Goal: Task Accomplishment & Management: Manage account settings

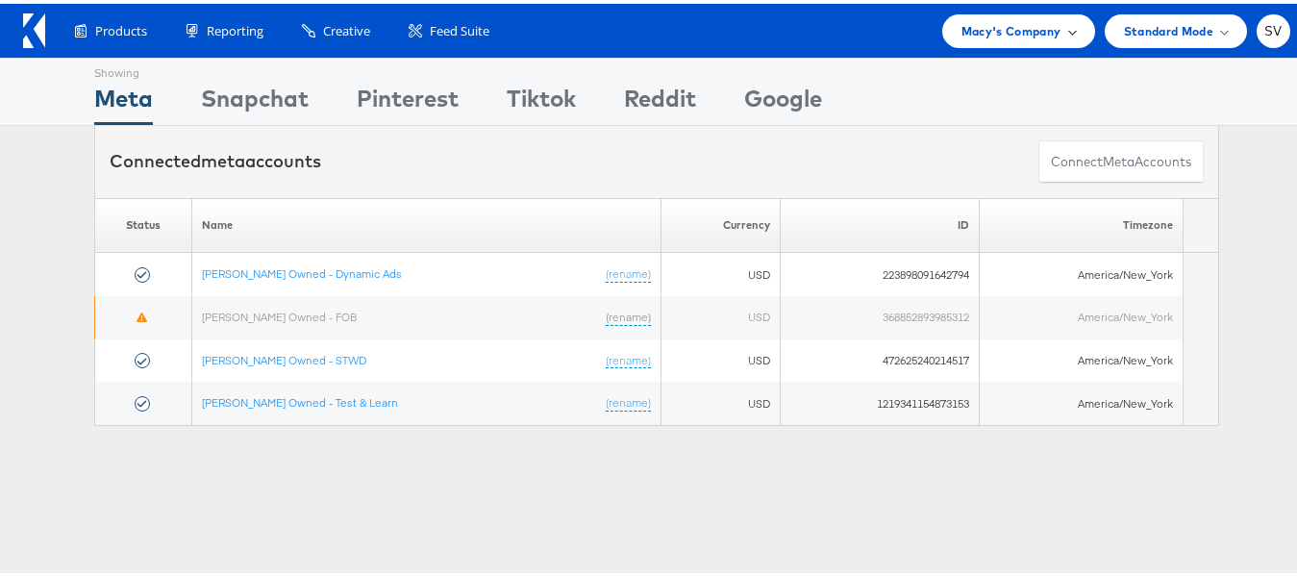
click at [1042, 13] on div "Macy's Company" at bounding box center [1018, 28] width 153 height 34
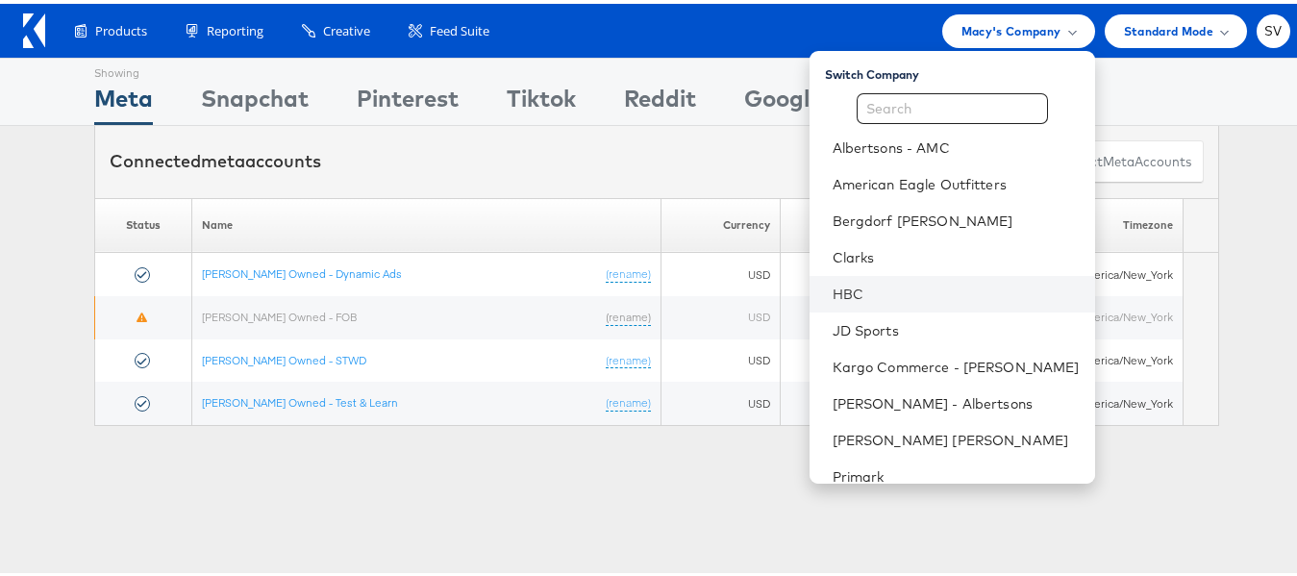
scroll to position [92, 0]
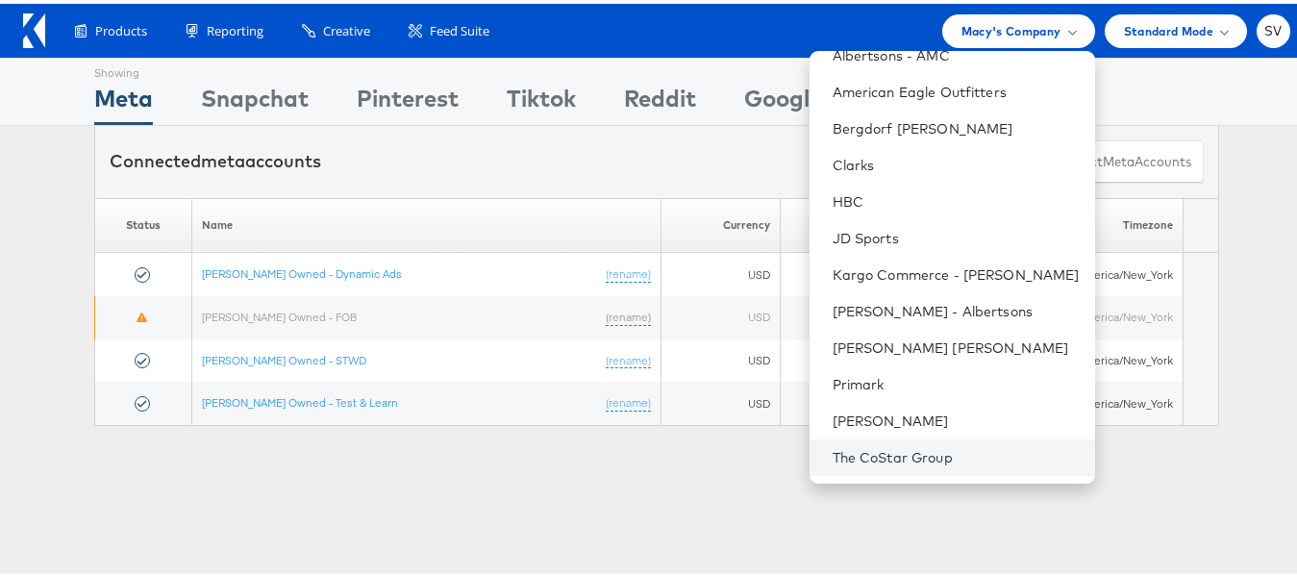
click at [896, 453] on link "The CoStar Group" at bounding box center [956, 453] width 247 height 19
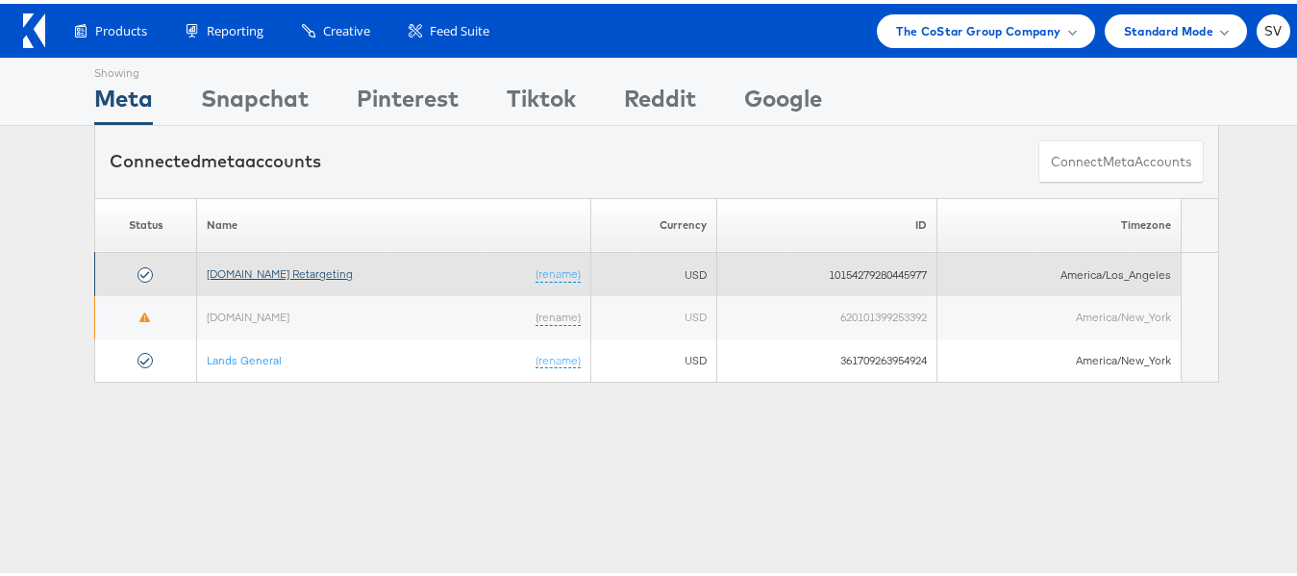
click at [250, 269] on link "Apartments.com Retargeting" at bounding box center [280, 269] width 146 height 14
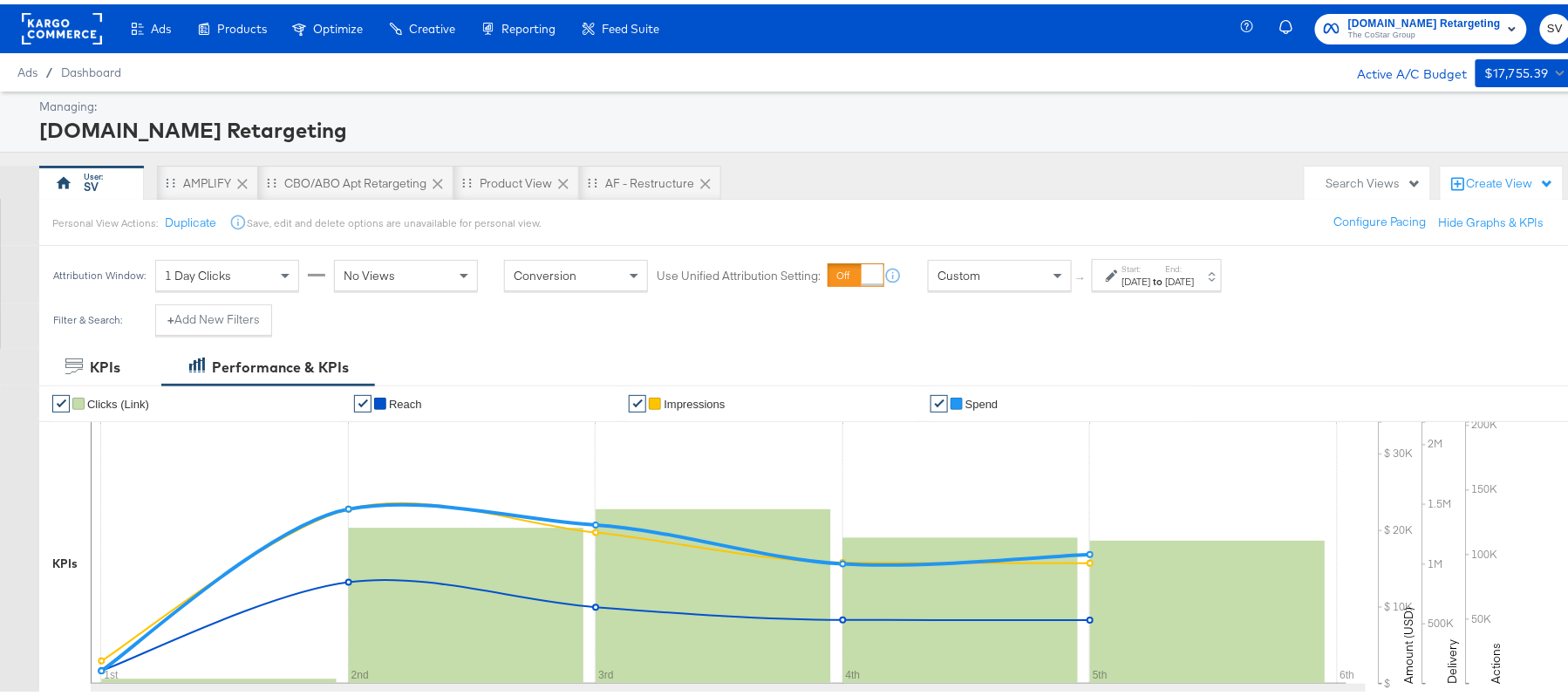
click at [1139, 266] on label "Start:" at bounding box center [1136, 265] width 29 height 11
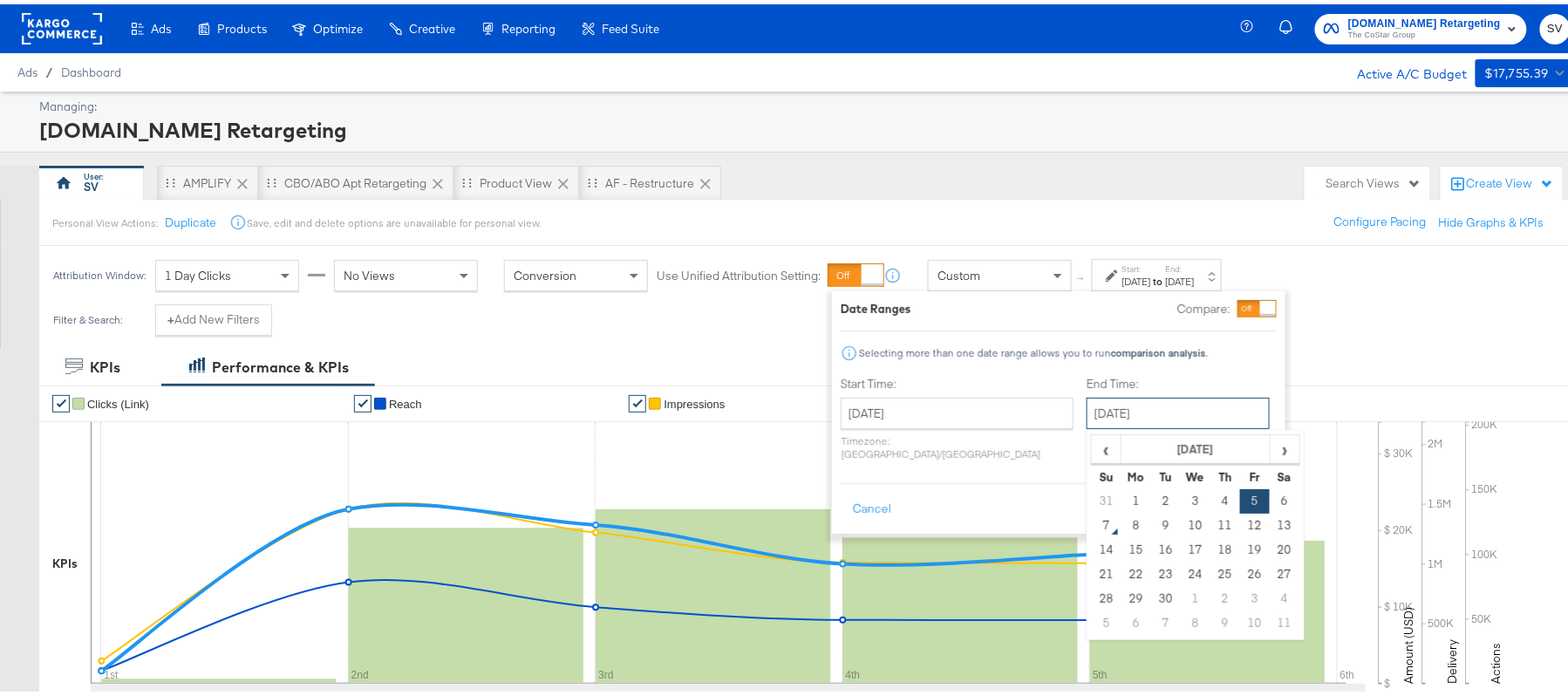
click at [1090, 413] on input "September 5th 2025" at bounding box center [1178, 409] width 183 height 32
click at [1270, 497] on td "6" at bounding box center [1284, 497] width 30 height 25
type input "September 6th 2025"
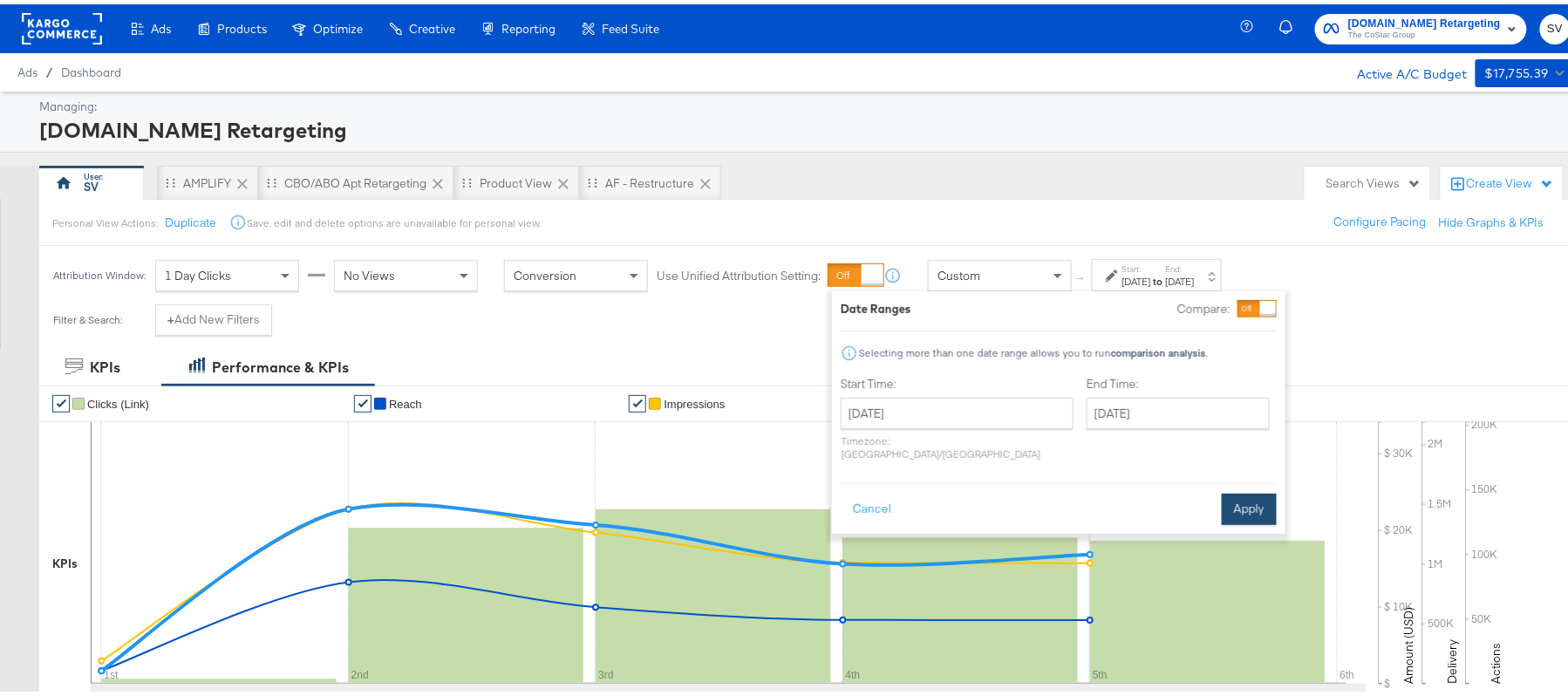
click at [1259, 489] on button "Apply" at bounding box center [1249, 505] width 55 height 32
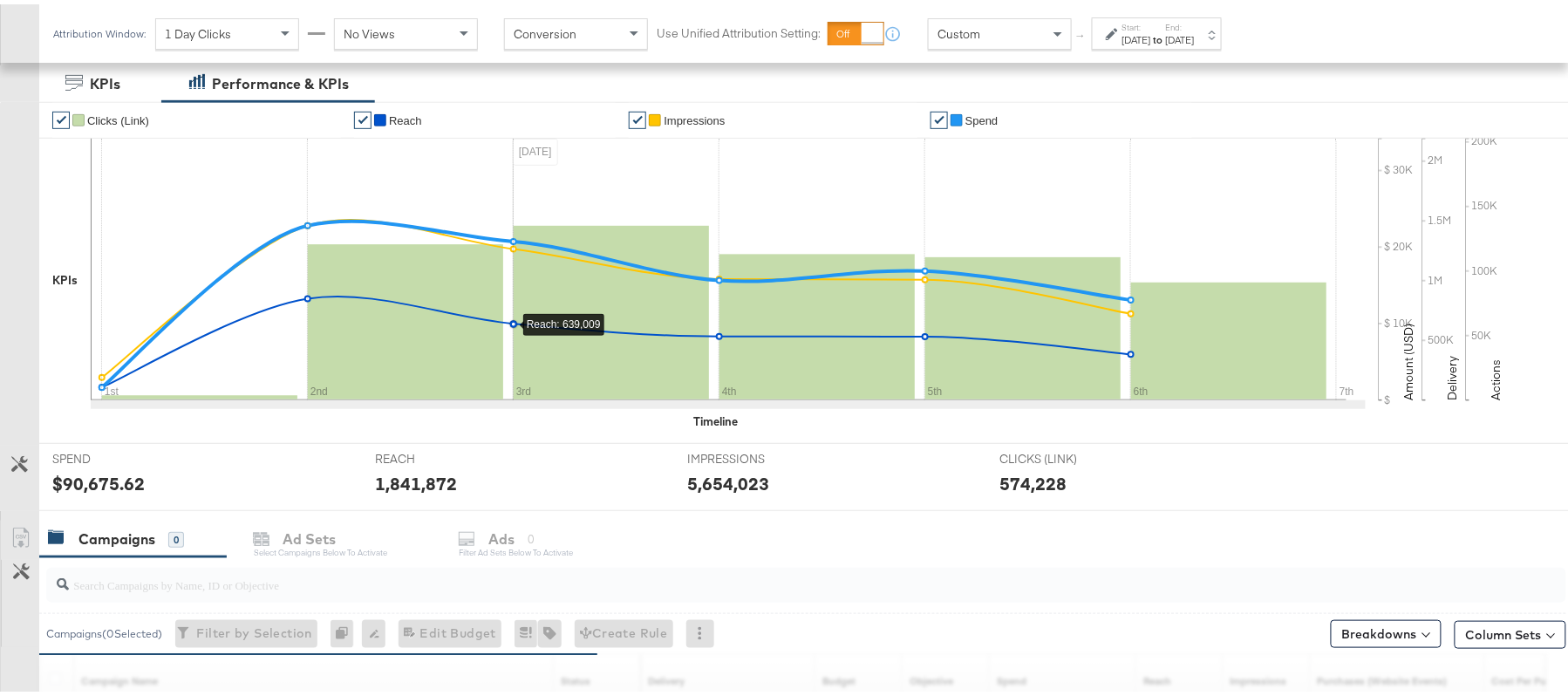
scroll to position [284, 0]
click at [284, 576] on input "search" at bounding box center [748, 572] width 1359 height 34
paste input "APTS_B2C_Display_National_Facebook_RTG_Leads_SocialDisplay_Retargeting_Diamond_…"
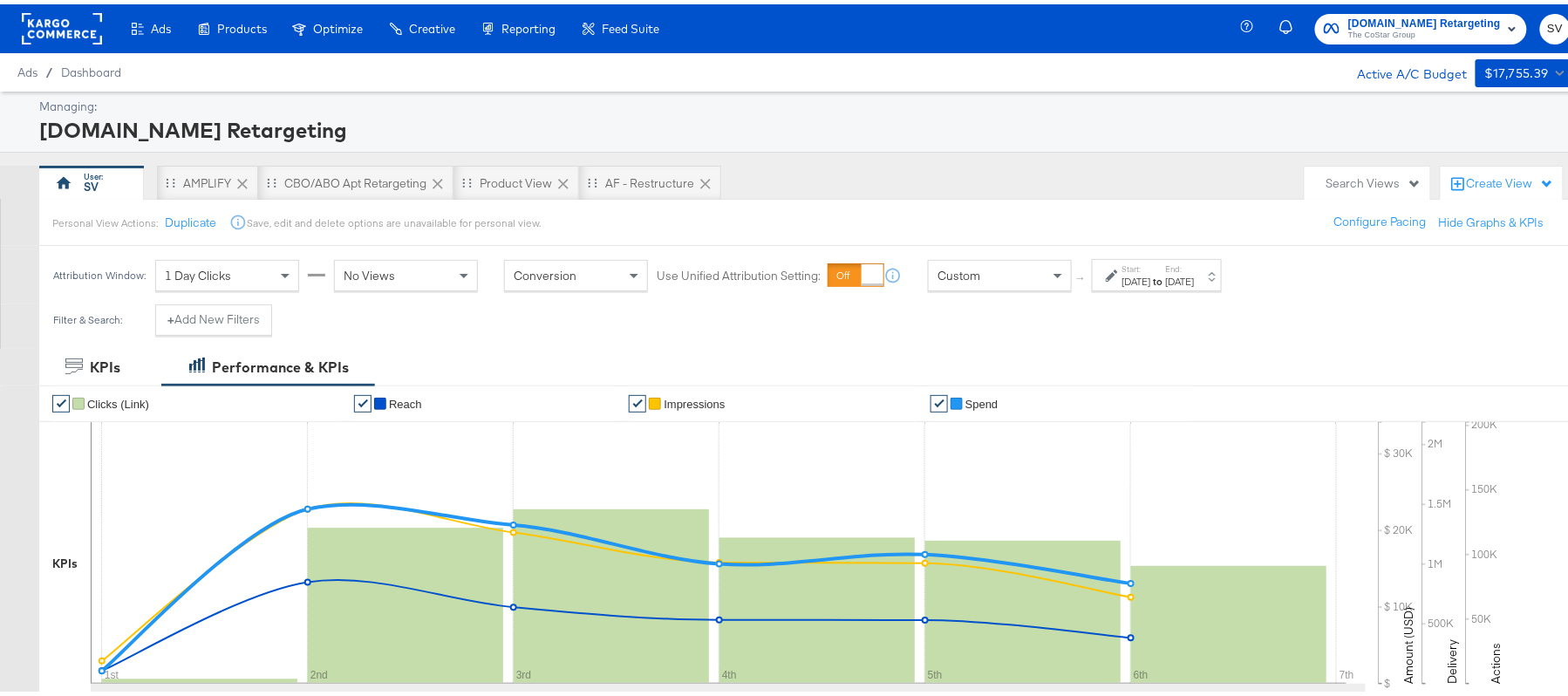
scroll to position [525, 0]
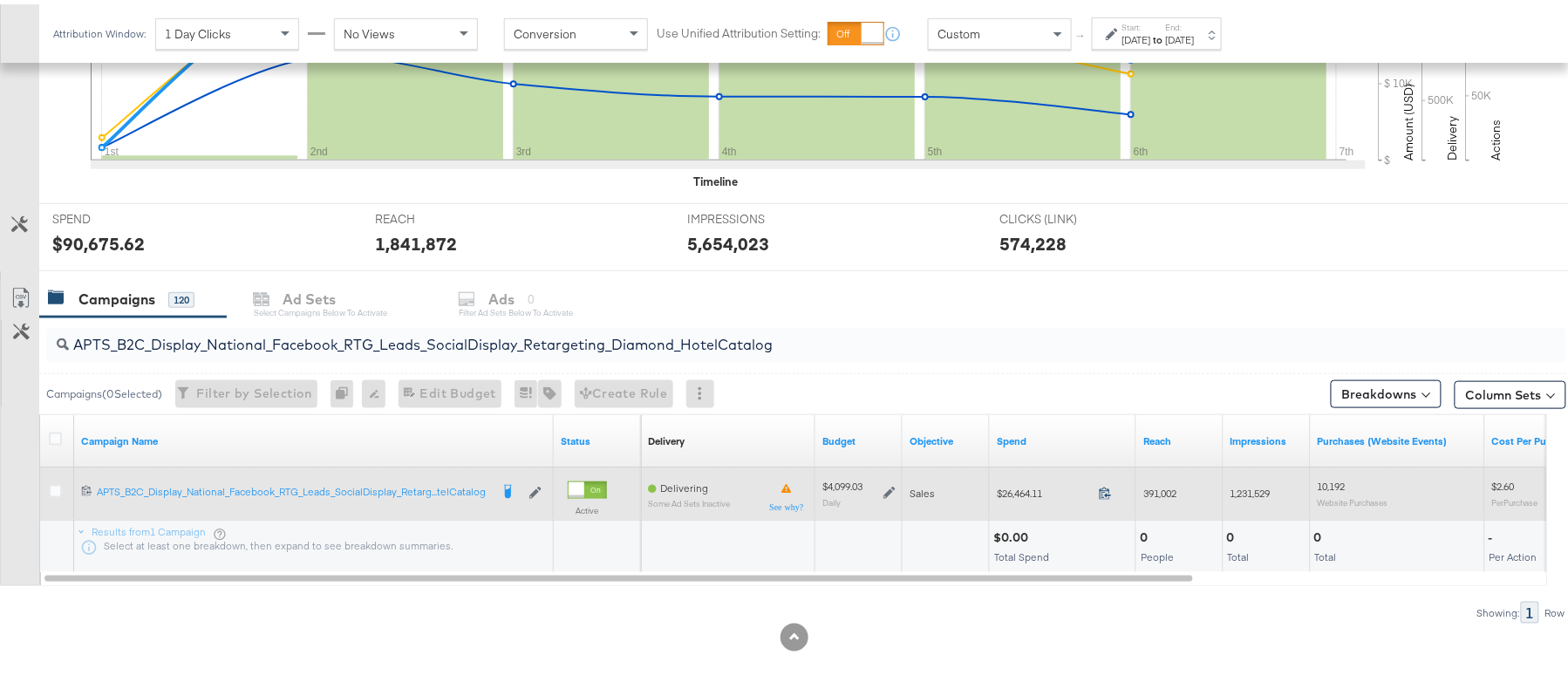
click at [1109, 483] on icon at bounding box center [1105, 489] width 13 height 13
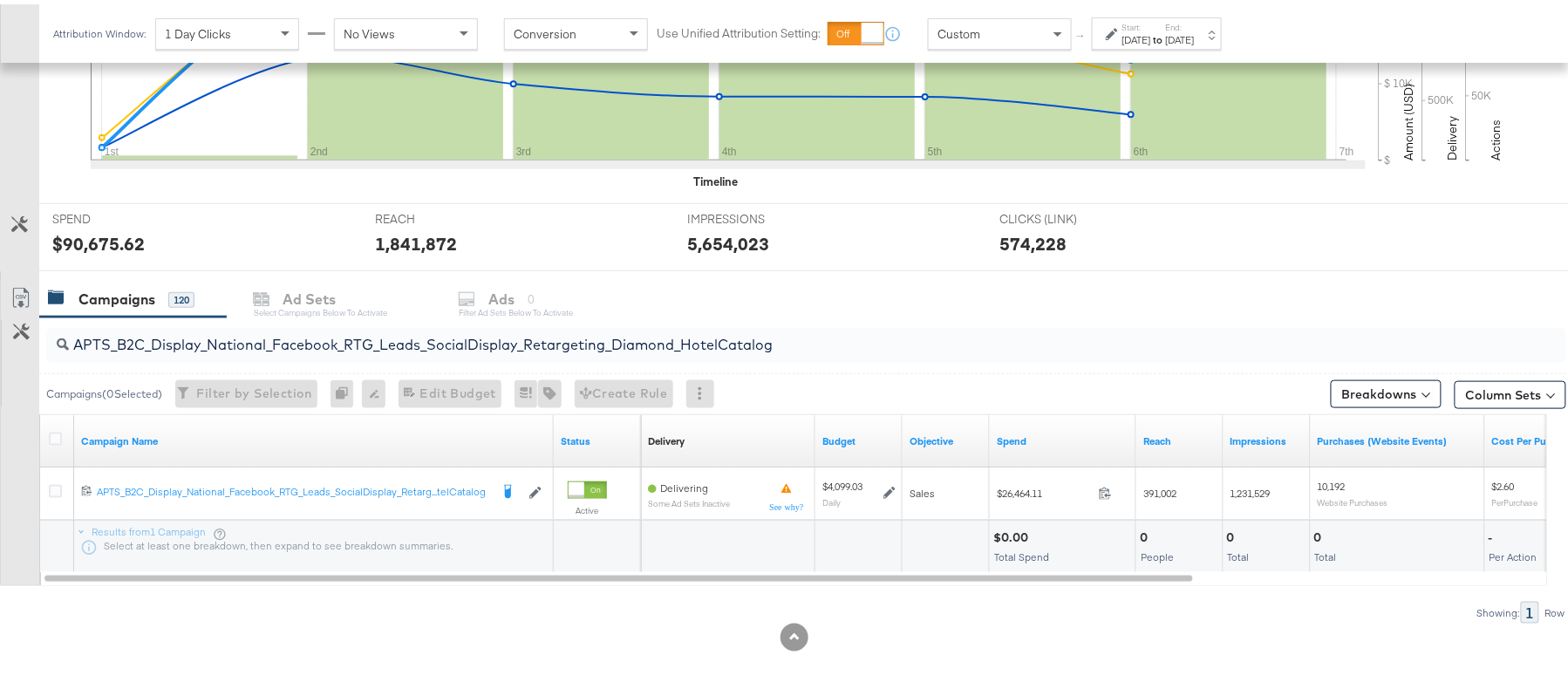
click at [414, 356] on div "APTS_B2C_Display_National_Facebook_RTG_Leads_SocialDisplay_Retargeting_Diamond_…" at bounding box center [806, 341] width 1520 height 34
paste input "alwayson_Retargeting_DARE24_DiamondPlatinum"
click at [1017, 534] on div "$17,310.14" at bounding box center [1021, 534] width 57 height 16
copy div "17,310.14"
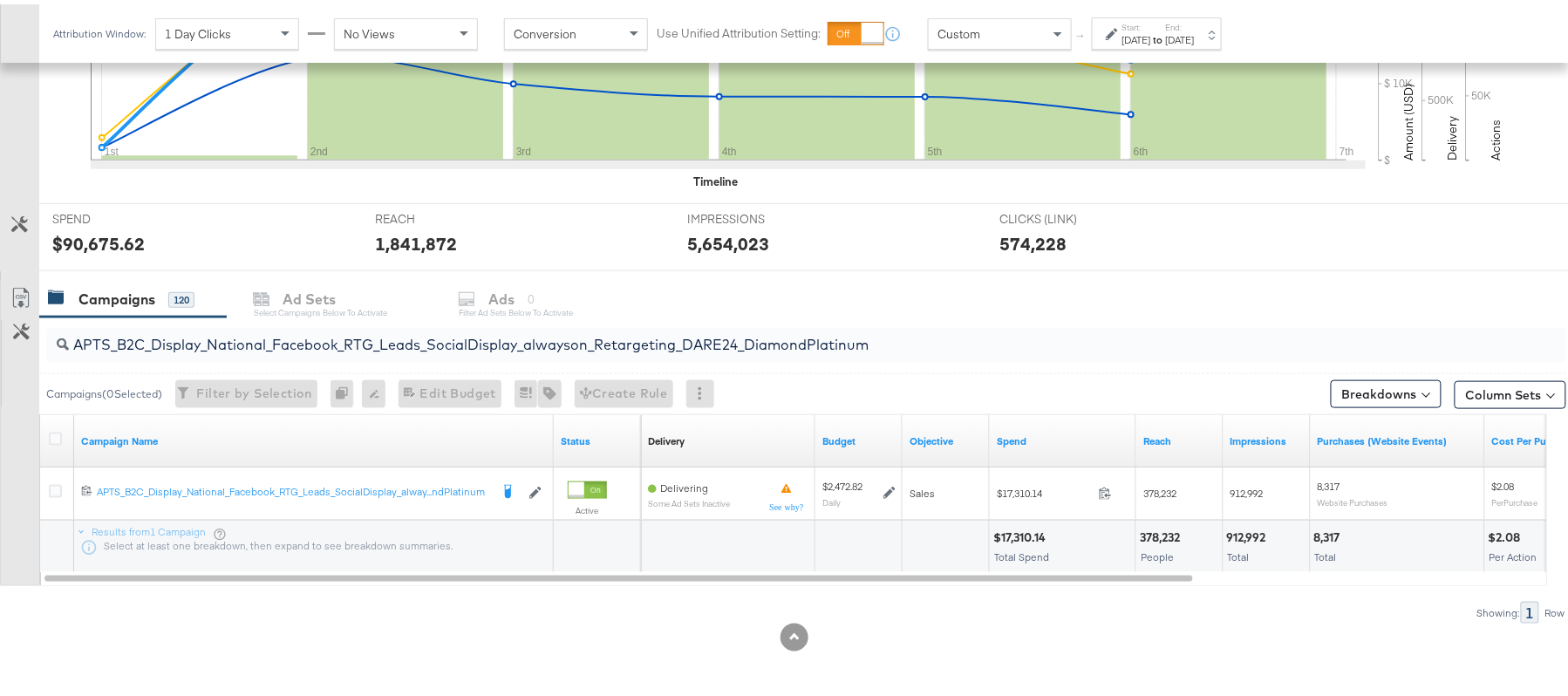
click at [311, 329] on input "APTS_B2C_Display_National_Facebook_RTG_Leads_SocialDisplay_alwayson_Retargeting…" at bounding box center [748, 333] width 1359 height 34
paste input "FR_B2C_Display_National_Facebook_RTG_Leads_SocialDisplay_alwayson_Retargeting_FR"
click at [1019, 539] on div "$5,818.37" at bounding box center [1021, 534] width 56 height 16
copy div "5,818.37"
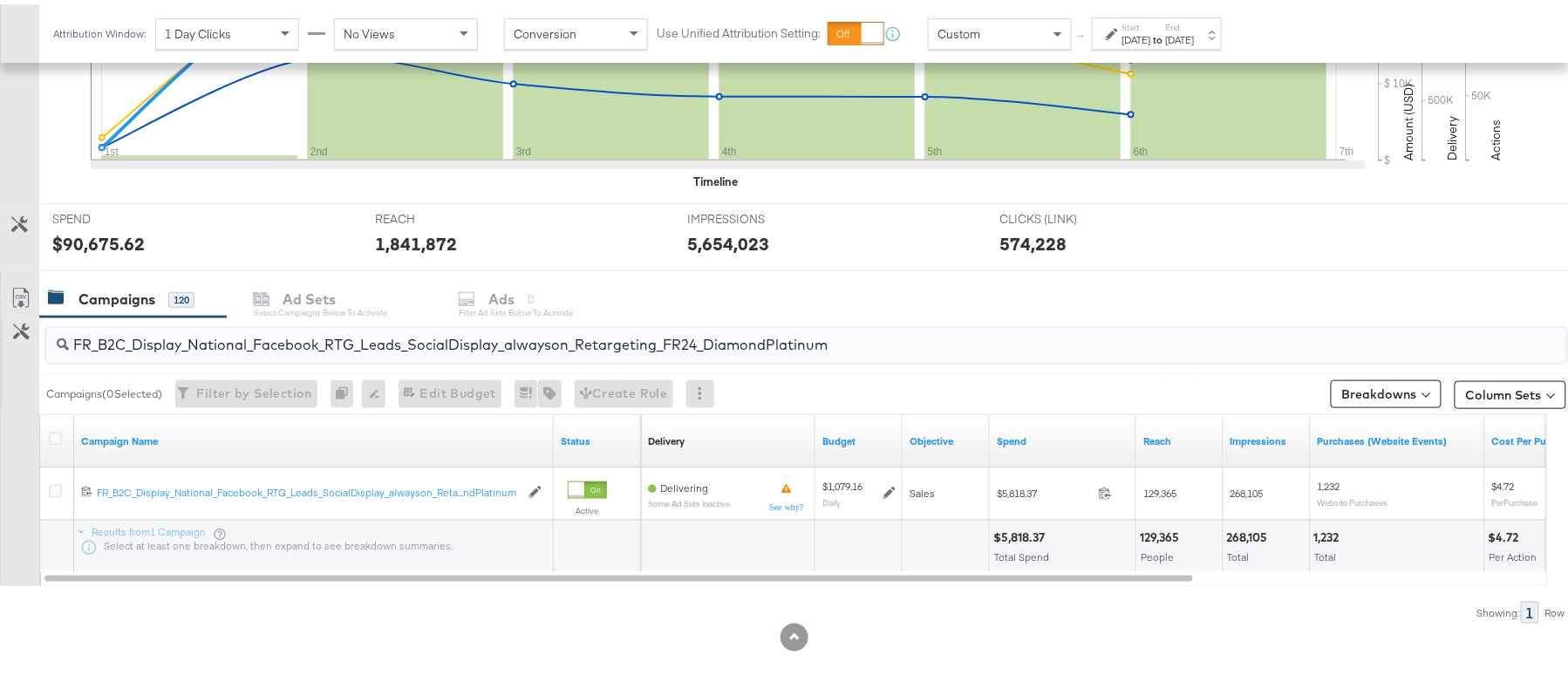
click at [343, 328] on input "FR_B2C_Display_National_Facebook_RTG_Leads_SocialDisplay_alwayson_Retargeting_F…" at bounding box center [748, 333] width 1359 height 34
paste input "AF_B2C_Display_National_Facebook_RTG_Leads_SocialDisplay_alwayson_Retargeting_AF"
click at [1022, 533] on div "$1,492.59" at bounding box center [1021, 534] width 57 height 16
copy div "1,492.59"
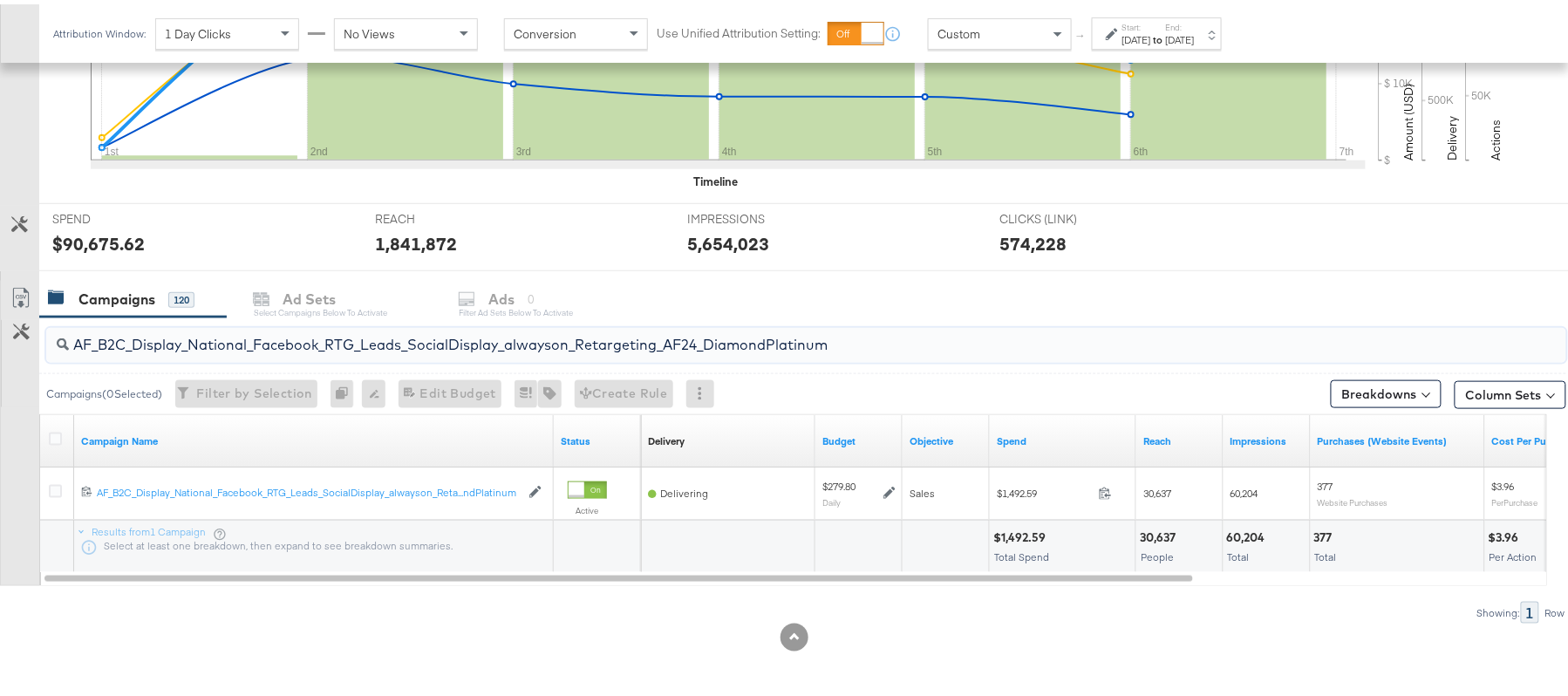
click at [318, 328] on input "AF_B2C_Display_National_Facebook_RTG_Leads_SocialDisplay_alwayson_Retargeting_A…" at bounding box center [748, 333] width 1359 height 34
paste input "HL_B2C_Display_National_Facebook_RTG_Leads_SocialDisplay_alwayson_Retargeting_A…"
click at [1023, 539] on div "$1,508.45" at bounding box center [1022, 534] width 59 height 16
copy div "1,508.45"
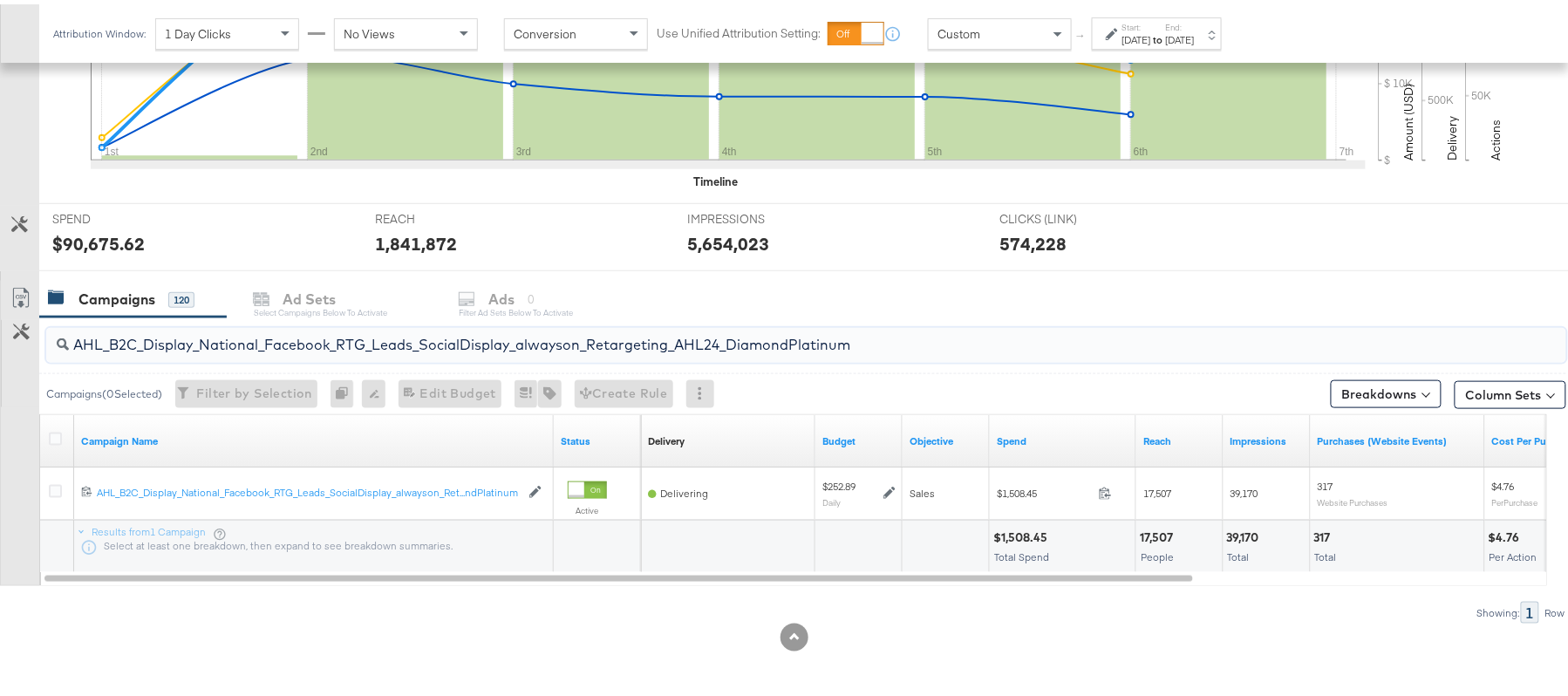
click at [307, 350] on input "AHL_B2C_Display_National_Facebook_RTG_Leads_SocialDisplay_alwayson_Retargeting_…" at bounding box center [748, 333] width 1359 height 34
paste input "PTS_B2C_Display_National_Facebook_PRO_Traffic_SocialDisplay_alwayson_ASC_DARE24…"
click at [1030, 528] on div "$15,258.82" at bounding box center [1025, 534] width 63 height 16
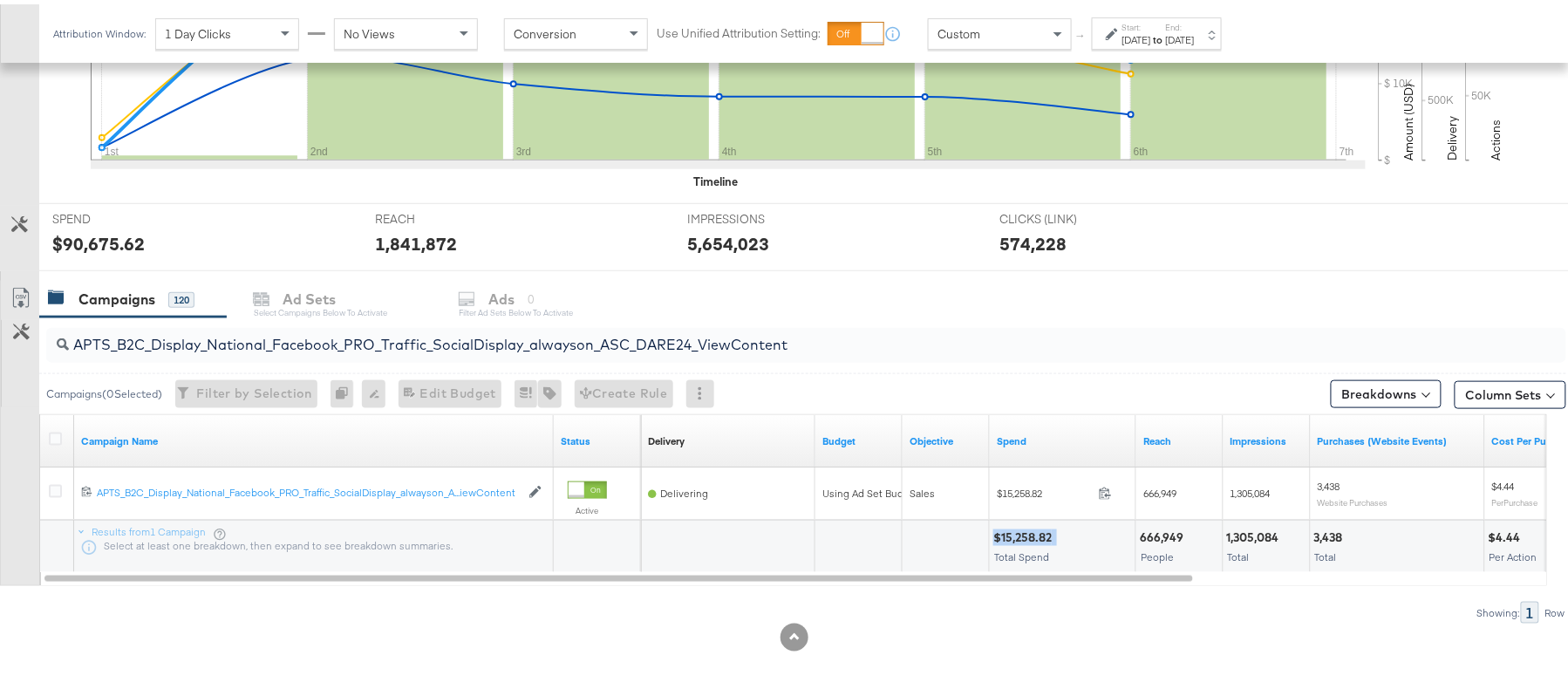
copy div "$15,258.82"
click at [283, 335] on input "APTS_B2C_Display_National_Facebook_PRO_Traffic_SocialDisplay_alwayson_ASC_DARE2…" at bounding box center [748, 333] width 1359 height 34
paste input "Leads_SocialDisplay_alwayson_ASC_DARE24_Purchase"
click at [1023, 534] on div "$12,027.81" at bounding box center [1023, 534] width 60 height 16
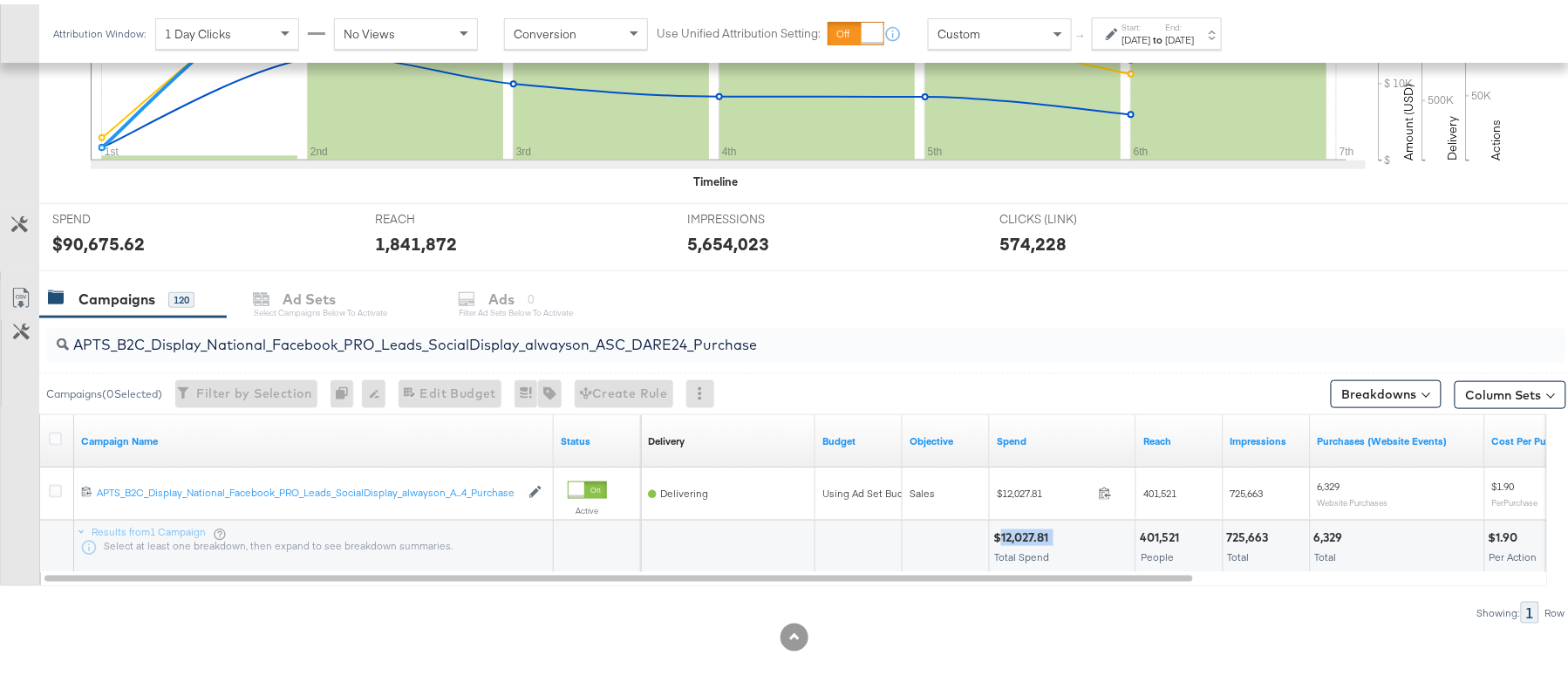
copy div "12,027.81"
click at [349, 340] on input "APTS_B2C_Display_National_Facebook_PRO_Leads_SocialDisplay_alwayson_ASC_DARE24_…" at bounding box center [748, 333] width 1359 height 34
paste input "F_B2C_Display_National_Facebook_PRO_Traffic_SocialDisplay_alwayson_ASC_AF24_Vie…"
click at [1013, 534] on div "$625.99" at bounding box center [1018, 534] width 50 height 16
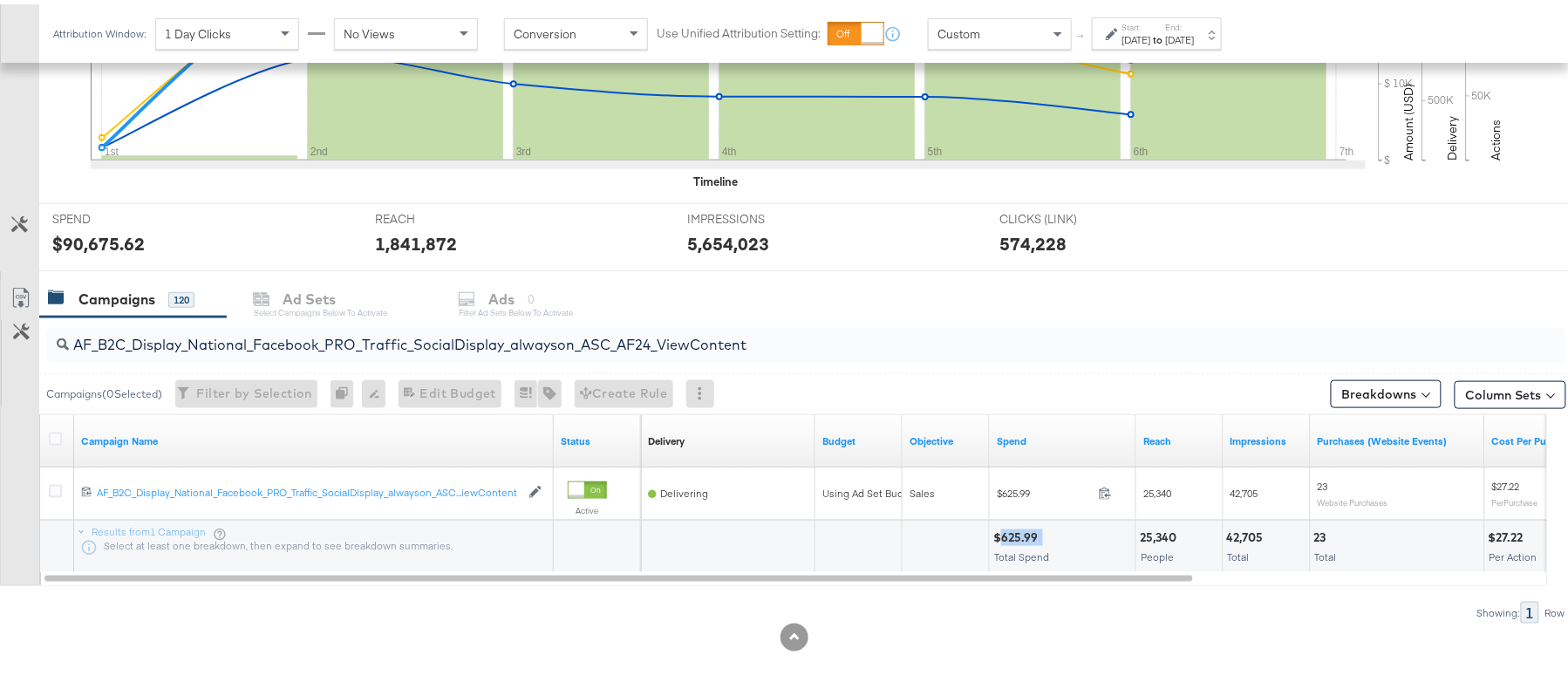
copy div "625.99"
click at [389, 329] on input "AF_B2C_Display_National_Facebook_PRO_Traffic_SocialDisplay_alwayson_ASC_AF24_Vi…" at bounding box center [748, 333] width 1359 height 34
paste input "FR_B2C_Display_National_Facebook_PRO_Traffic_SocialDisplay_alwayson_ASC_FR"
click at [1020, 534] on div "$4,518.39" at bounding box center [1021, 534] width 57 height 16
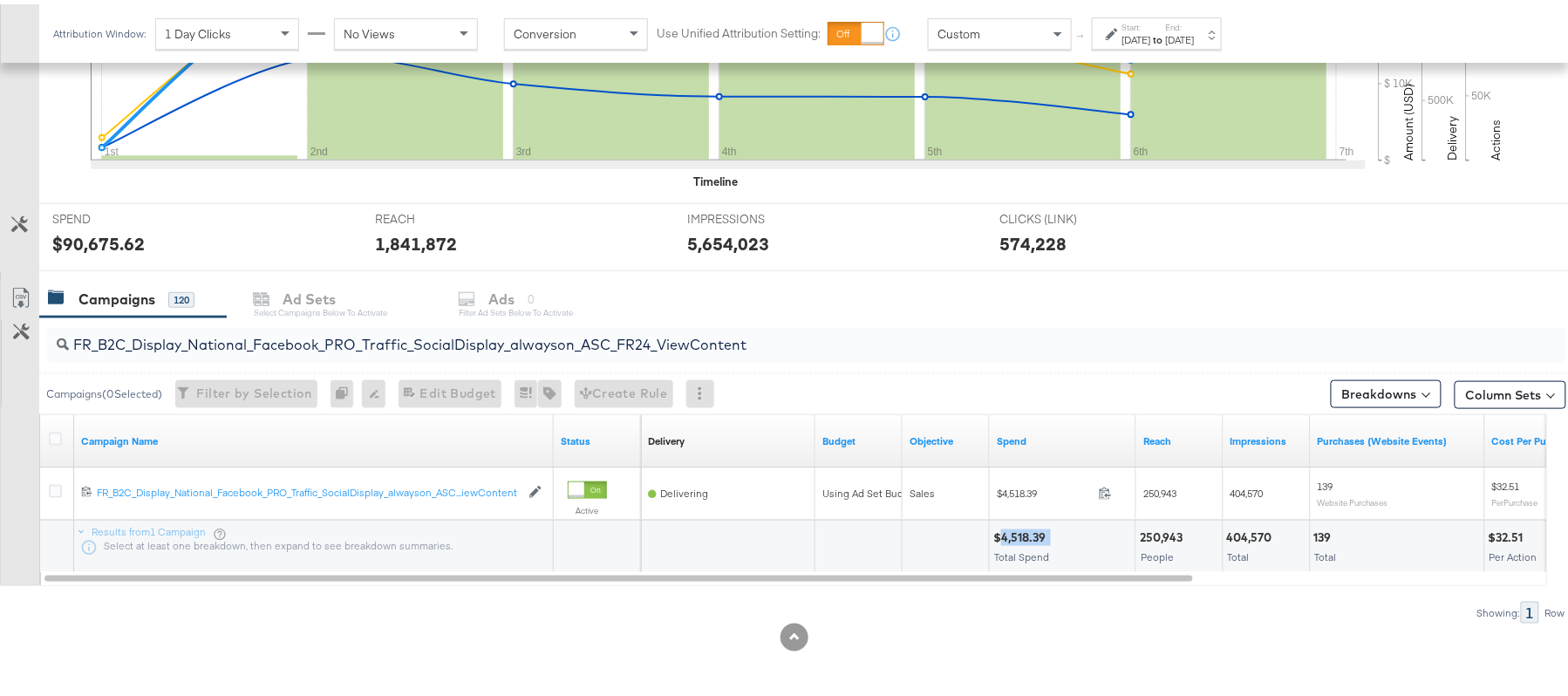
click at [1020, 534] on div "$4,518.39" at bounding box center [1021, 534] width 57 height 16
copy div "4,518.39"
click at [306, 336] on input "FR_B2C_Display_National_Facebook_PRO_Traffic_SocialDisplay_alwayson_ASC_FR24_Vi…" at bounding box center [748, 333] width 1359 height 34
paste input "AHL_B2C_Display_National_Facebook_PRO_Traffic_SocialDisplay_alwayson_ASC_AHL"
type input "AHL_B2C_Display_National_Facebook_PRO_Traffic_SocialDisplay_alwayson_ASC_AHL24_…"
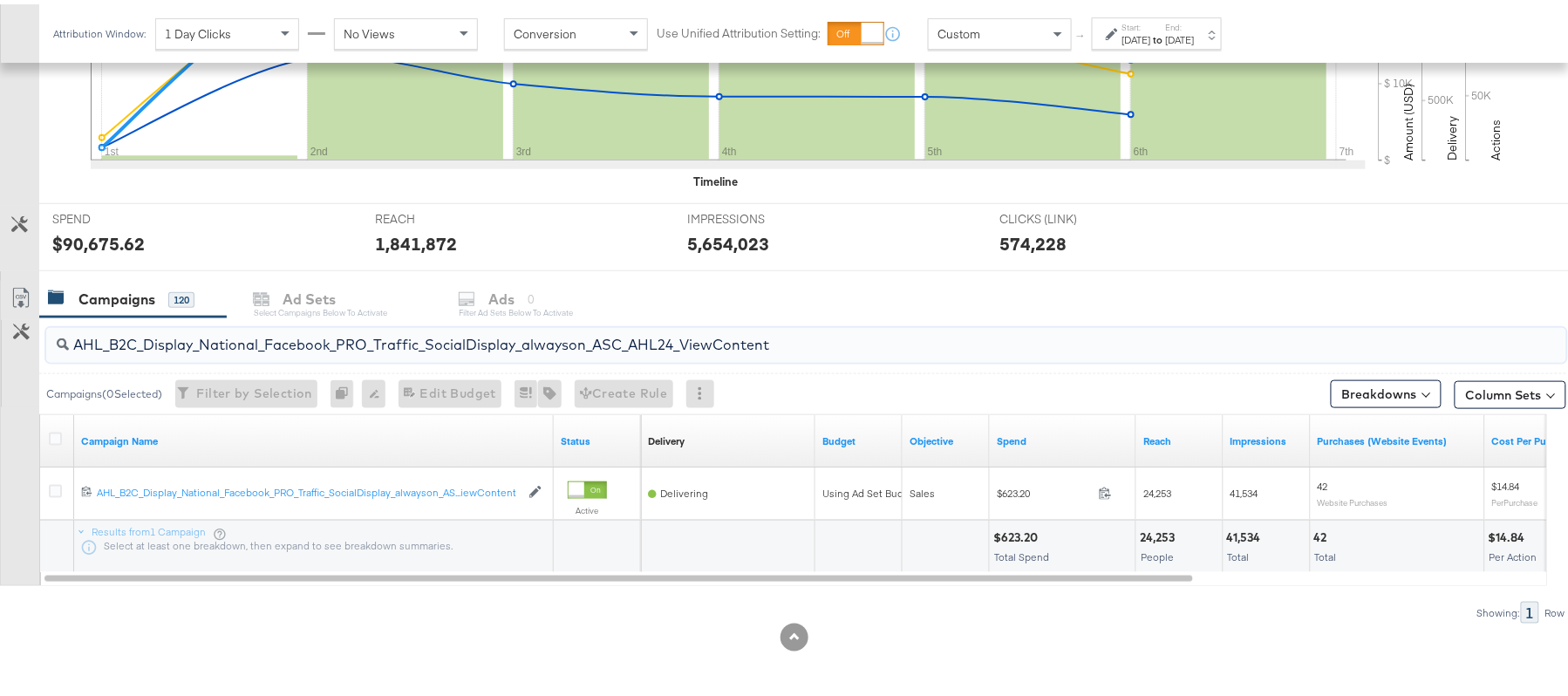
click at [1033, 527] on div "$623.20" at bounding box center [1018, 534] width 50 height 16
copy div "623.20"
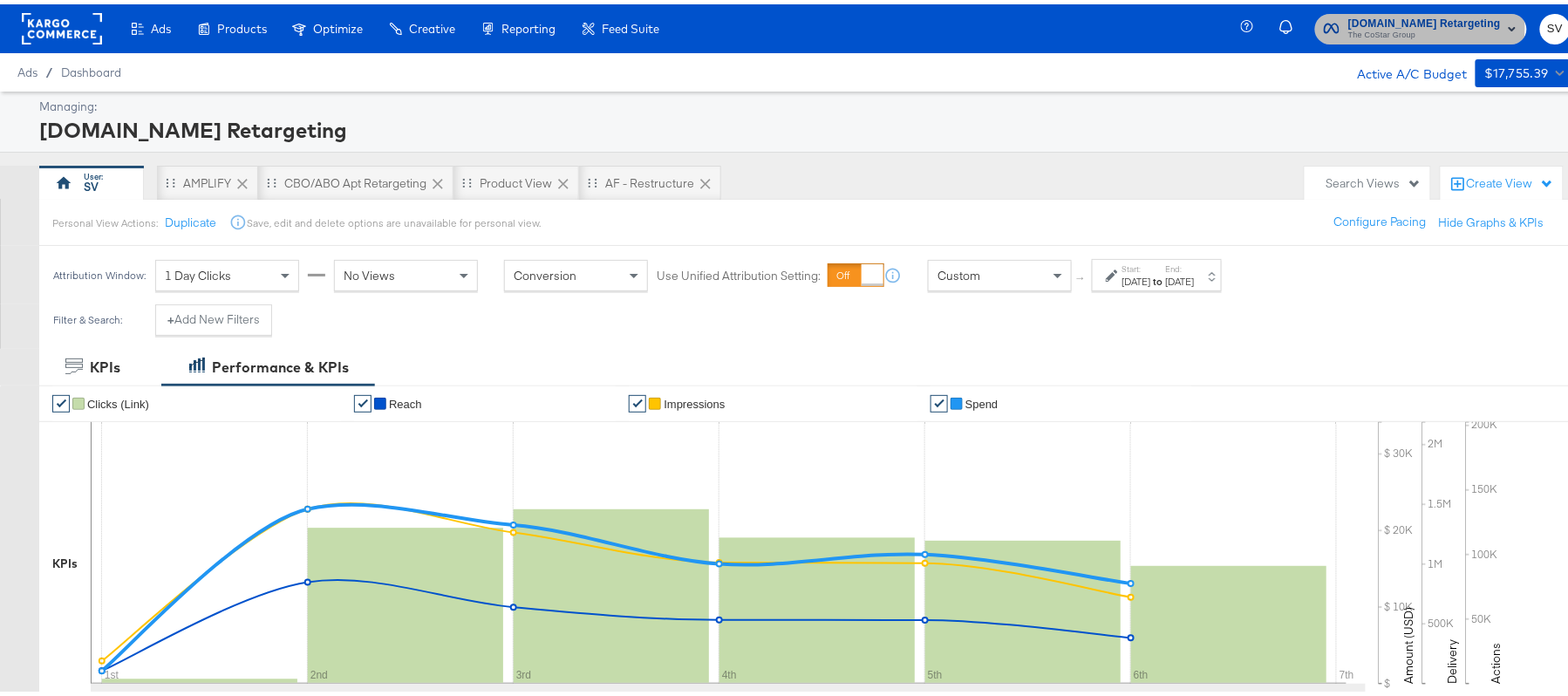
click at [1385, 23] on span "[DOMAIN_NAME] Retargeting" at bounding box center [1424, 20] width 152 height 18
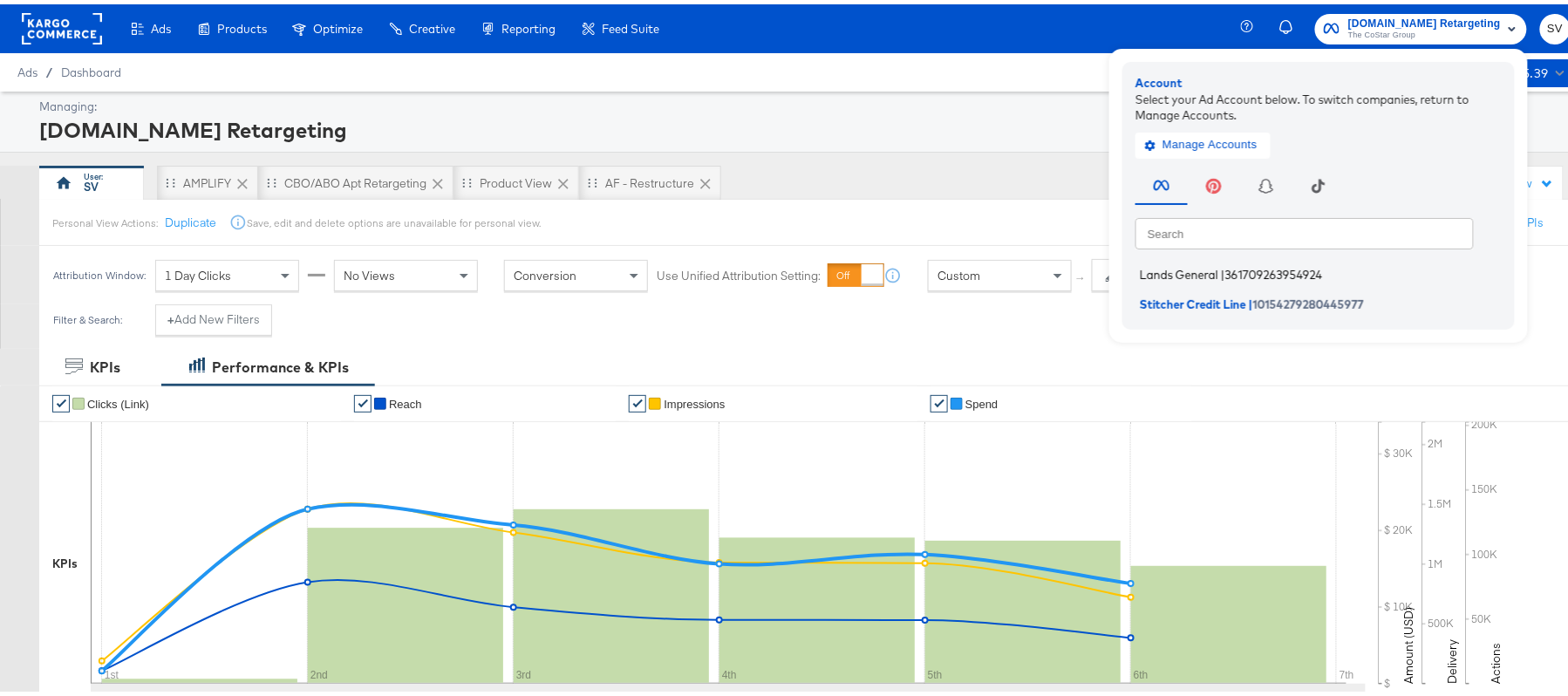
click at [1193, 267] on span "Lands General" at bounding box center [1179, 270] width 79 height 14
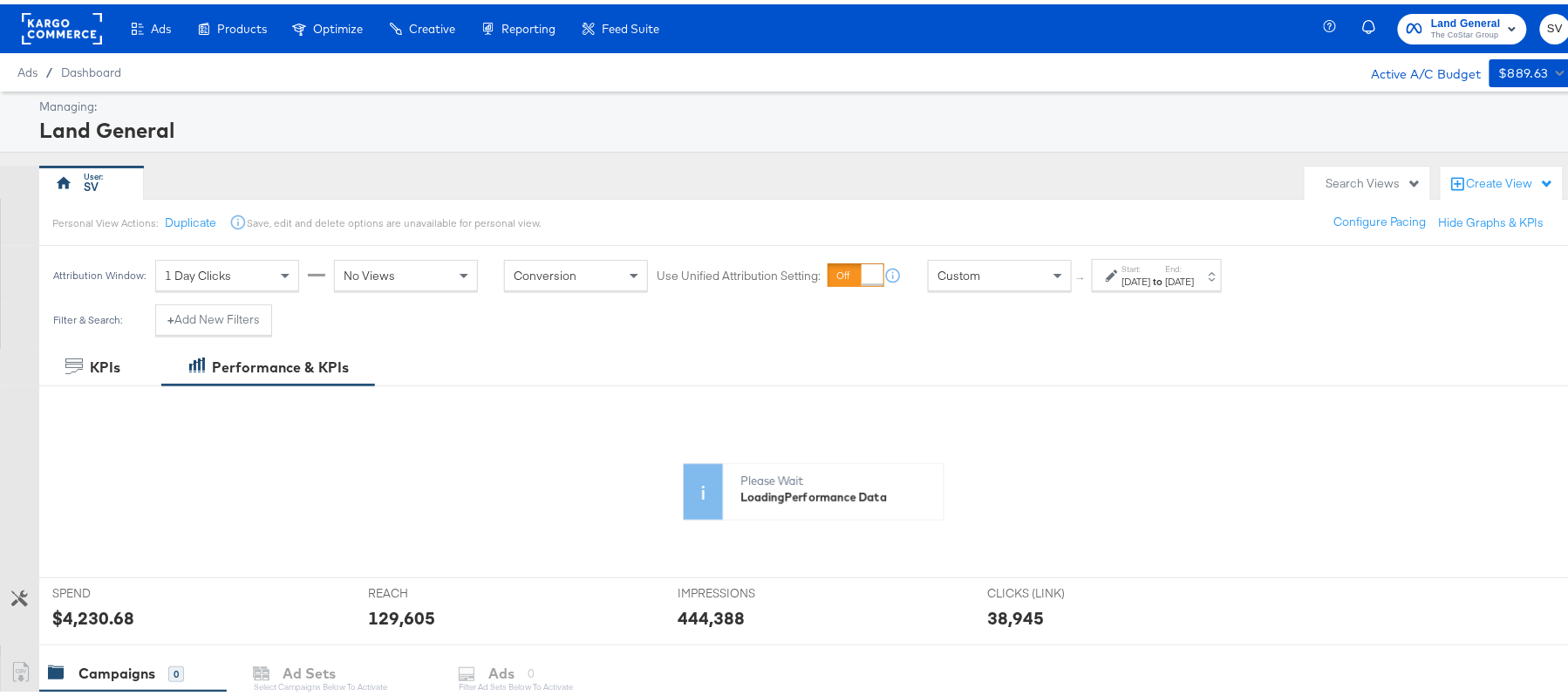
click at [1151, 272] on div "[DATE]" at bounding box center [1136, 277] width 29 height 14
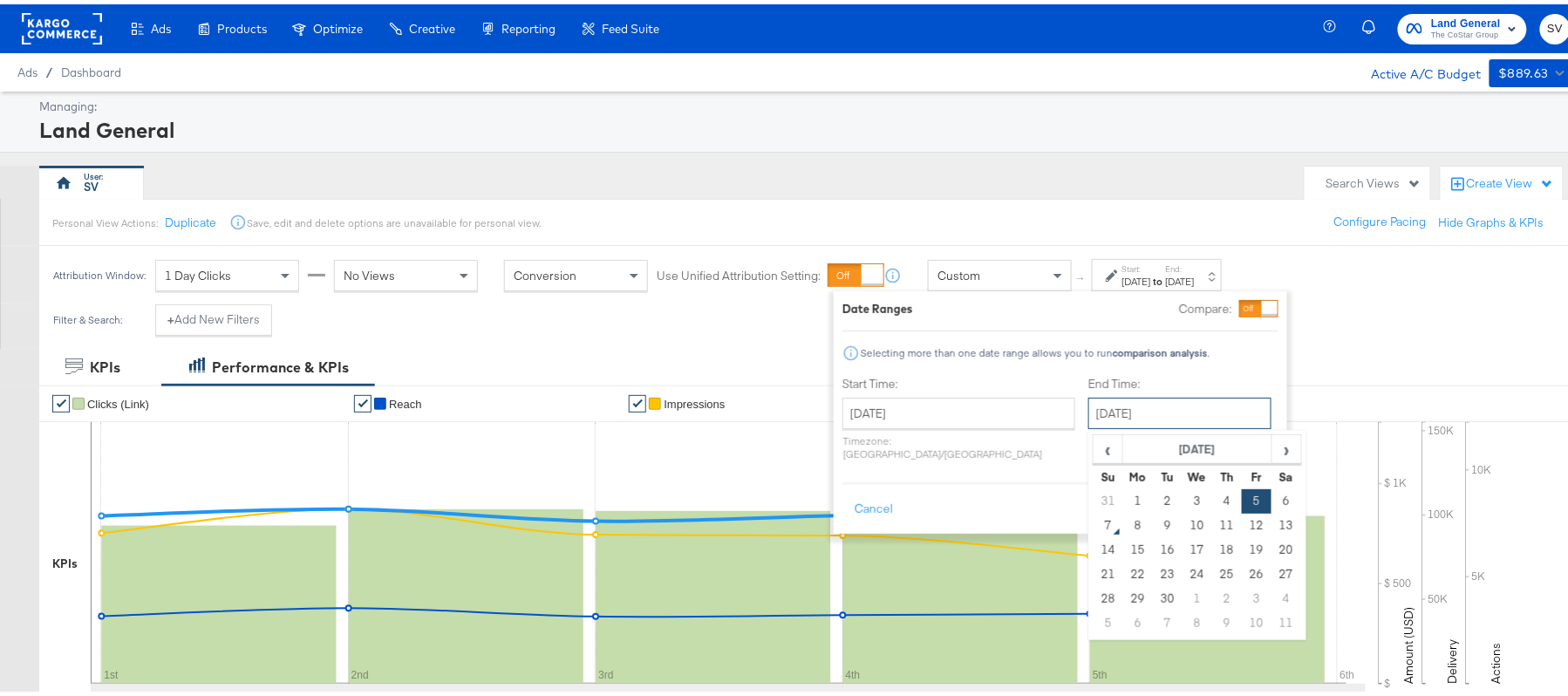
click at [1110, 402] on input "September 5th 2025" at bounding box center [1180, 409] width 183 height 32
click at [1271, 495] on td "6" at bounding box center [1286, 497] width 30 height 25
type input "September 6th 2025"
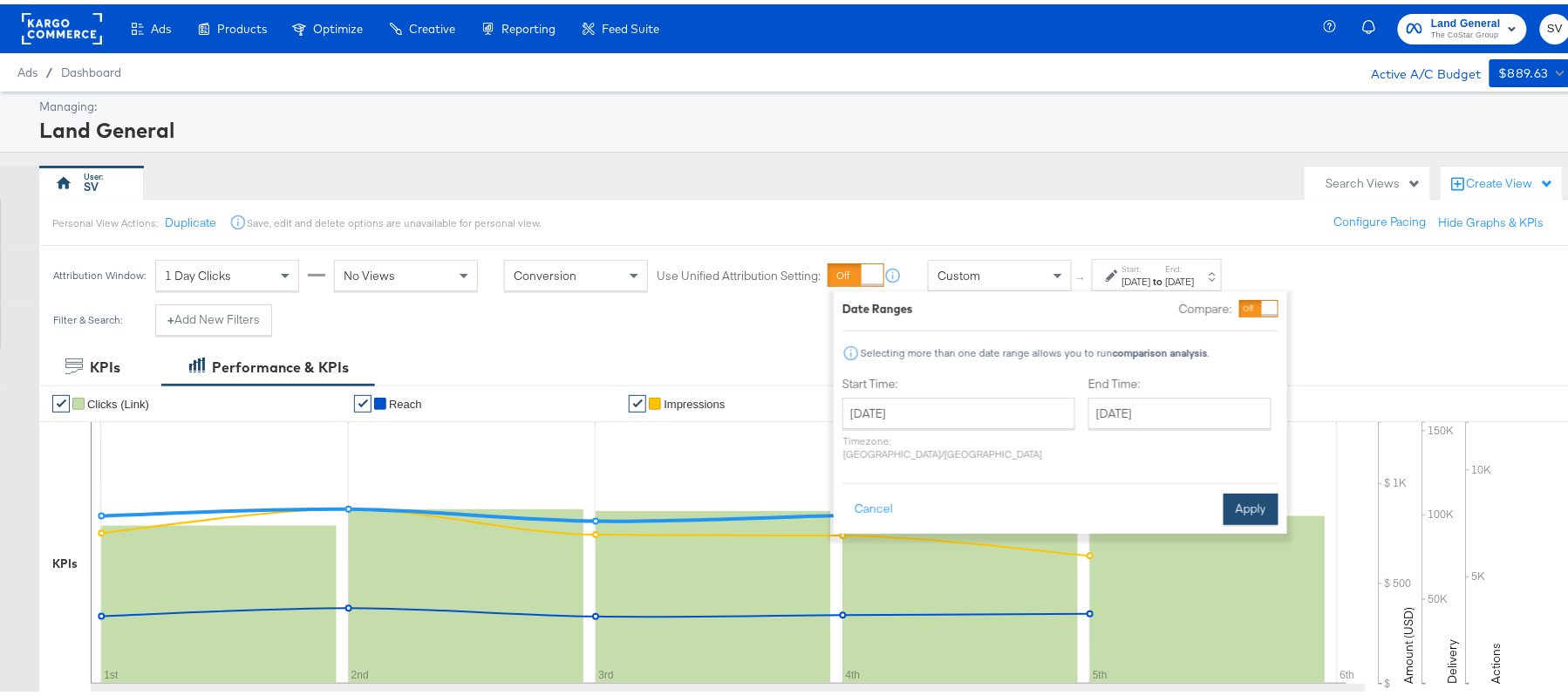
click at [1223, 489] on button "Apply" at bounding box center [1251, 505] width 55 height 32
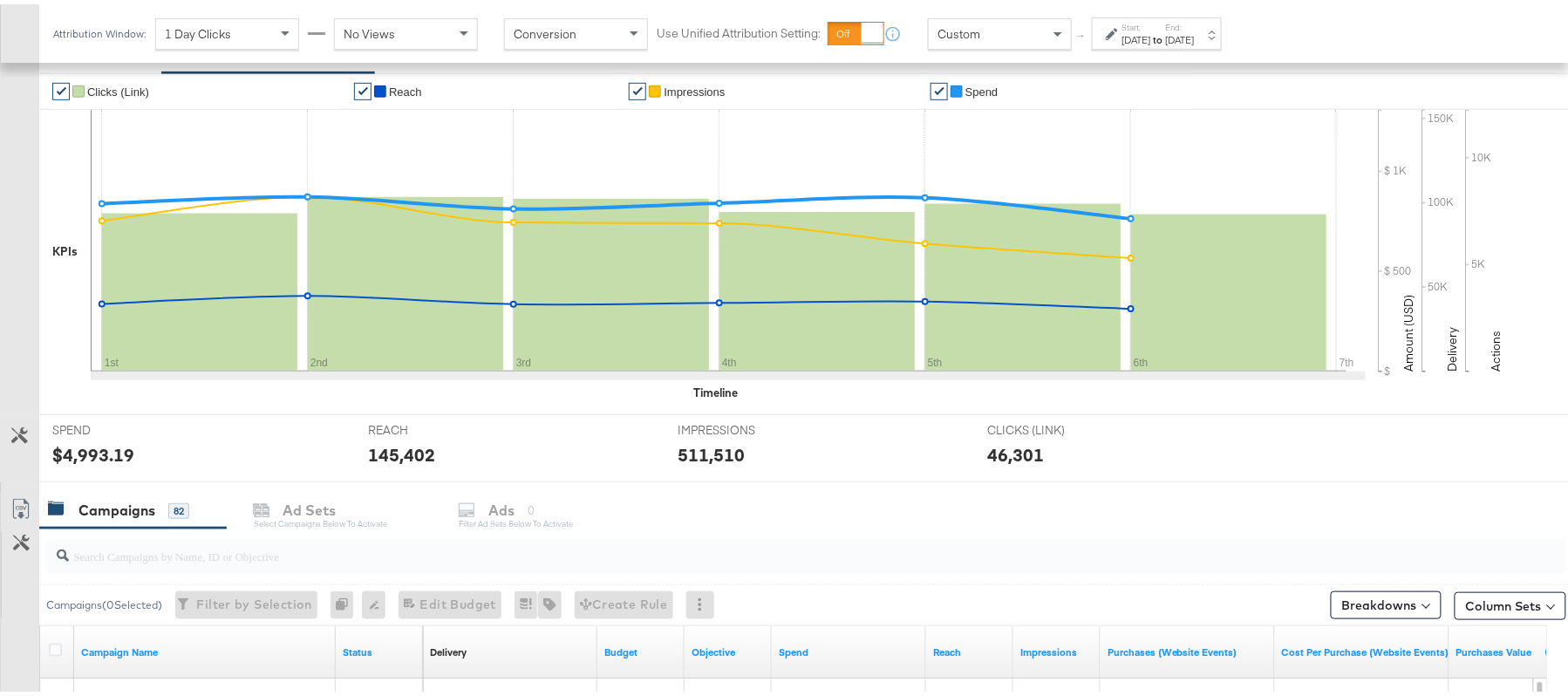
scroll to position [315, 0]
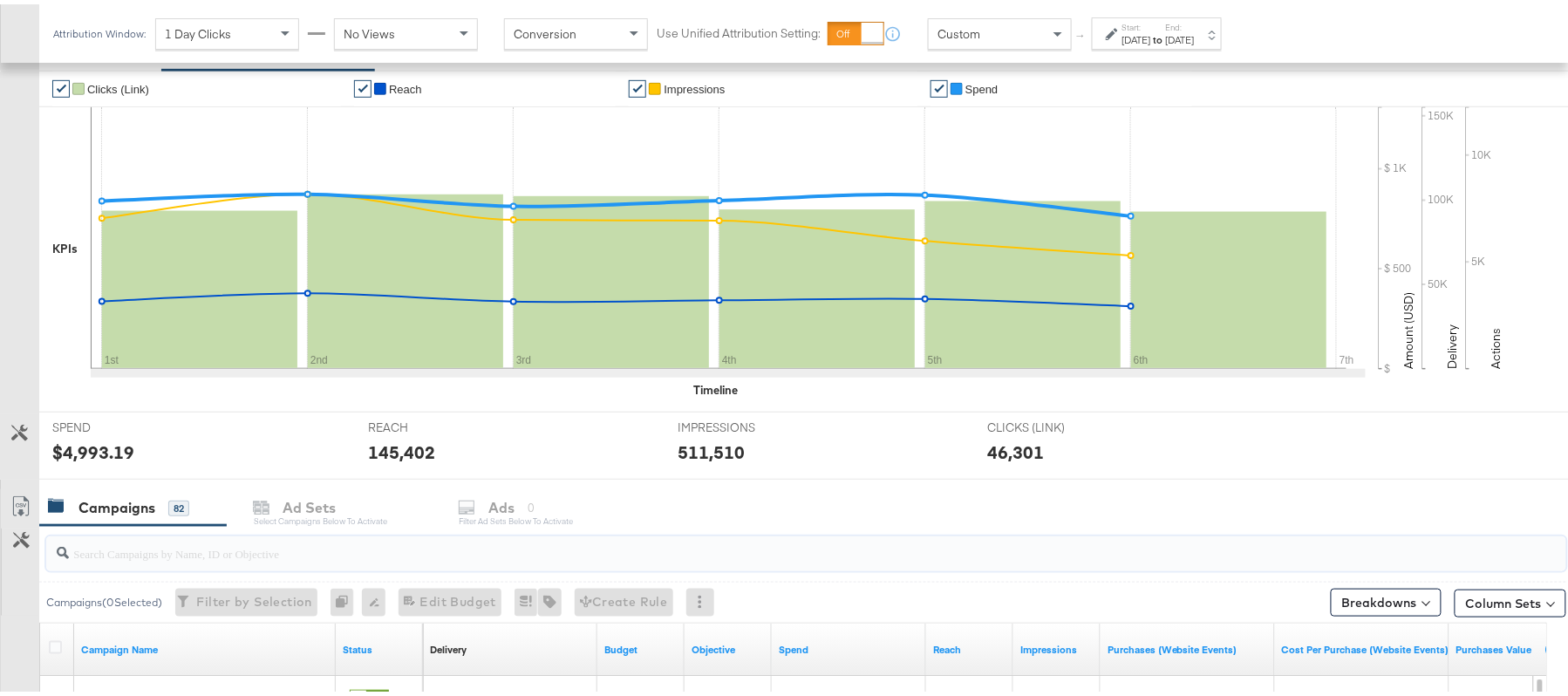
click at [242, 544] on input "search" at bounding box center [748, 542] width 1359 height 34
paste input "B2C_LAND_KC_RT_Sig_24"
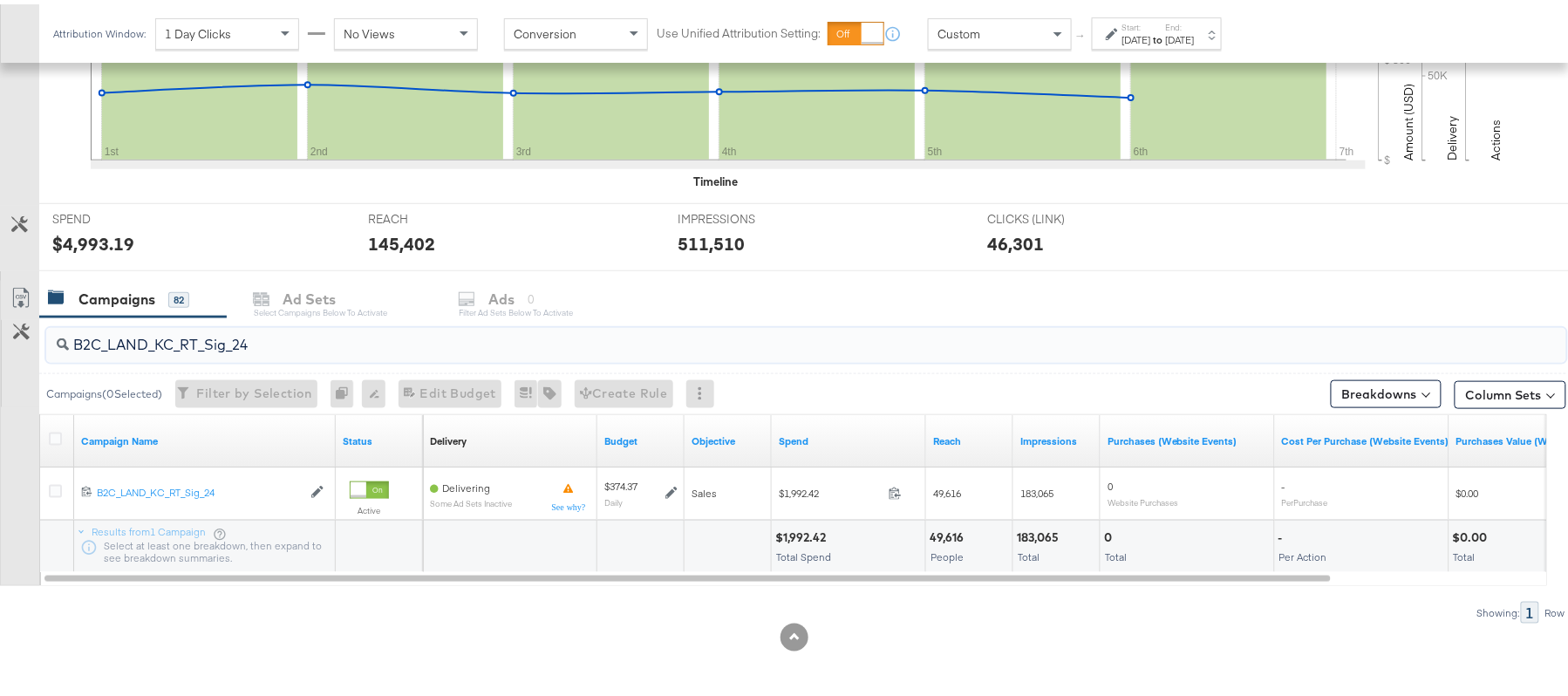
click at [806, 534] on div "$1,992.42" at bounding box center [803, 534] width 56 height 16
copy div "$1,992.42"
click at [287, 331] on input "B2C_LAND_KC_RT_Sig_24" at bounding box center [748, 333] width 1359 height 34
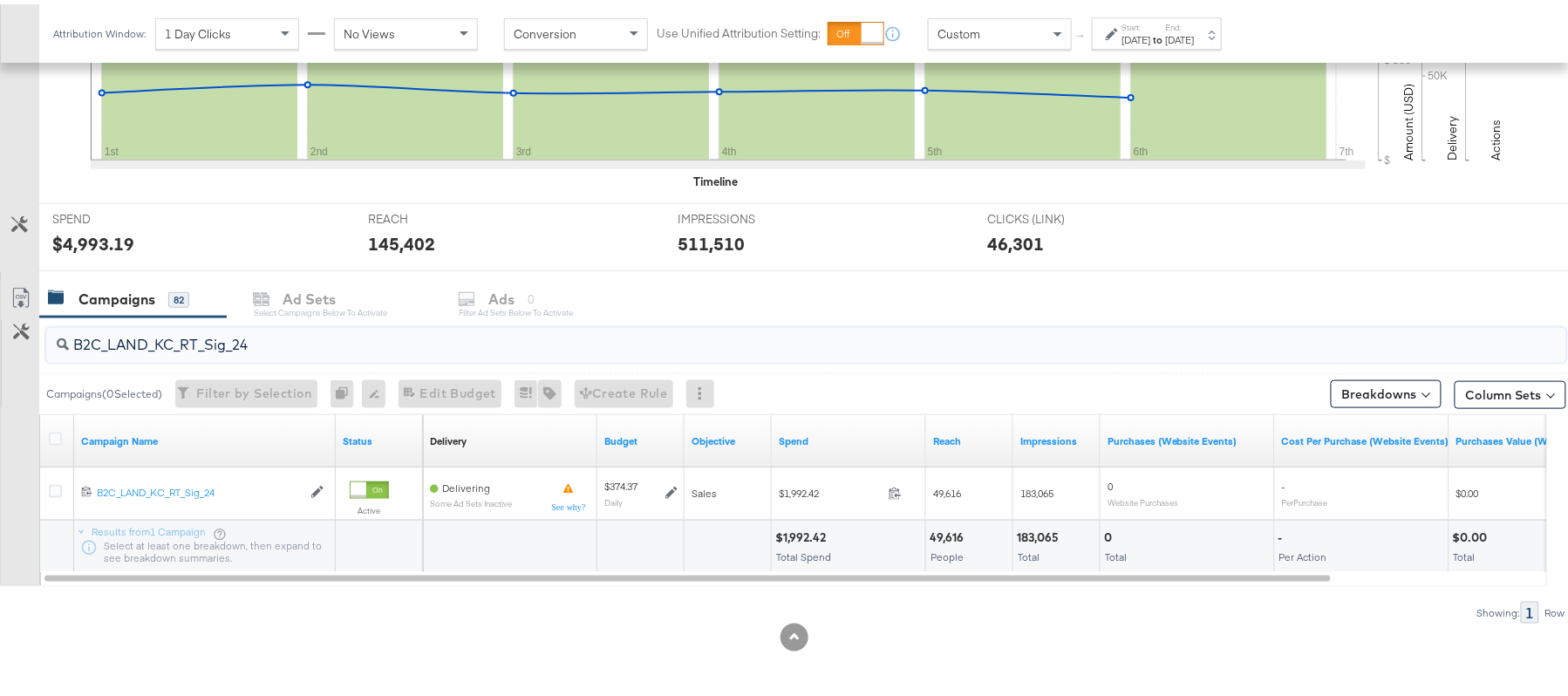
paste input "B_Ecommerce_KC_Retargeting_LW&LOA_Traffic"
click at [793, 524] on div "$96.40 Total Spend" at bounding box center [848, 543] width 153 height 53
copy div "96.40"
click at [287, 328] on input "B2B_Ecommerce_KC_Retargeting_LW&LOA_Traffic" at bounding box center [748, 333] width 1359 height 34
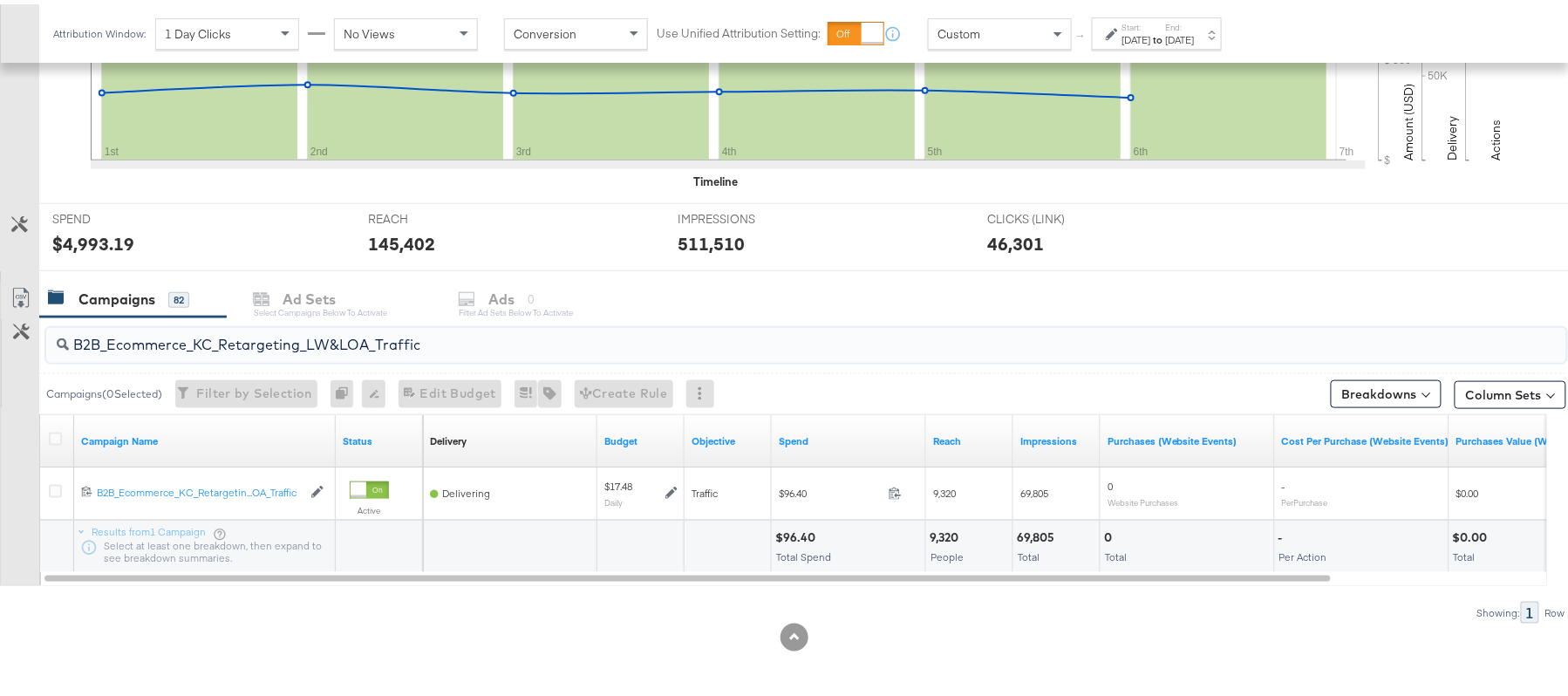
paste input "KC_Retargeting_Prospects & Clients_Conversions"
click at [807, 528] on div "$97.90" at bounding box center [796, 534] width 43 height 16
copy div "$97.90"
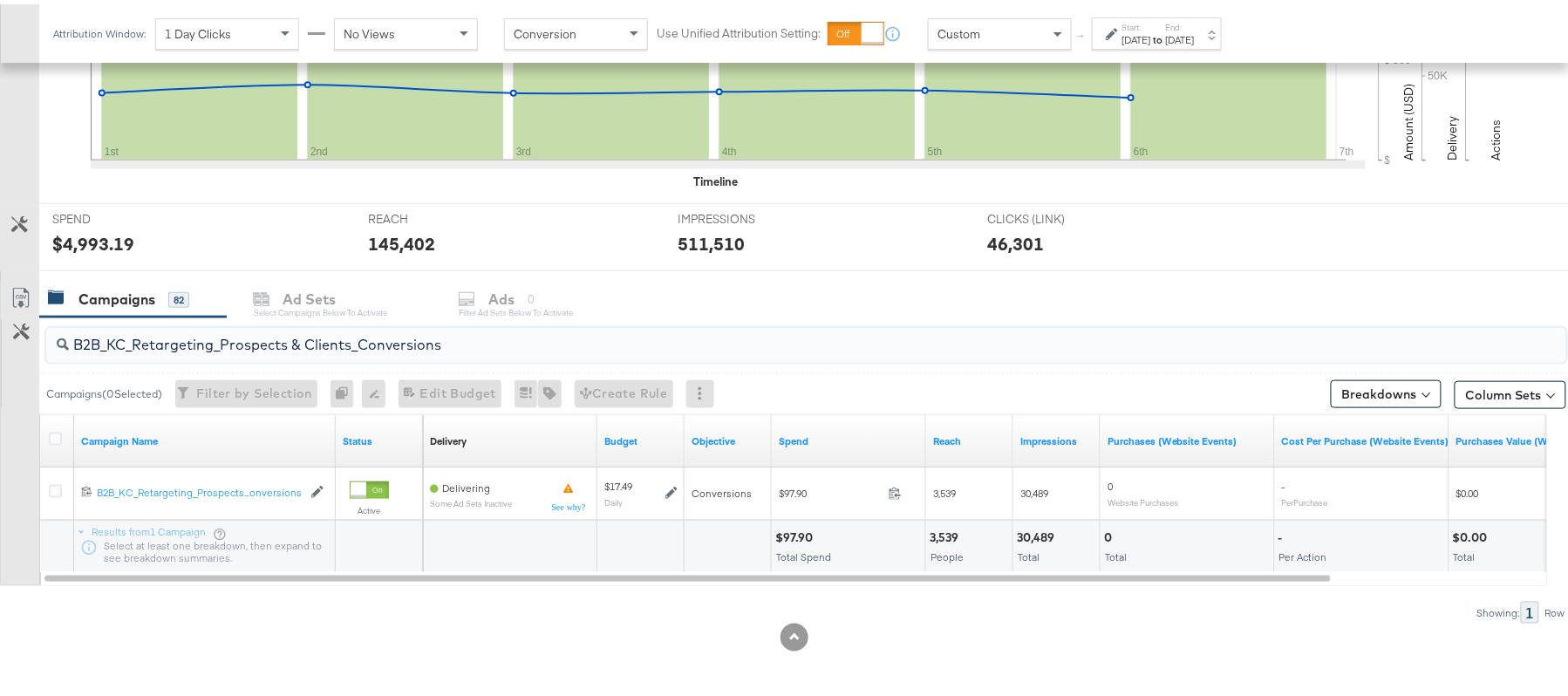
drag, startPoint x: 356, startPoint y: 367, endPoint x: 405, endPoint y: 335, distance: 58.5
click at [405, 335] on div "B2B_KC_Retargeting_Prospects & Clients_Conversions" at bounding box center [803, 341] width 1527 height 56
click at [405, 335] on input "B2B_KC_Retargeting_Prospects & Clients_Conversions" at bounding box center [748, 333] width 1359 height 34
paste input "C_LAND_KC_Pros_Sig"
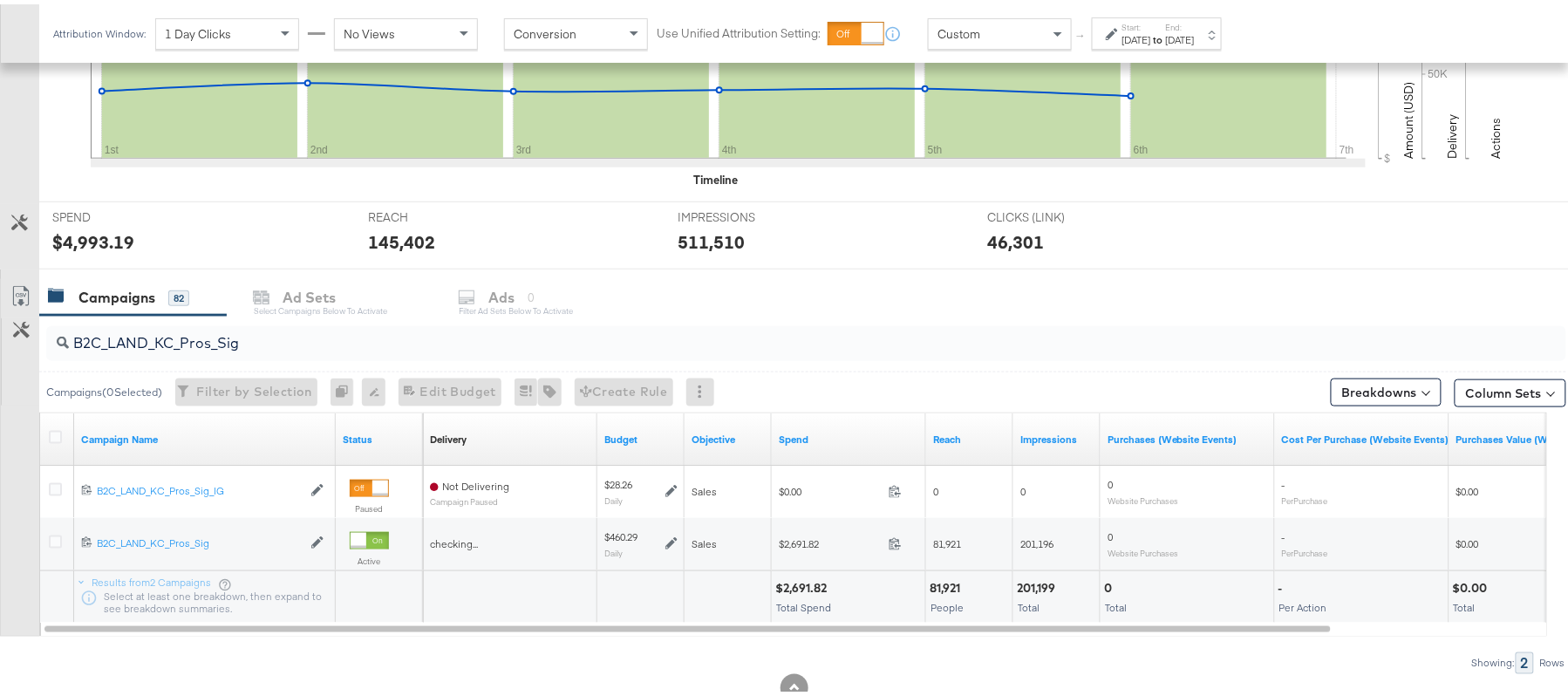
click at [788, 583] on div "$2,691.82" at bounding box center [803, 584] width 56 height 16
copy div "$2,691.82"
click at [239, 319] on input "B2C_LAND_KC_Pros_Sig" at bounding box center [748, 331] width 1359 height 34
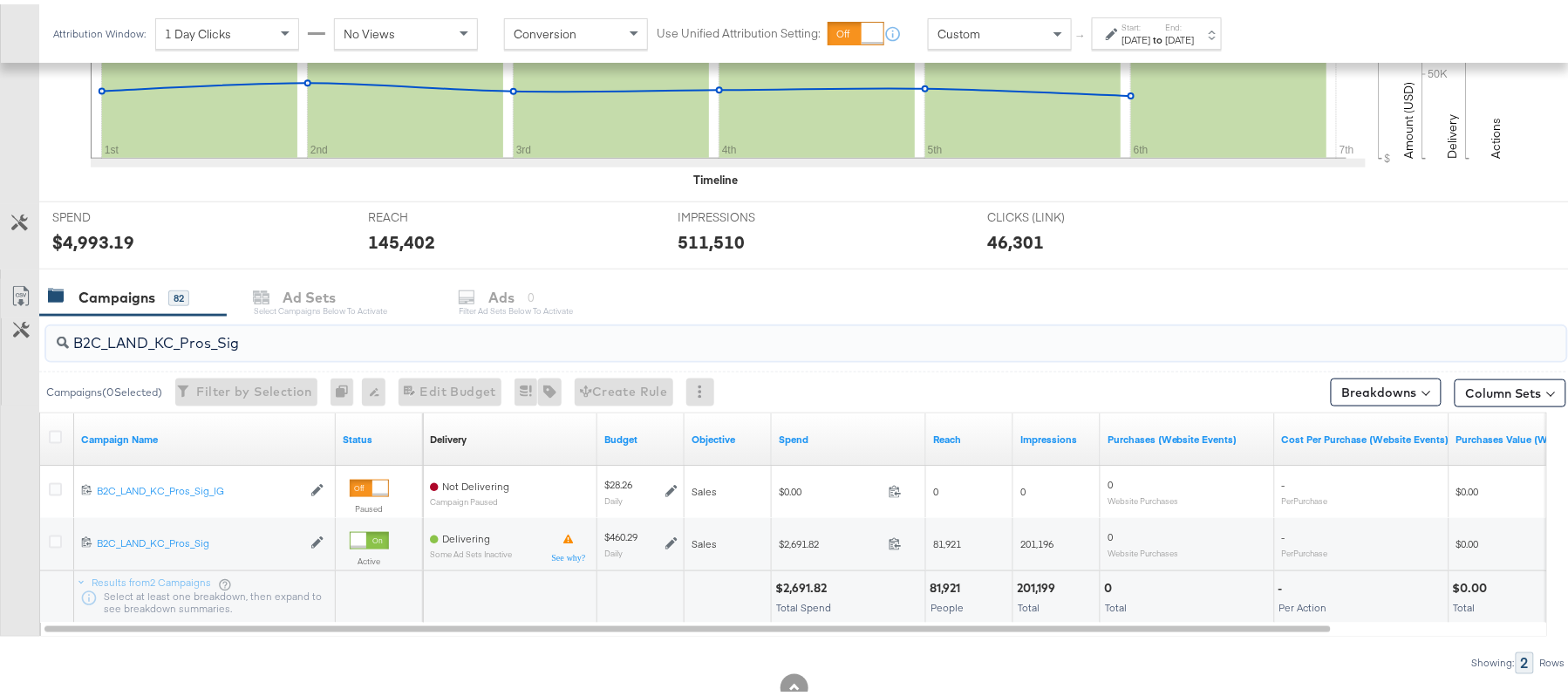
paste input "RT_Sig_24"
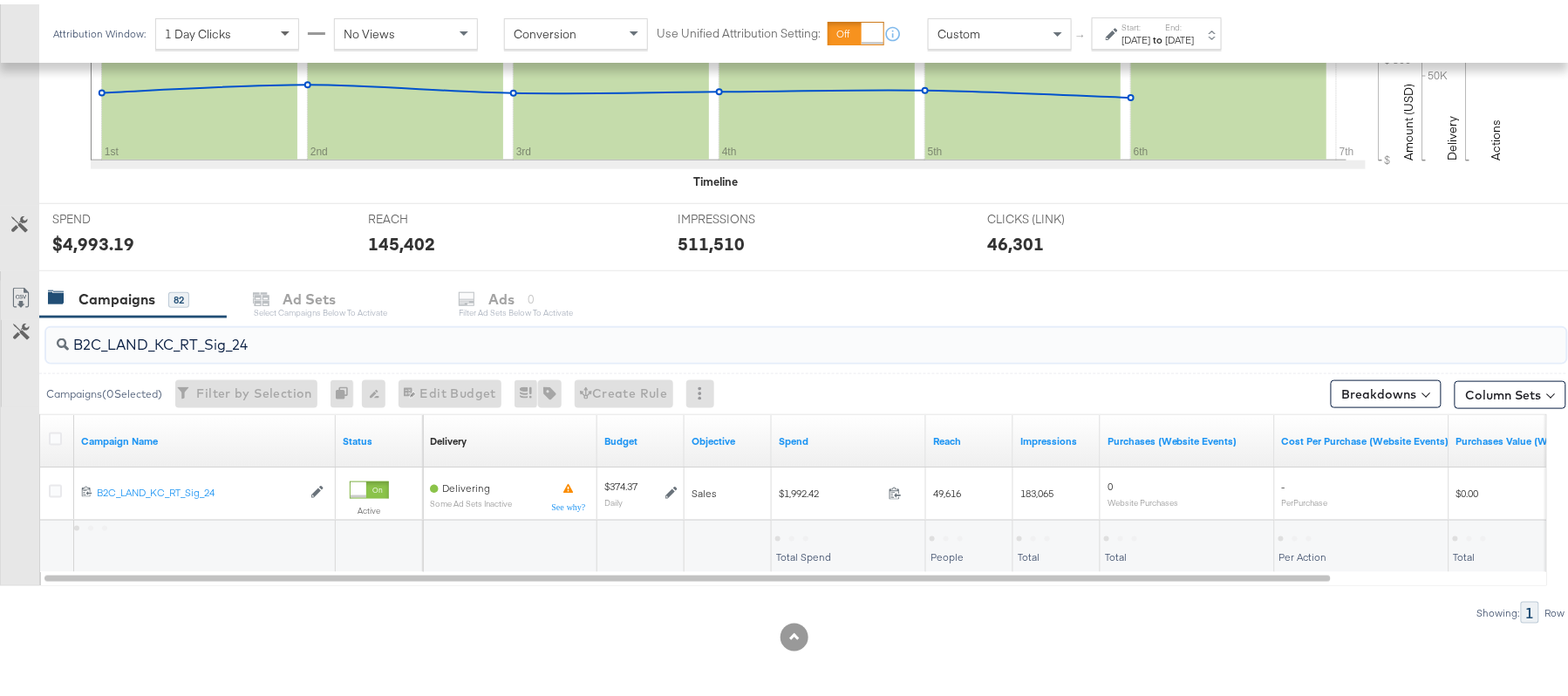
type input "B2C_LAND_KC_RT_Sig_24"
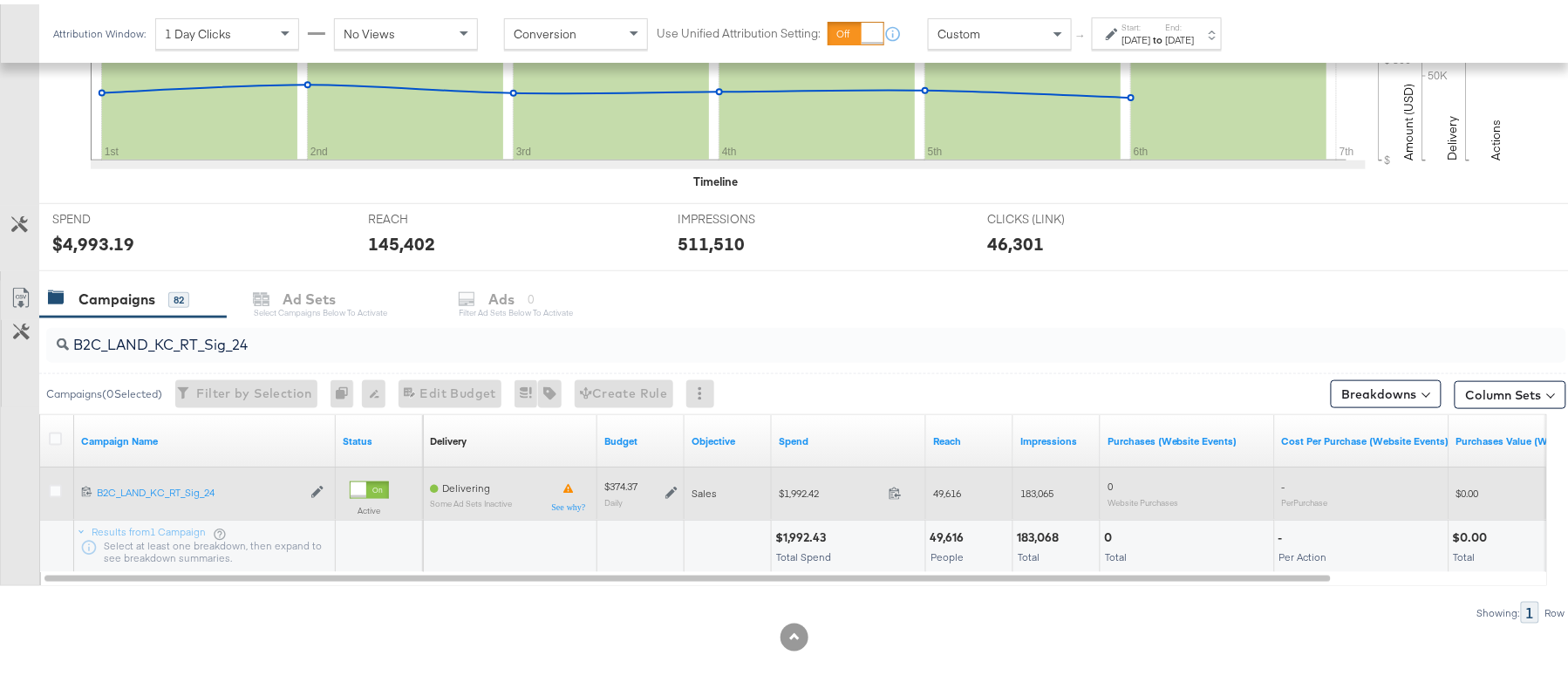
click at [671, 492] on icon at bounding box center [671, 488] width 12 height 12
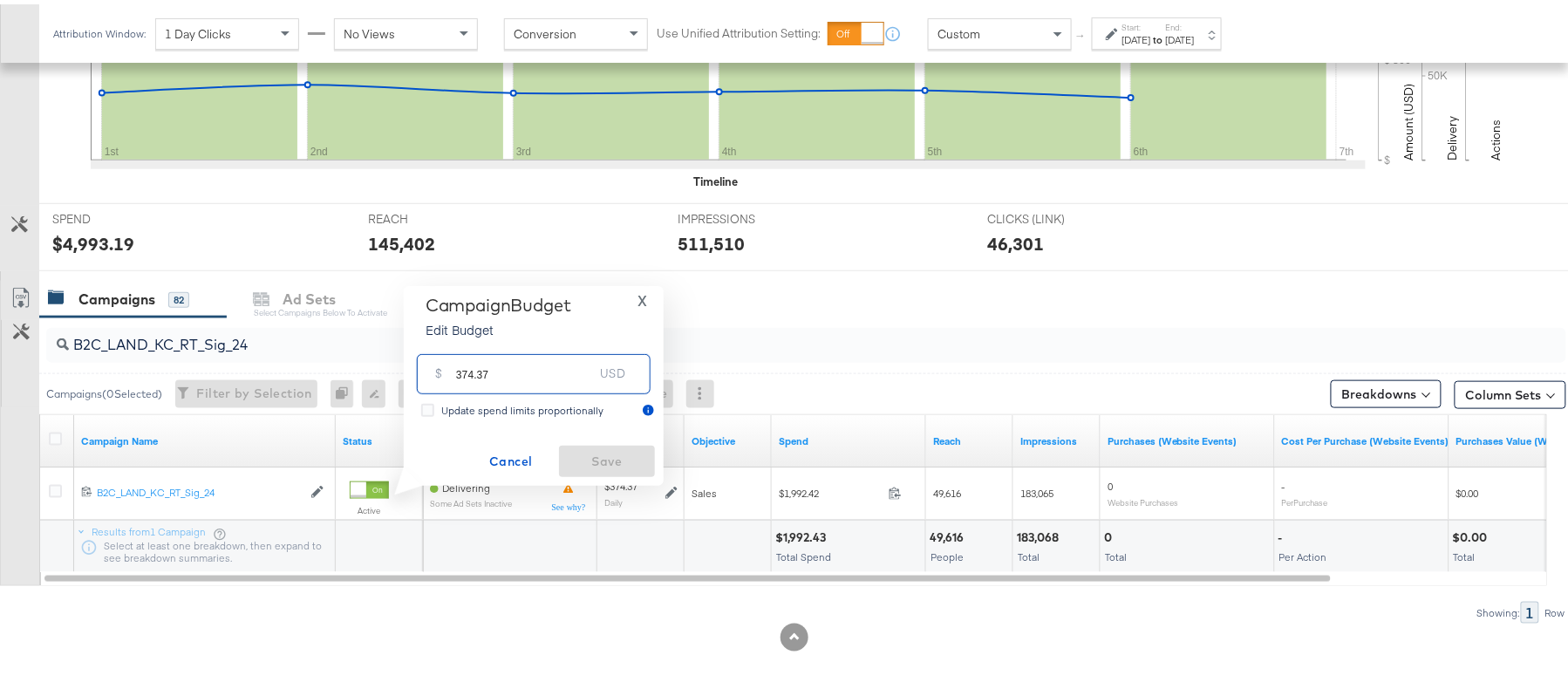
click at [486, 364] on input "374.37" at bounding box center [525, 362] width 138 height 37
paste input "$393.09"
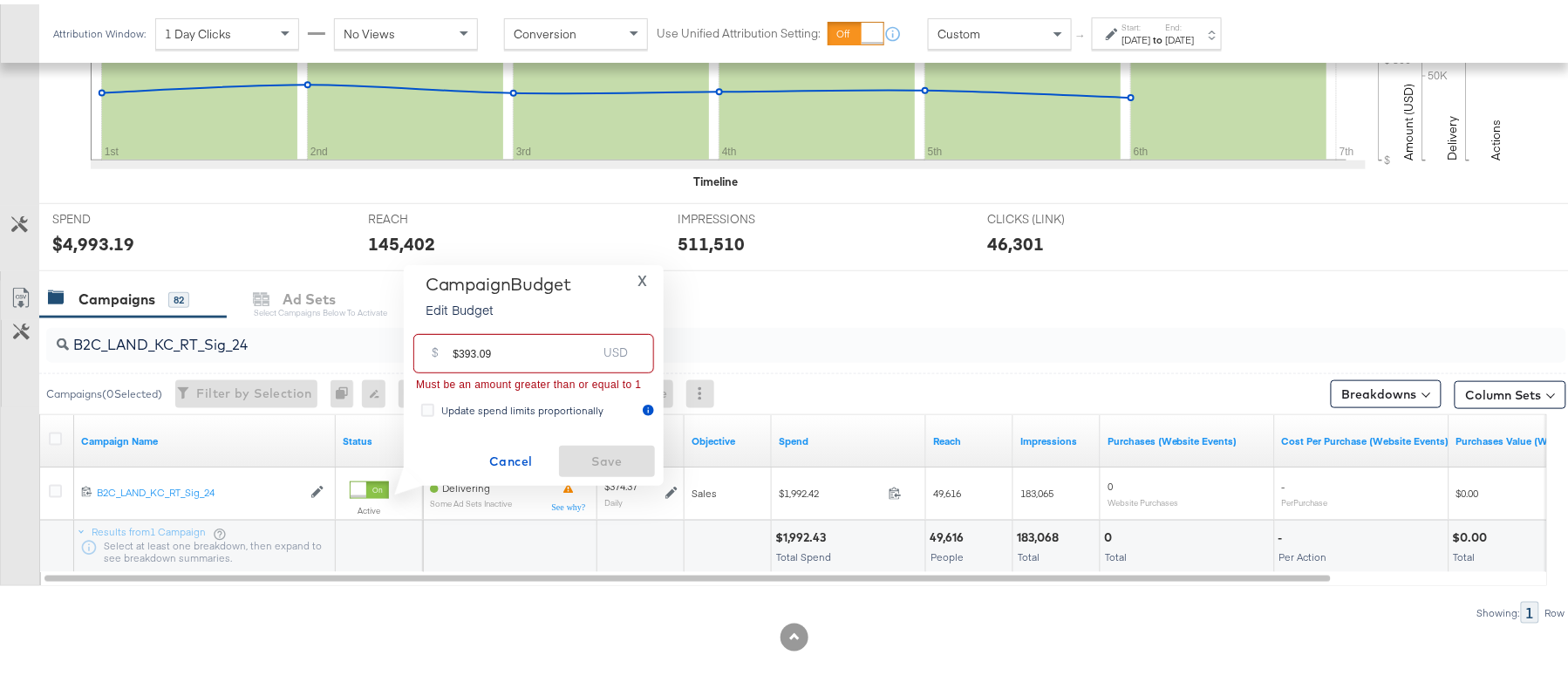
click at [458, 352] on input "$393.09" at bounding box center [524, 342] width 144 height 37
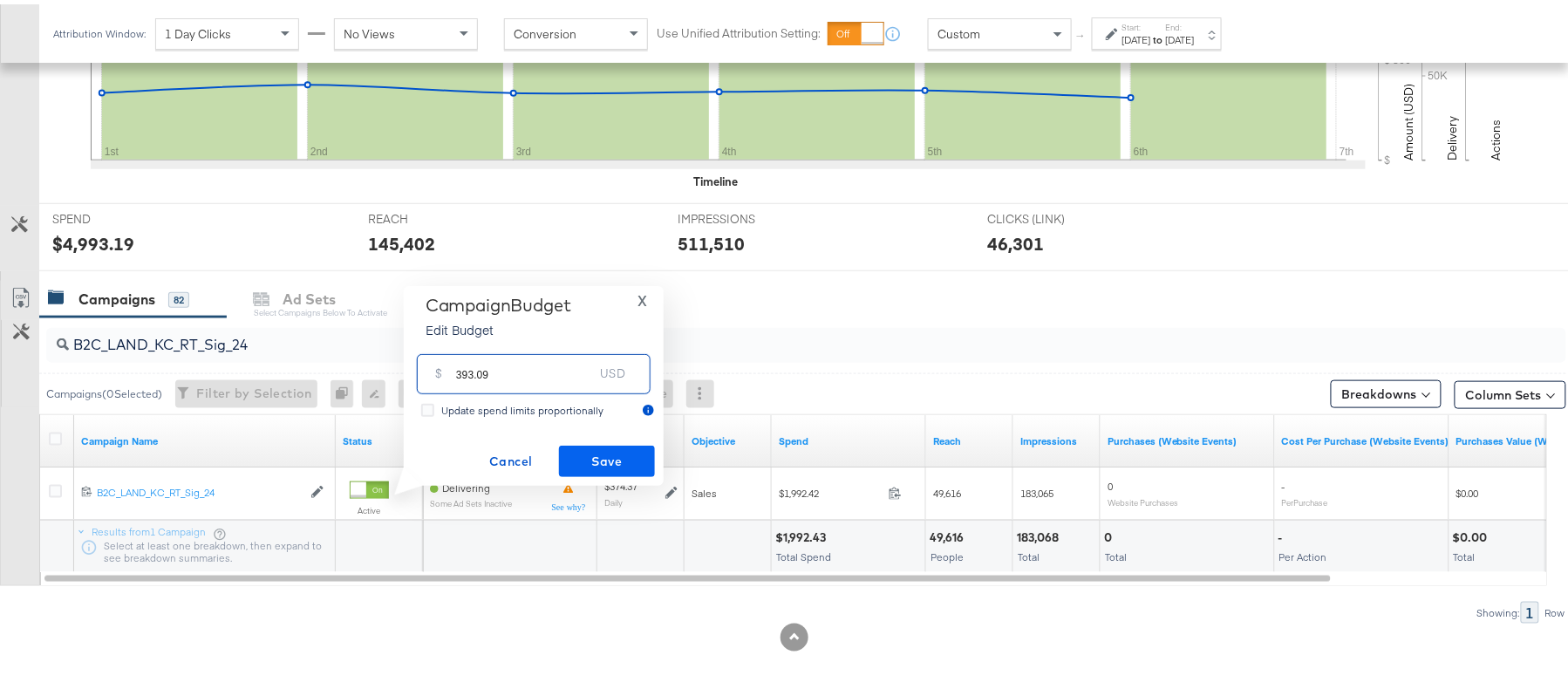
type input "393.09"
click at [601, 446] on span "Save" at bounding box center [607, 457] width 82 height 22
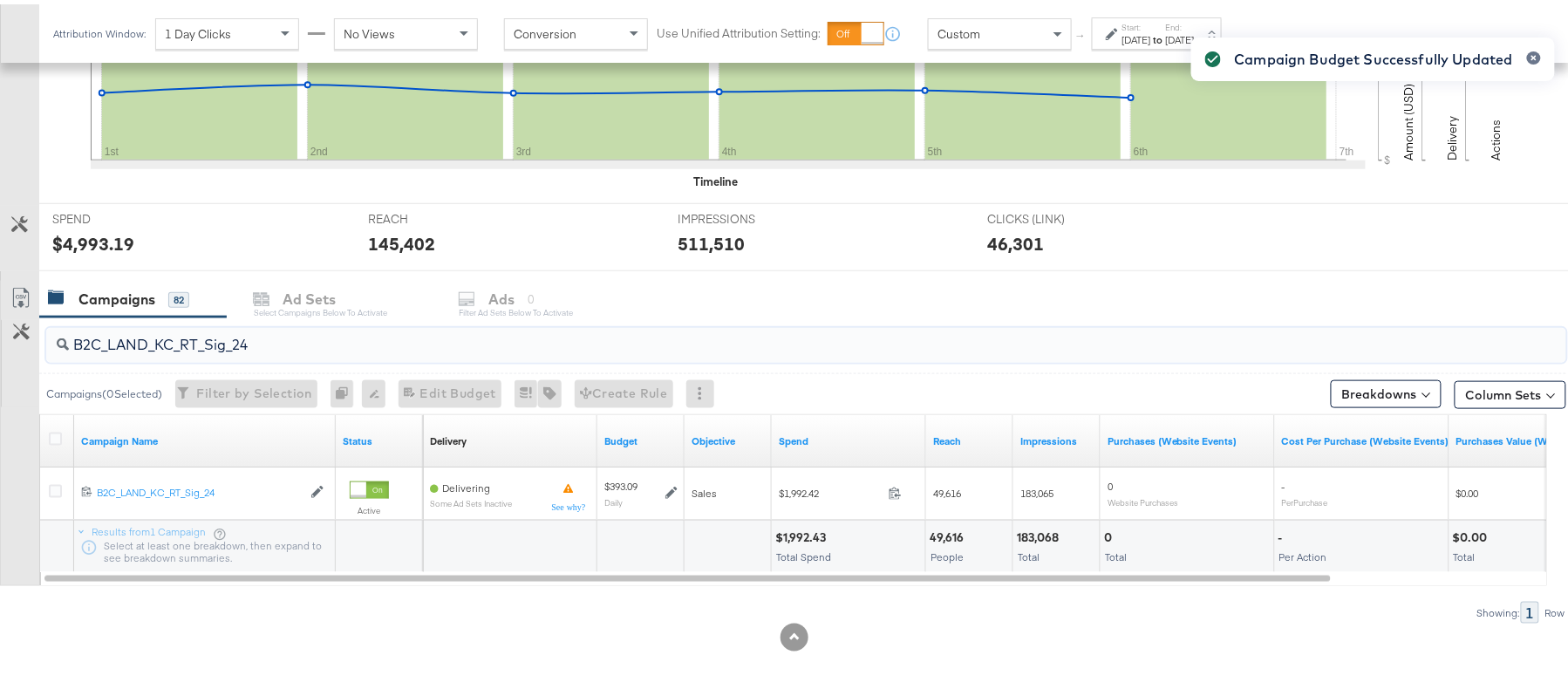
click at [244, 336] on input "B2C_LAND_KC_RT_Sig_24" at bounding box center [748, 333] width 1359 height 34
paste input "B_Ecommerce_KC_Retargeting_LW&LOA_Traffic"
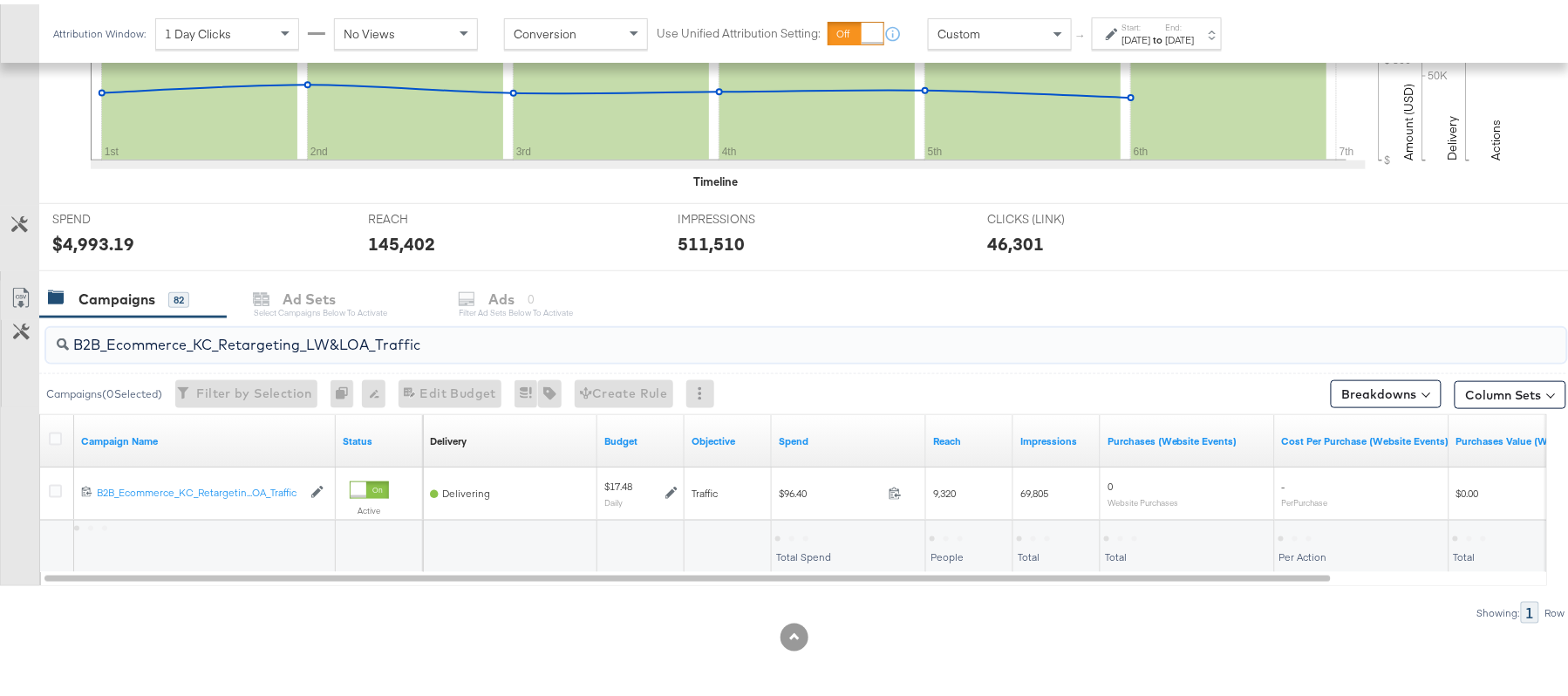
type input "B2B_Ecommerce_KC_Retargeting_LW&LOA_Traffic"
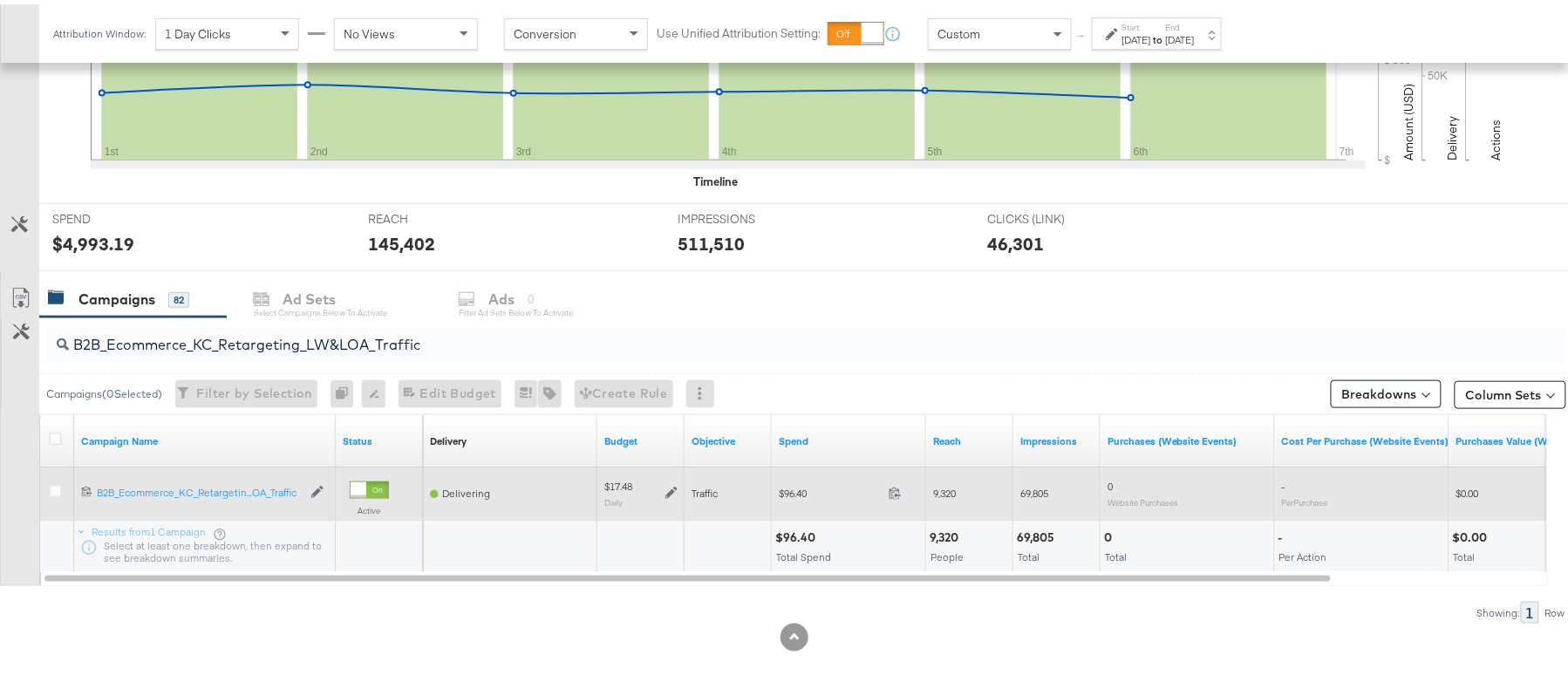
click at [675, 492] on icon at bounding box center [671, 488] width 12 height 12
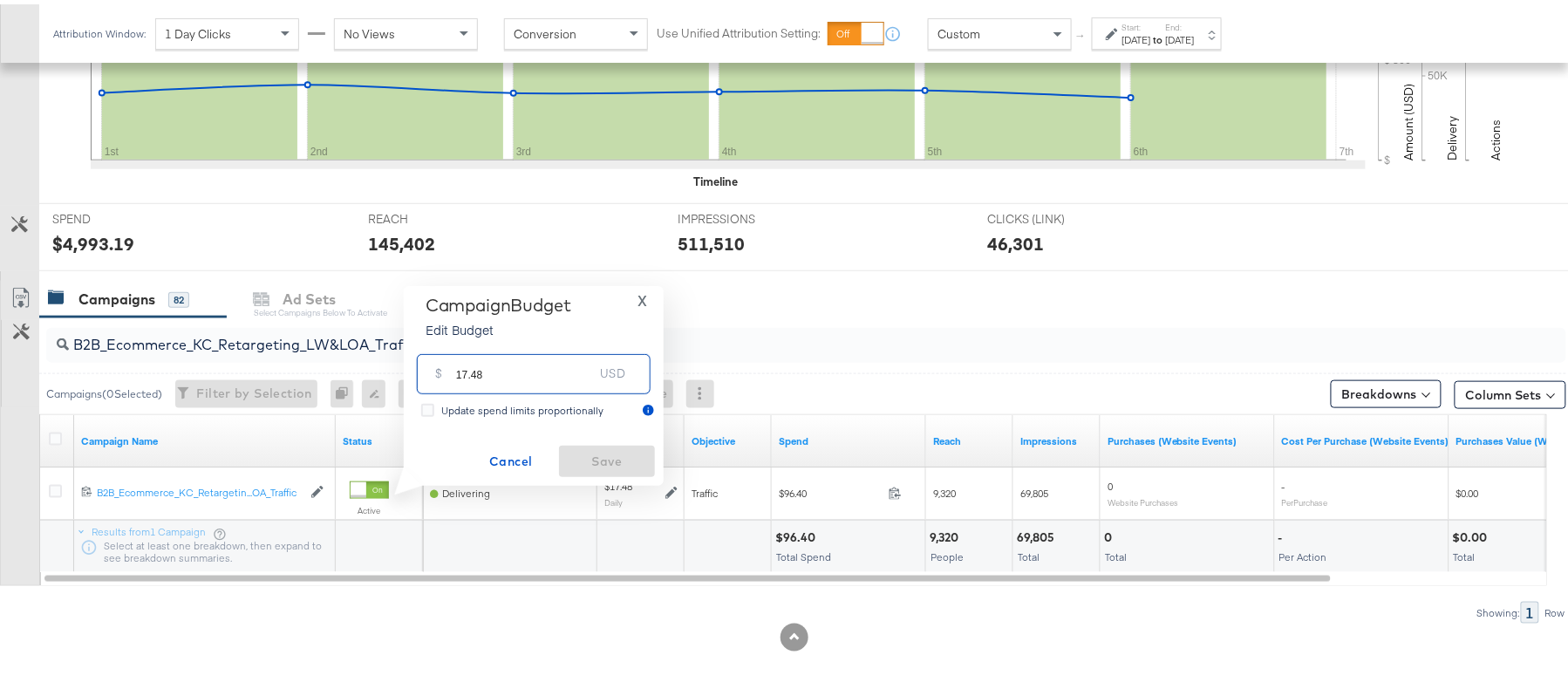
click at [539, 377] on input "17.48" at bounding box center [525, 362] width 138 height 37
paste input "$20.10"
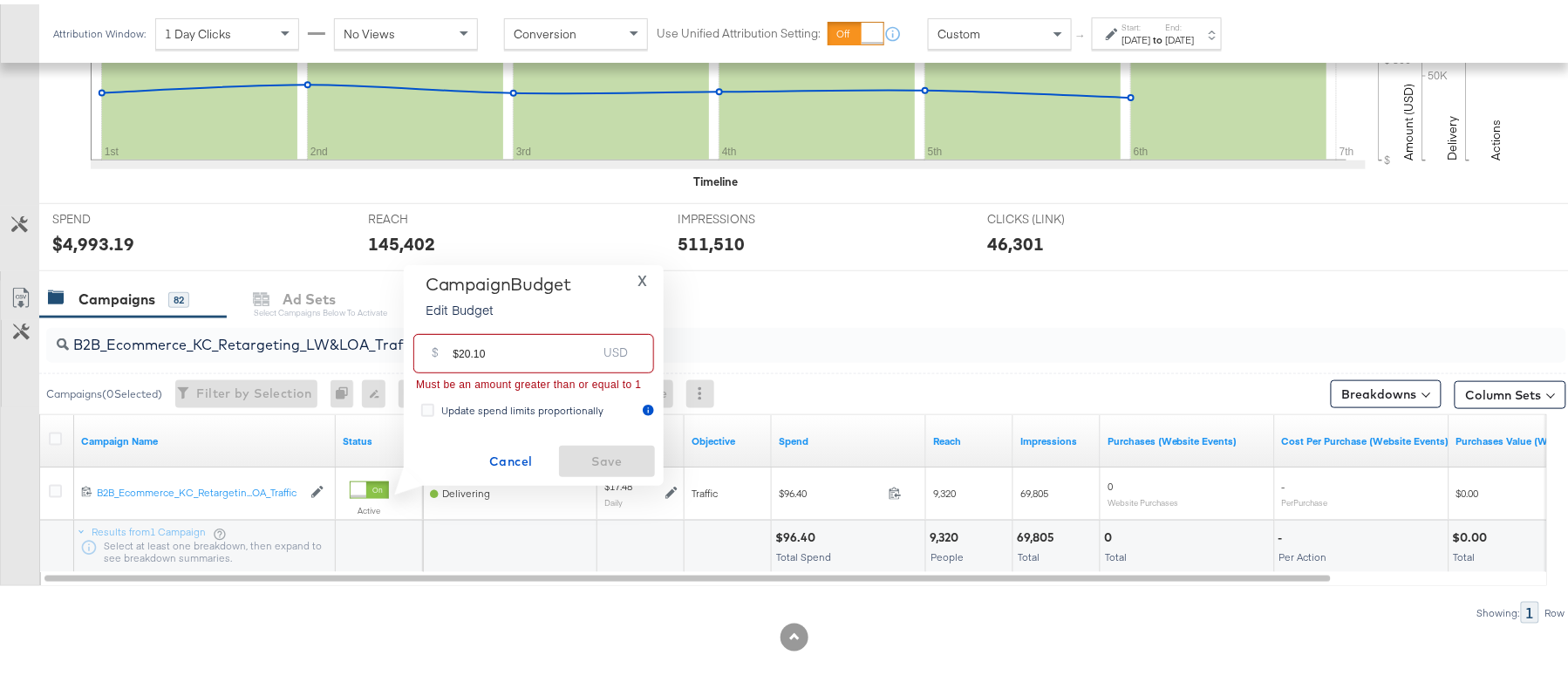
click at [458, 347] on input "$20.10" at bounding box center [524, 342] width 144 height 37
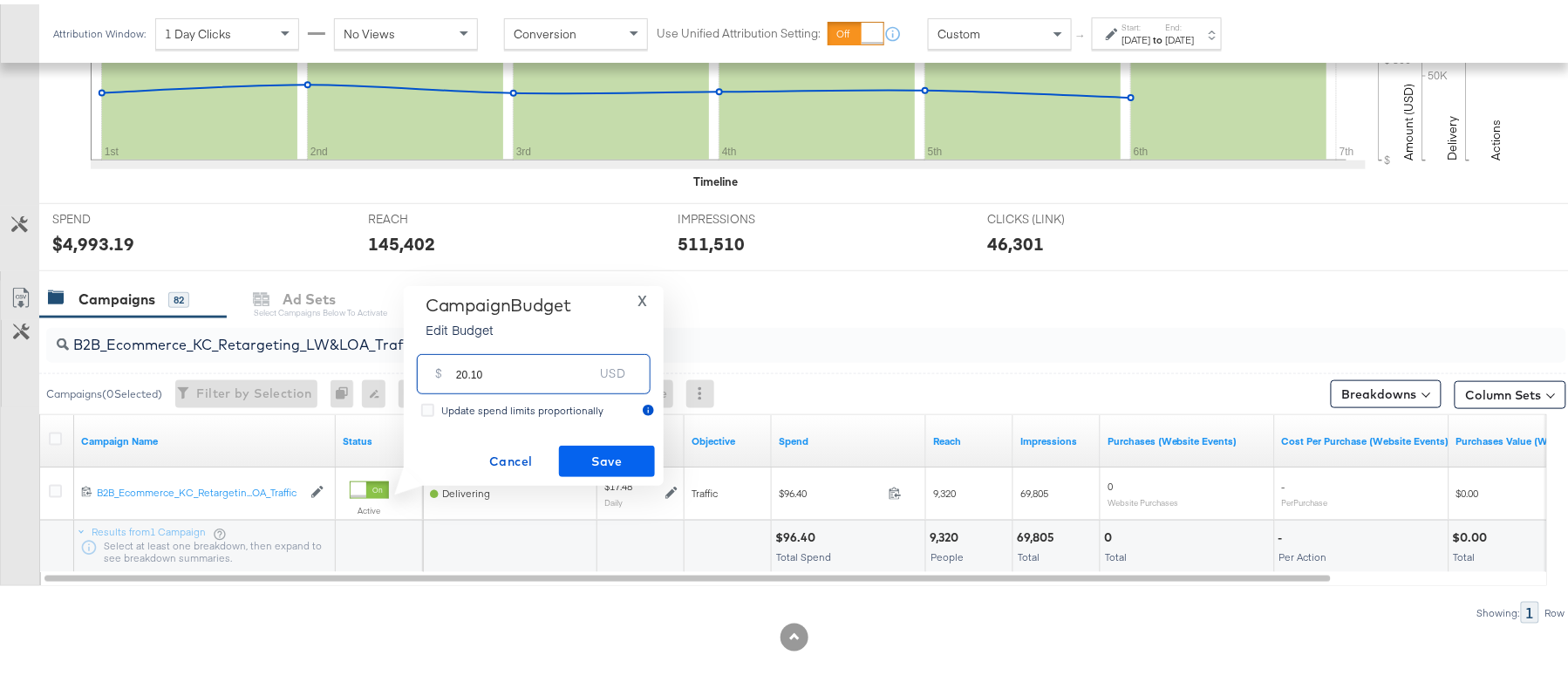
type input "20.10"
click at [621, 458] on span "Save" at bounding box center [607, 457] width 82 height 22
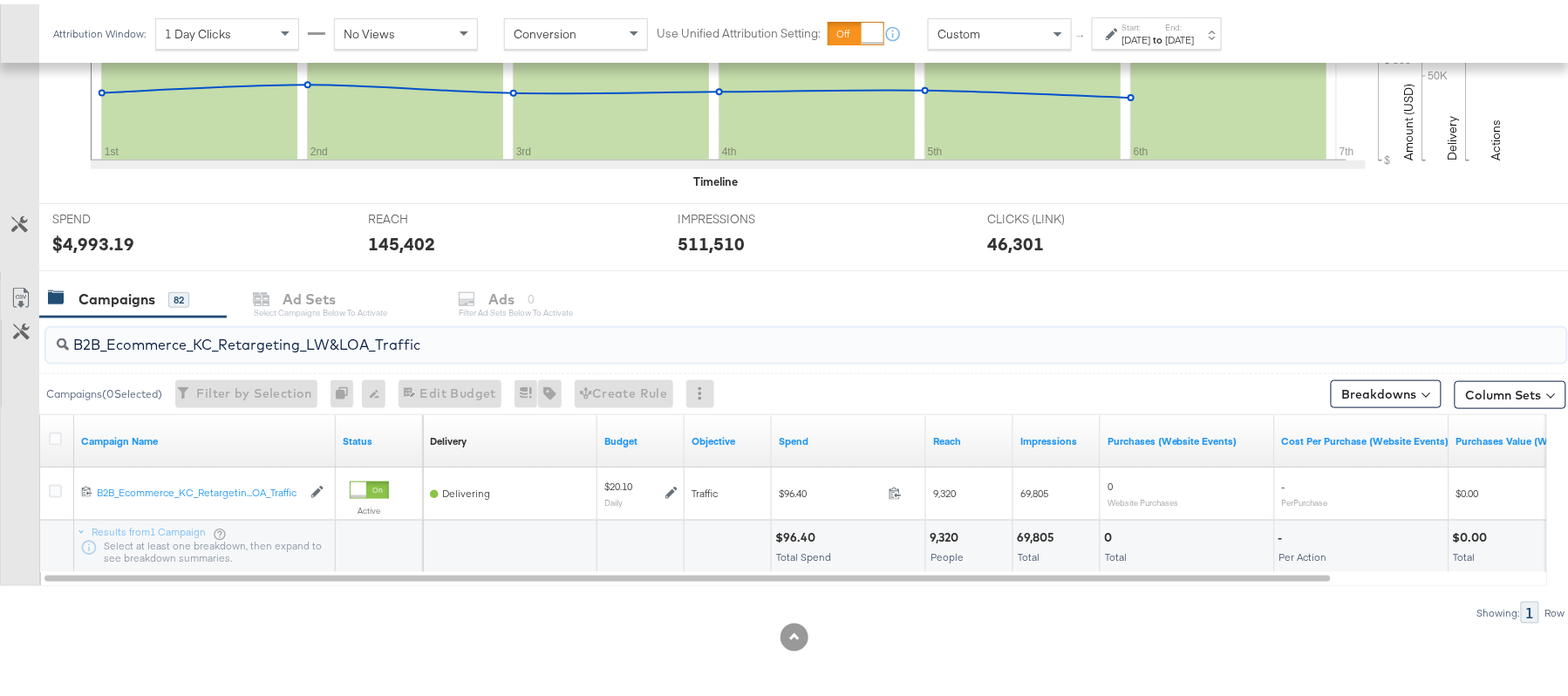
click at [317, 336] on input "B2B_Ecommerce_KC_Retargeting_LW&LOA_Traffic" at bounding box center [748, 333] width 1359 height 34
paste input "KC_Retargeting_Prospects & Clients_Conversions"
type input "B2B_KC_Retargeting_Prospects & Clients_Conversions"
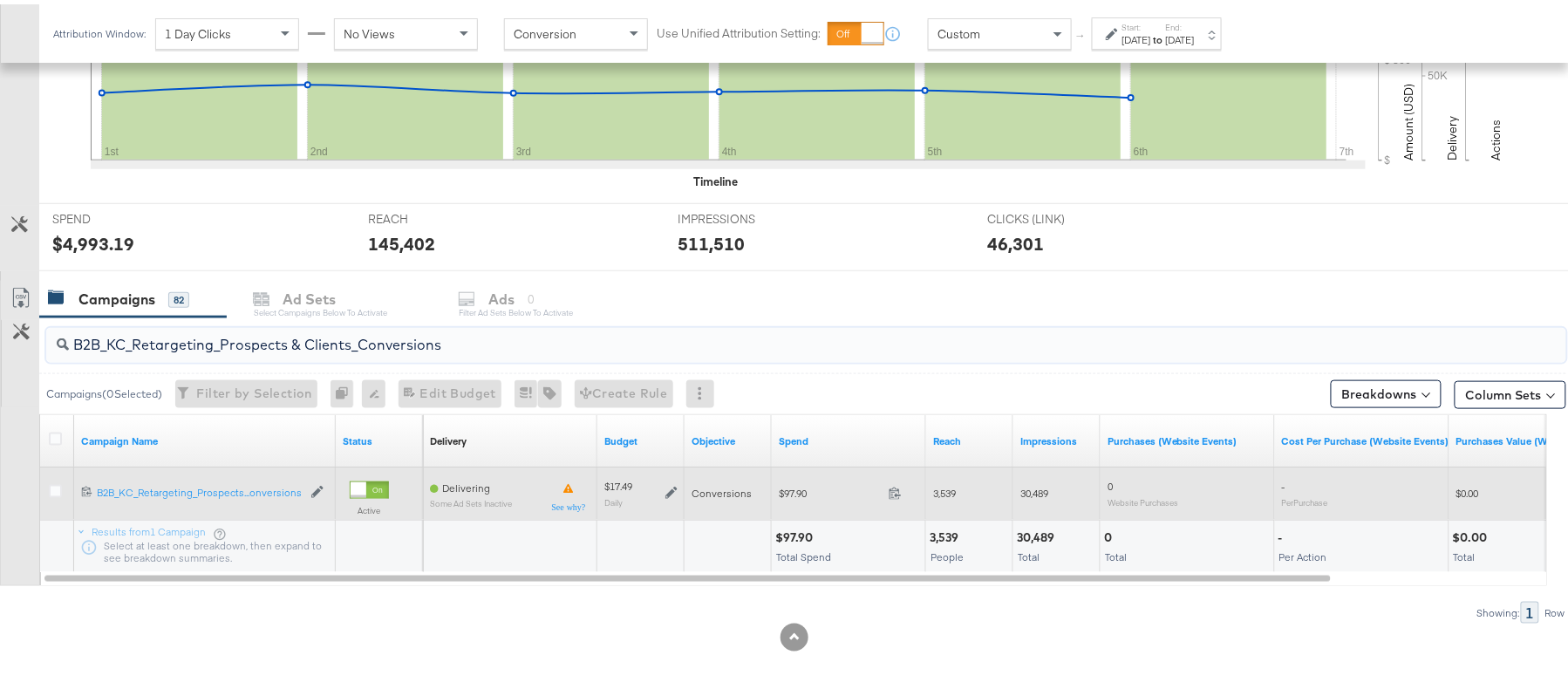
click at [673, 489] on icon at bounding box center [671, 489] width 12 height 12
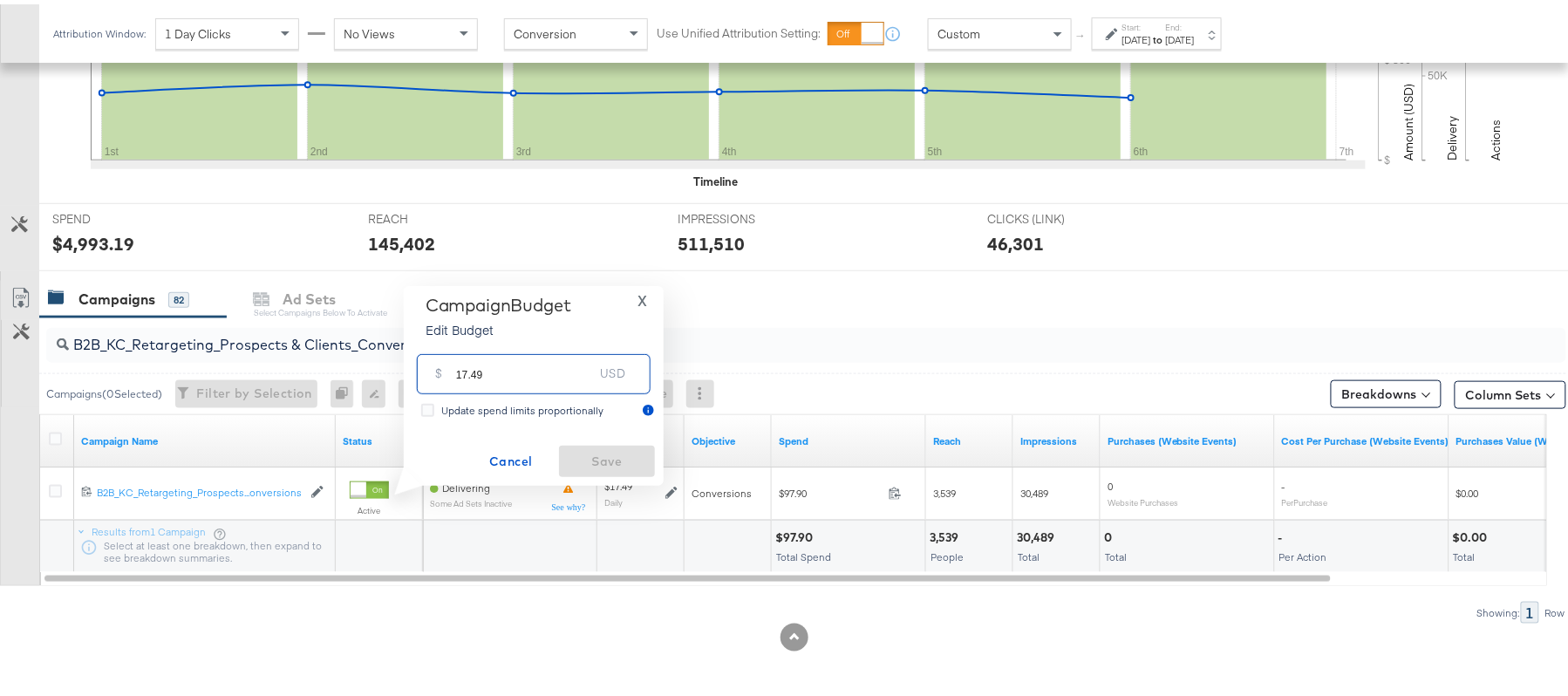
click at [512, 370] on input "17.49" at bounding box center [525, 362] width 138 height 37
paste input "$18.36"
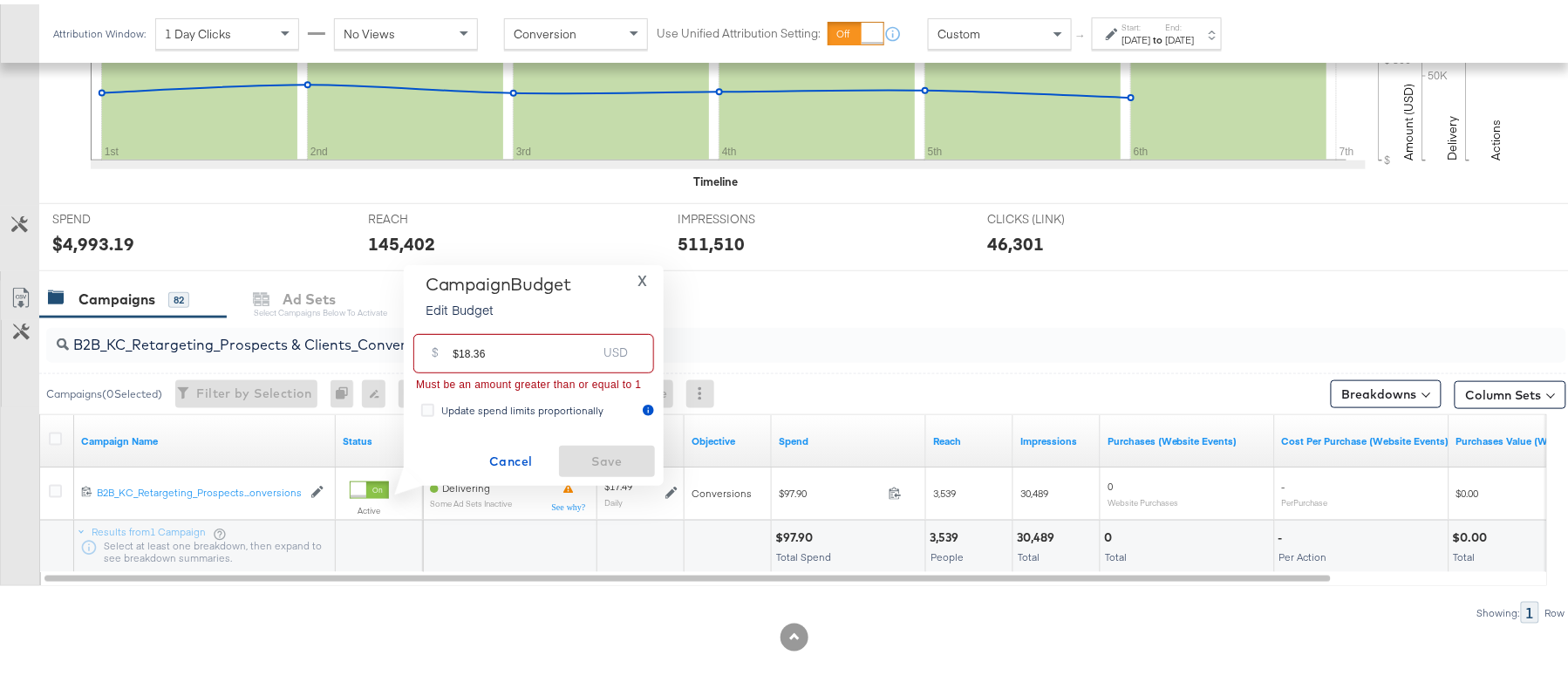
click at [462, 348] on input "$18.36" at bounding box center [524, 342] width 144 height 37
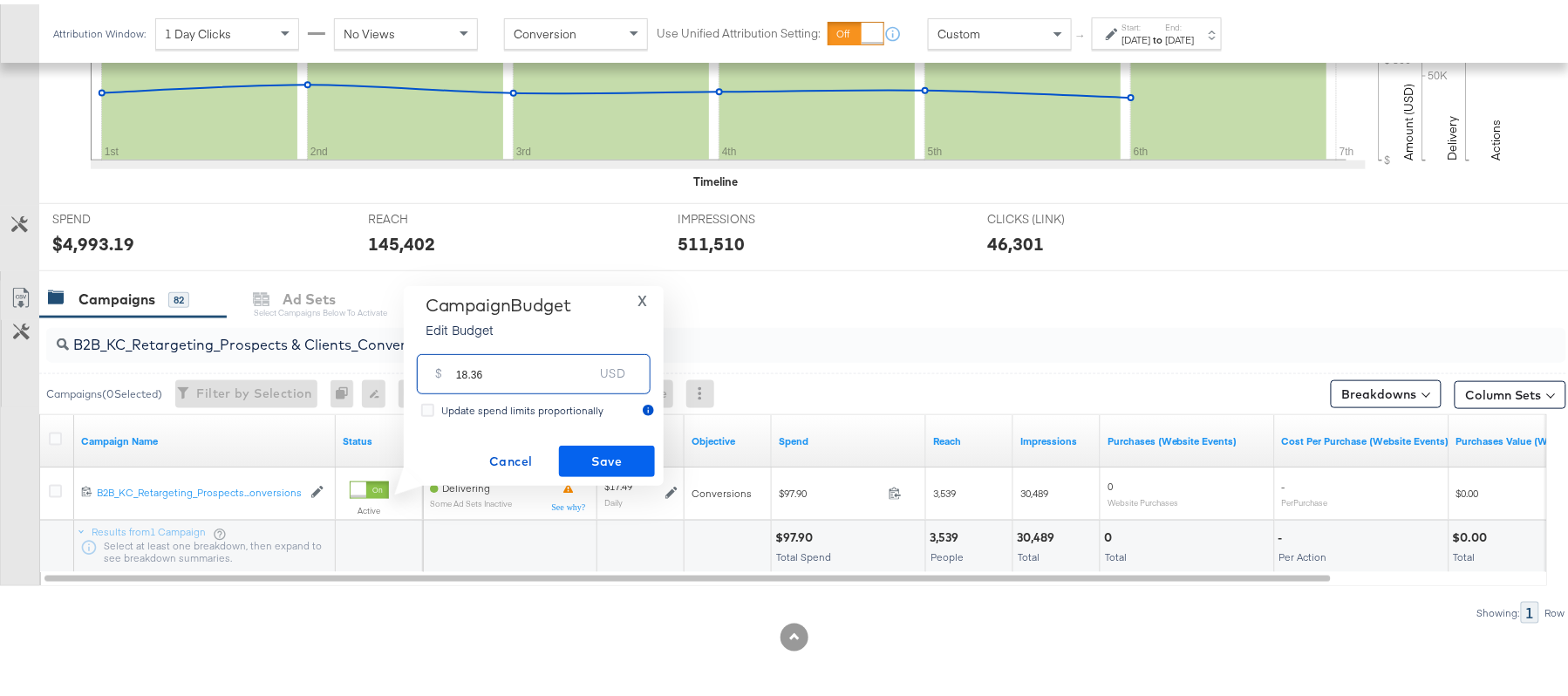
type input "18.36"
click at [639, 443] on button "Save" at bounding box center [607, 457] width 96 height 32
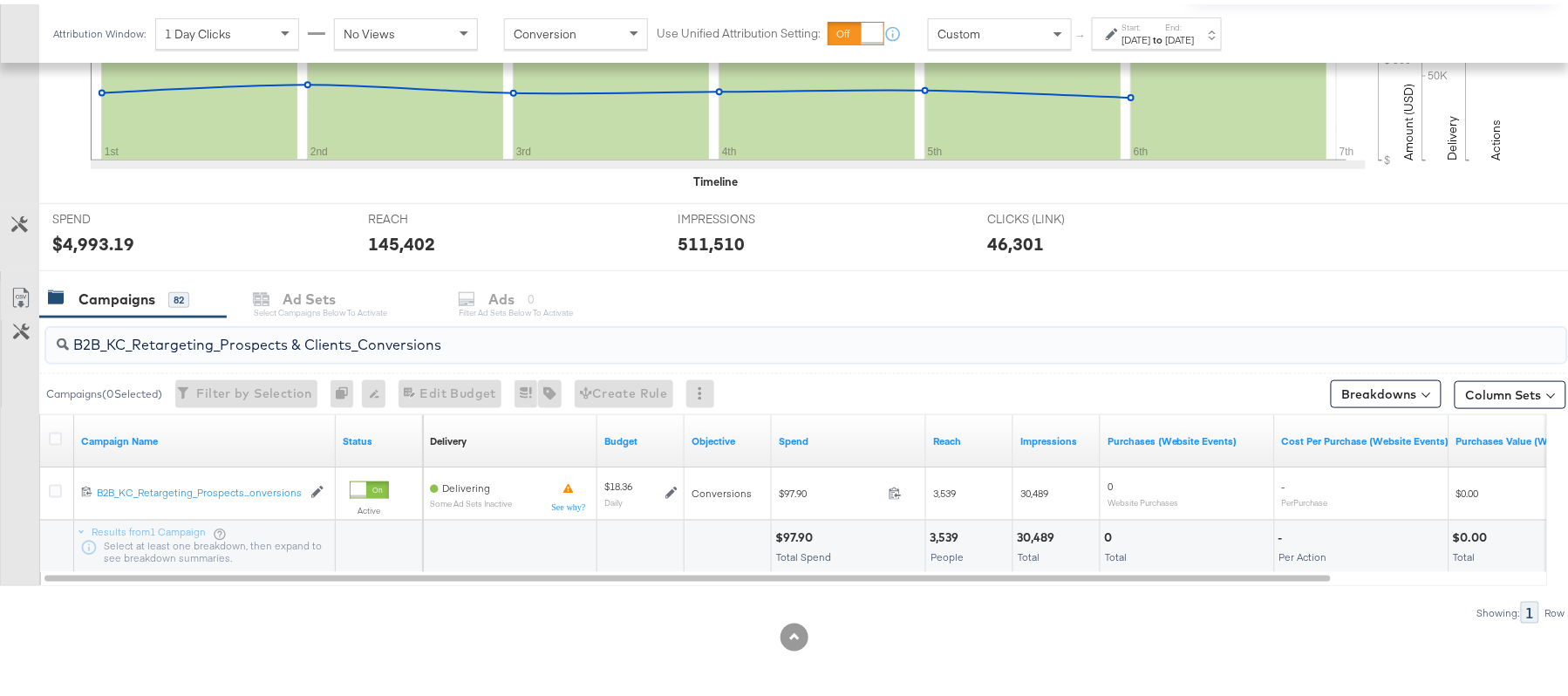
click at [344, 332] on input "B2B_KC_Retargeting_Prospects & Clients_Conversions" at bounding box center [748, 333] width 1359 height 34
paste input "C_LAND_KC_Pros_Sig"
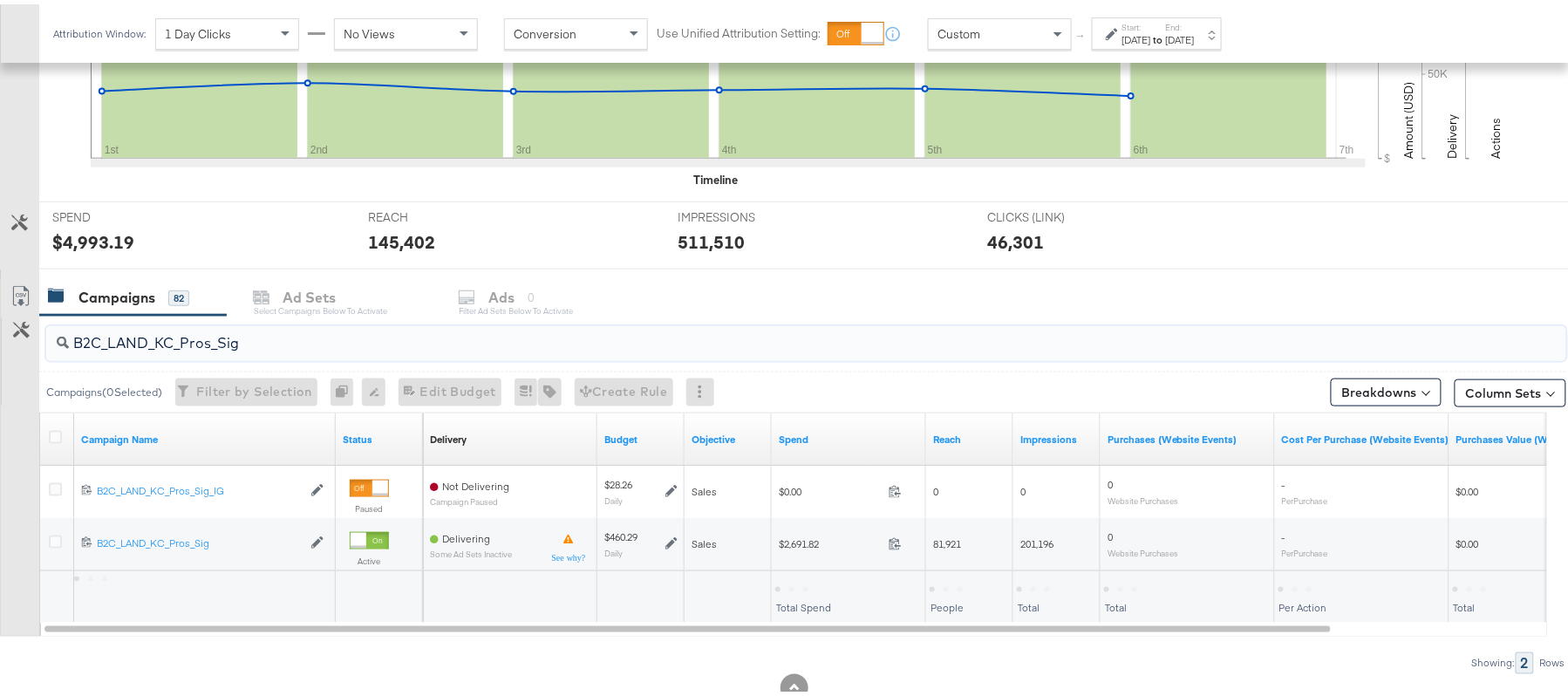
type input "B2C_LAND_KC_Pros_Sig"
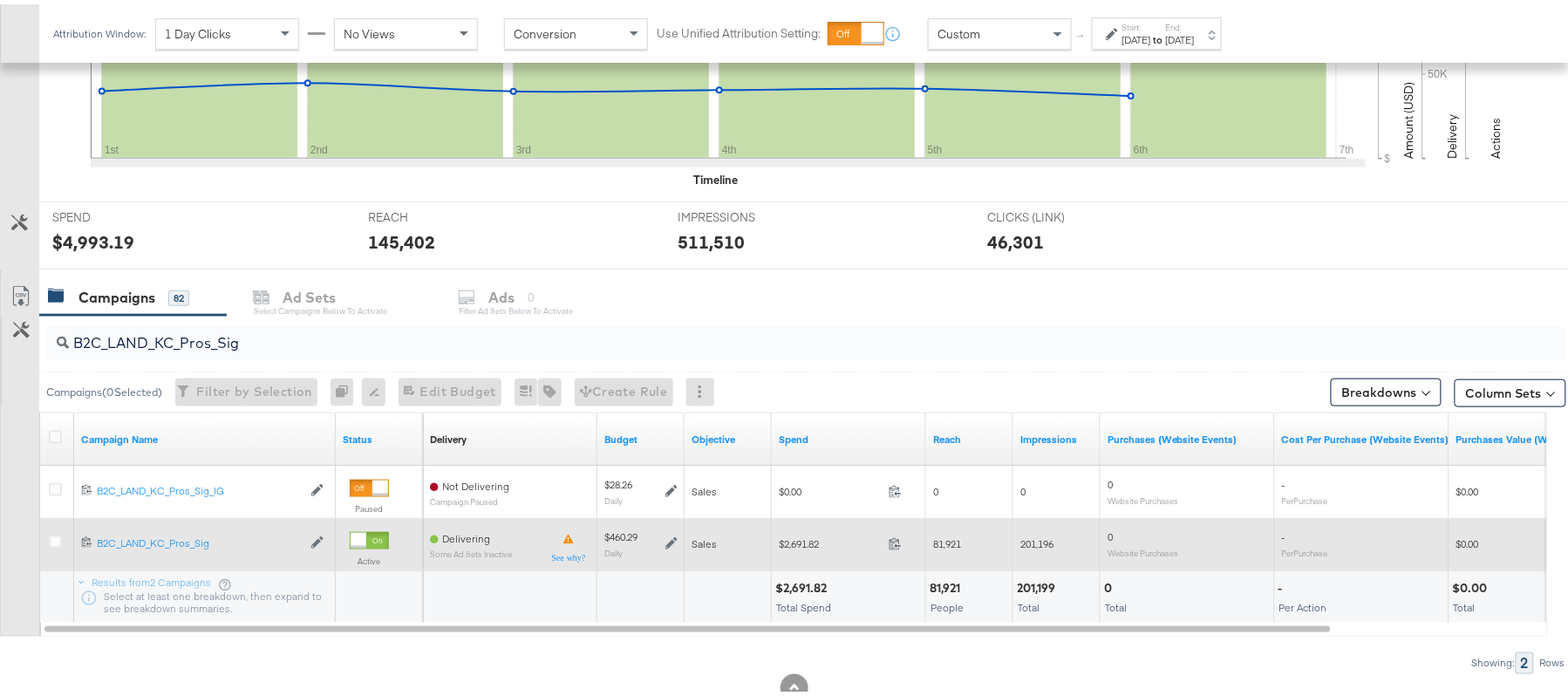
click at [674, 539] on icon at bounding box center [671, 538] width 12 height 12
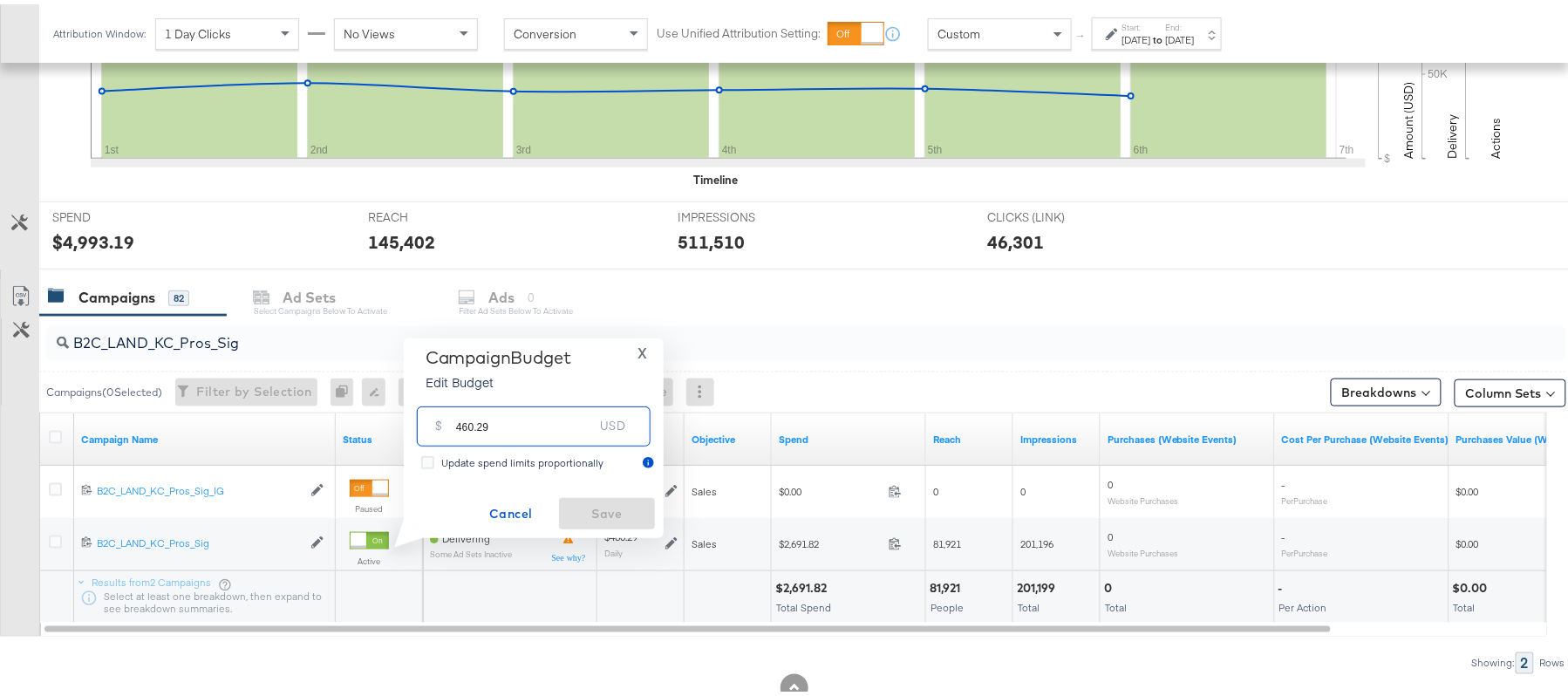
click at [527, 412] on input "460.29" at bounding box center [525, 415] width 138 height 37
paste input "$529.33"
click at [459, 399] on input "$529.33" at bounding box center [524, 394] width 144 height 37
type input "529.33"
click at [584, 504] on span "Save" at bounding box center [607, 510] width 82 height 22
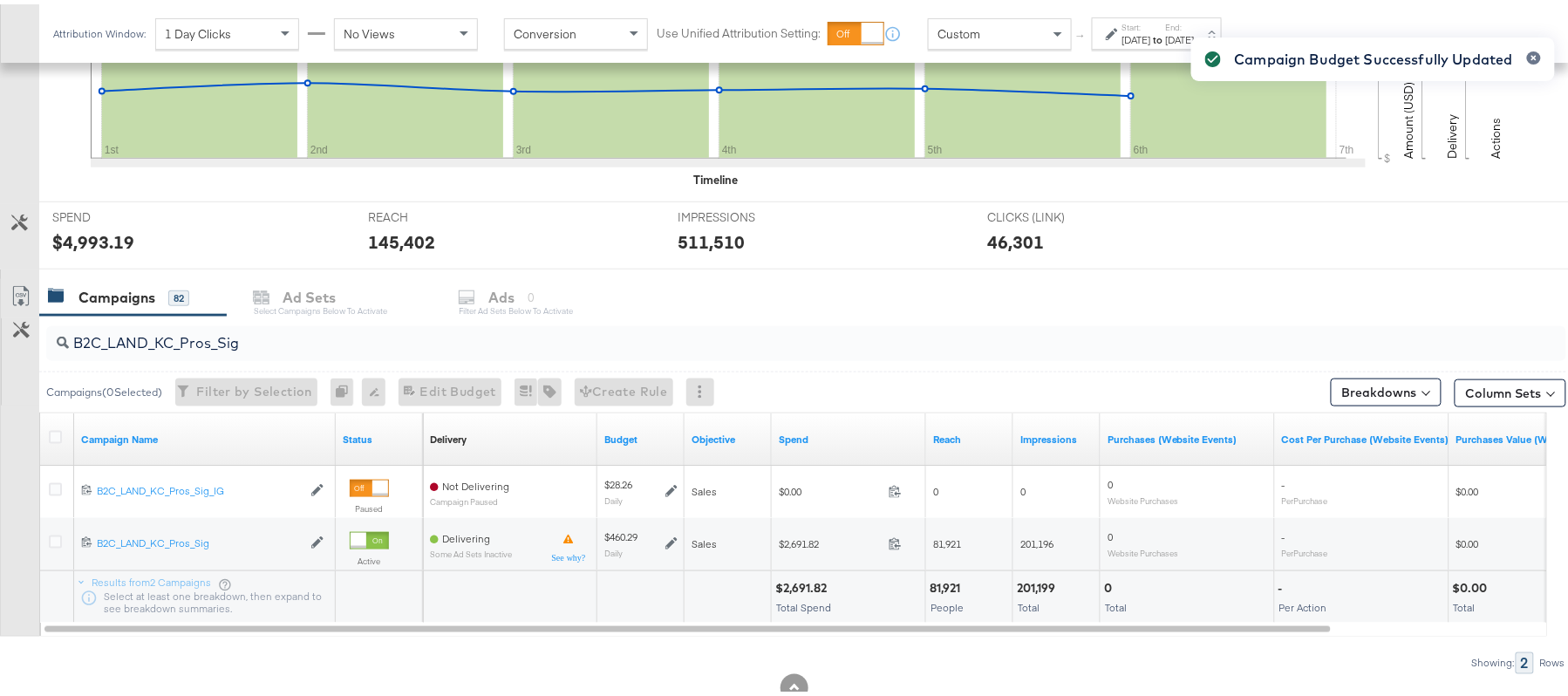
scroll to position [0, 0]
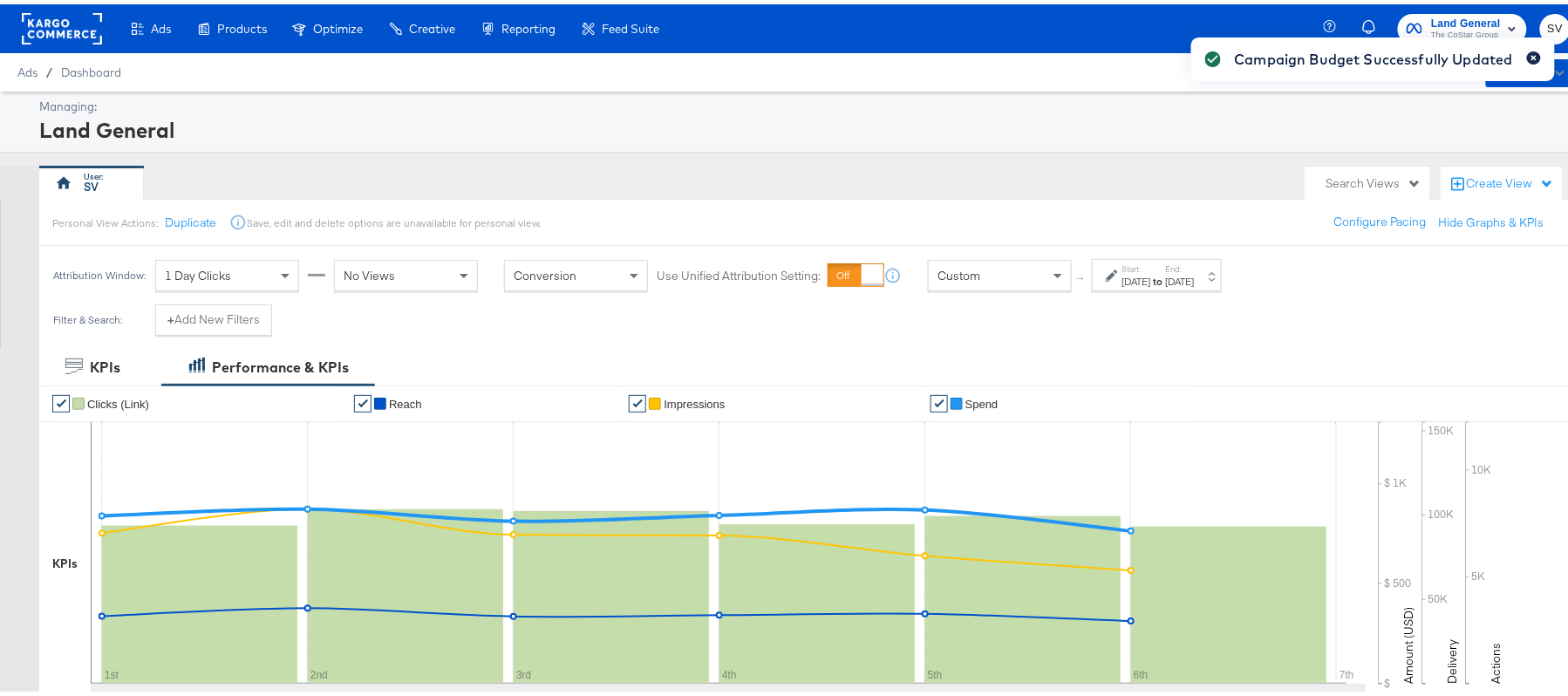
click at [1530, 51] on icon "button" at bounding box center [1534, 54] width 7 height 10
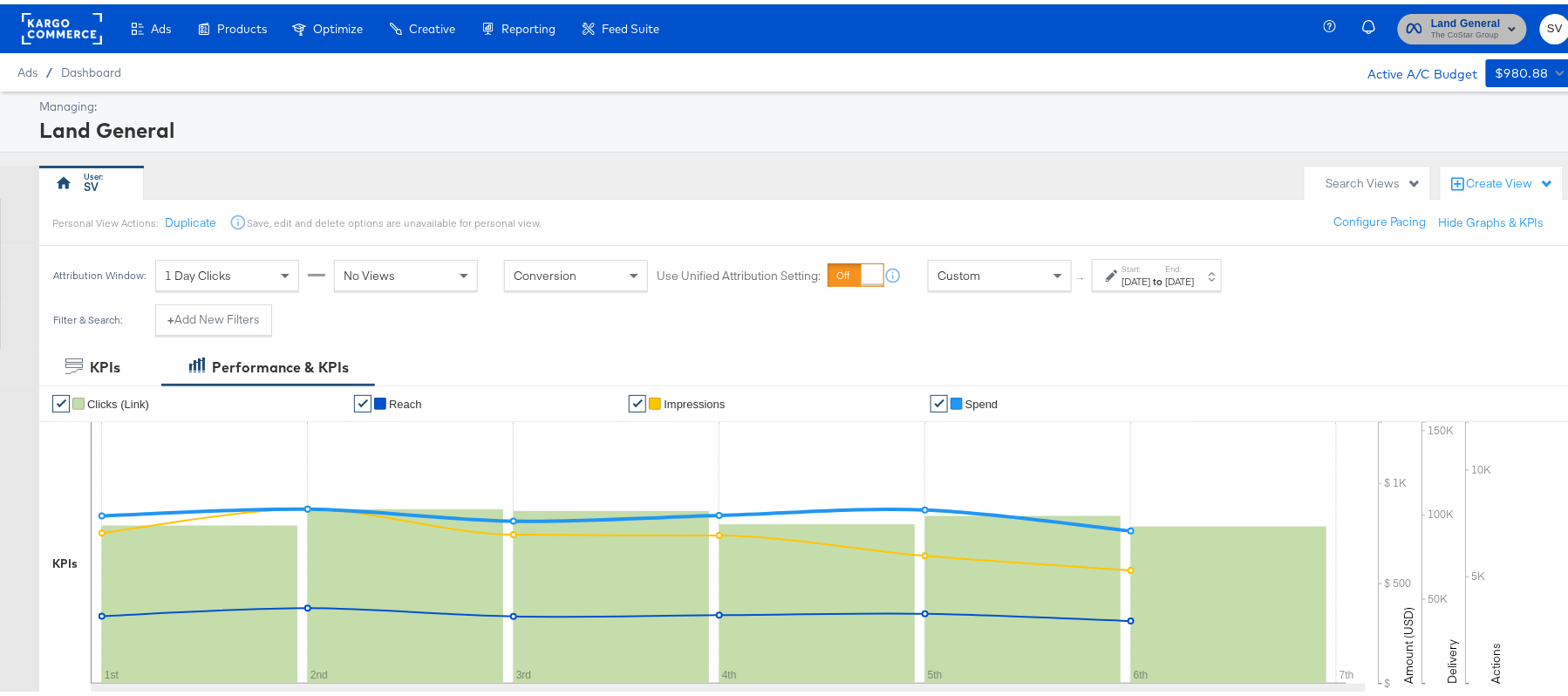
click at [1474, 33] on span "The CoStar Group" at bounding box center [1466, 31] width 70 height 14
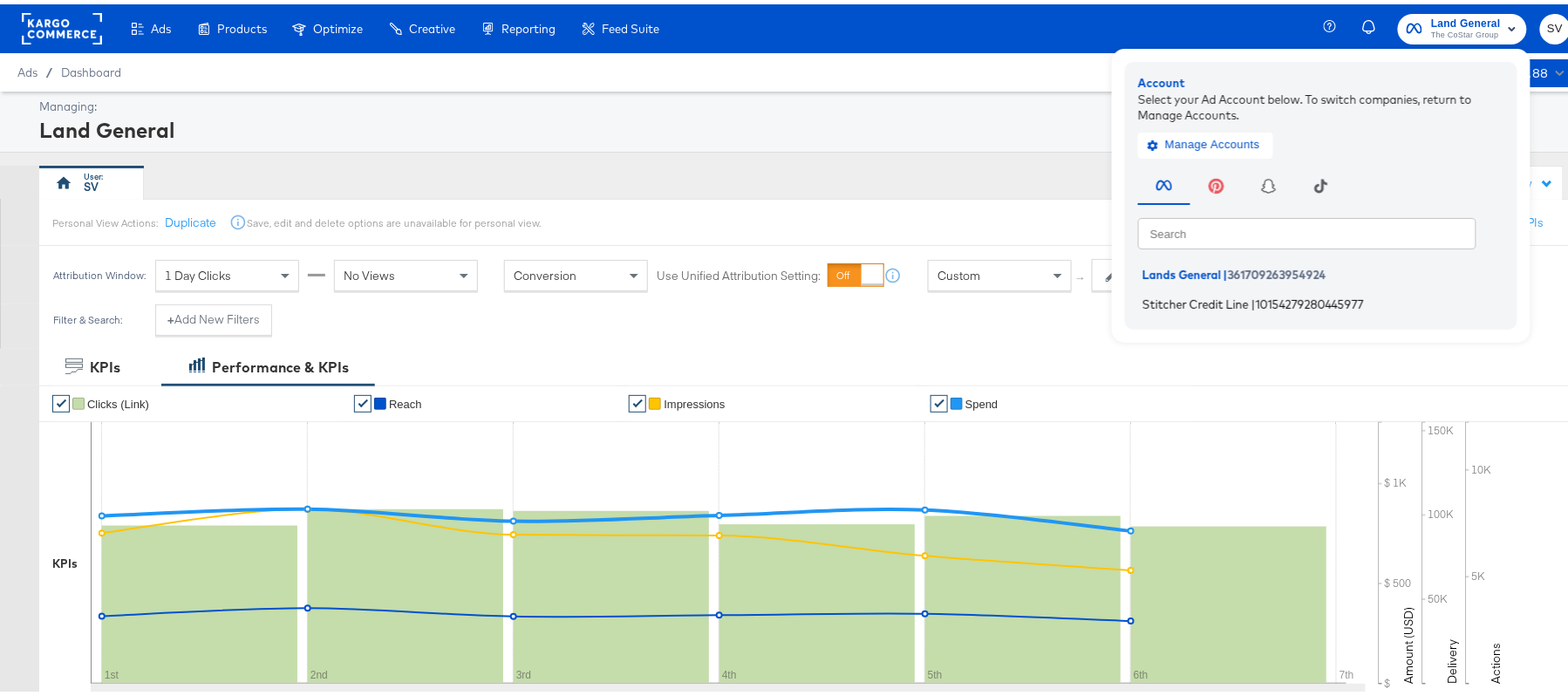
click at [1176, 292] on span "Stitcher Credit Line" at bounding box center [1195, 299] width 106 height 14
click at [1145, 302] on span "Stitcher Credit Line" at bounding box center [1195, 299] width 106 height 14
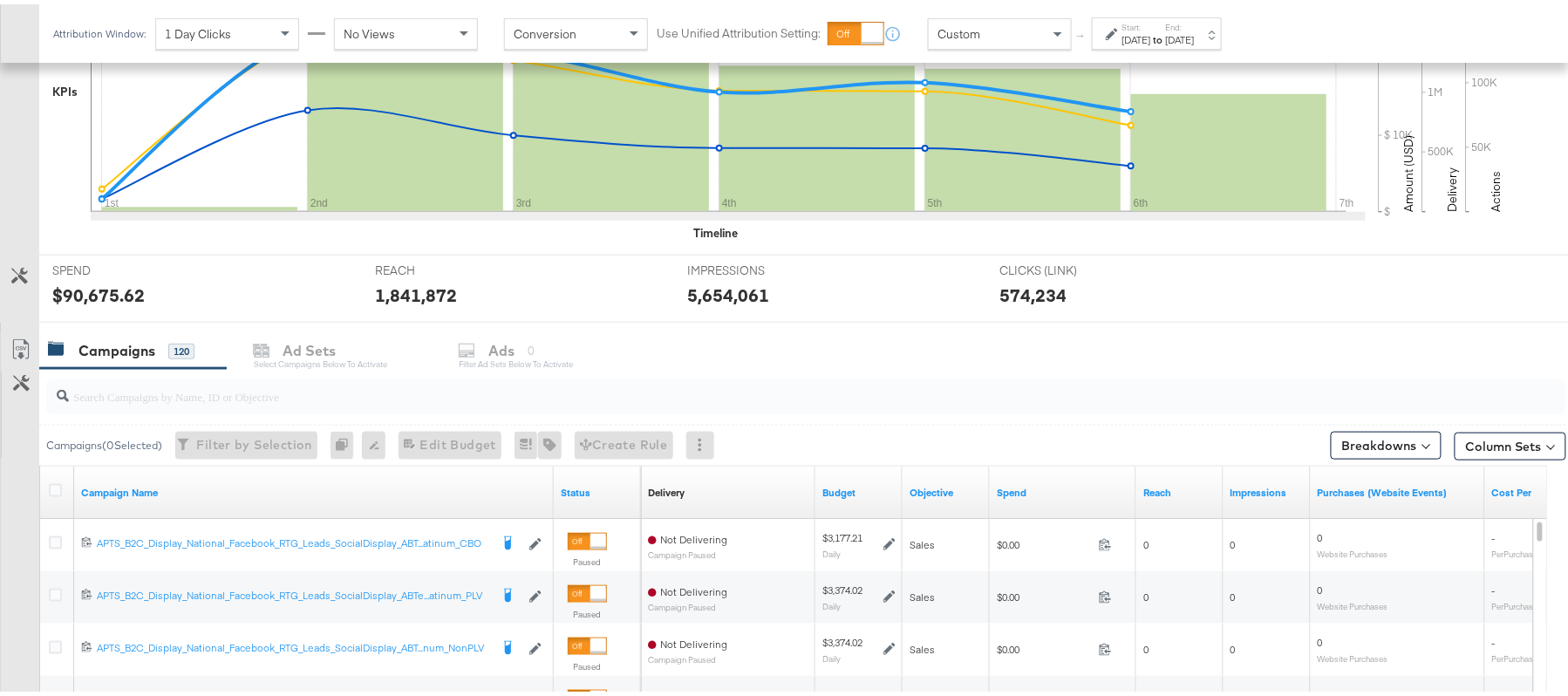
scroll to position [475, 0]
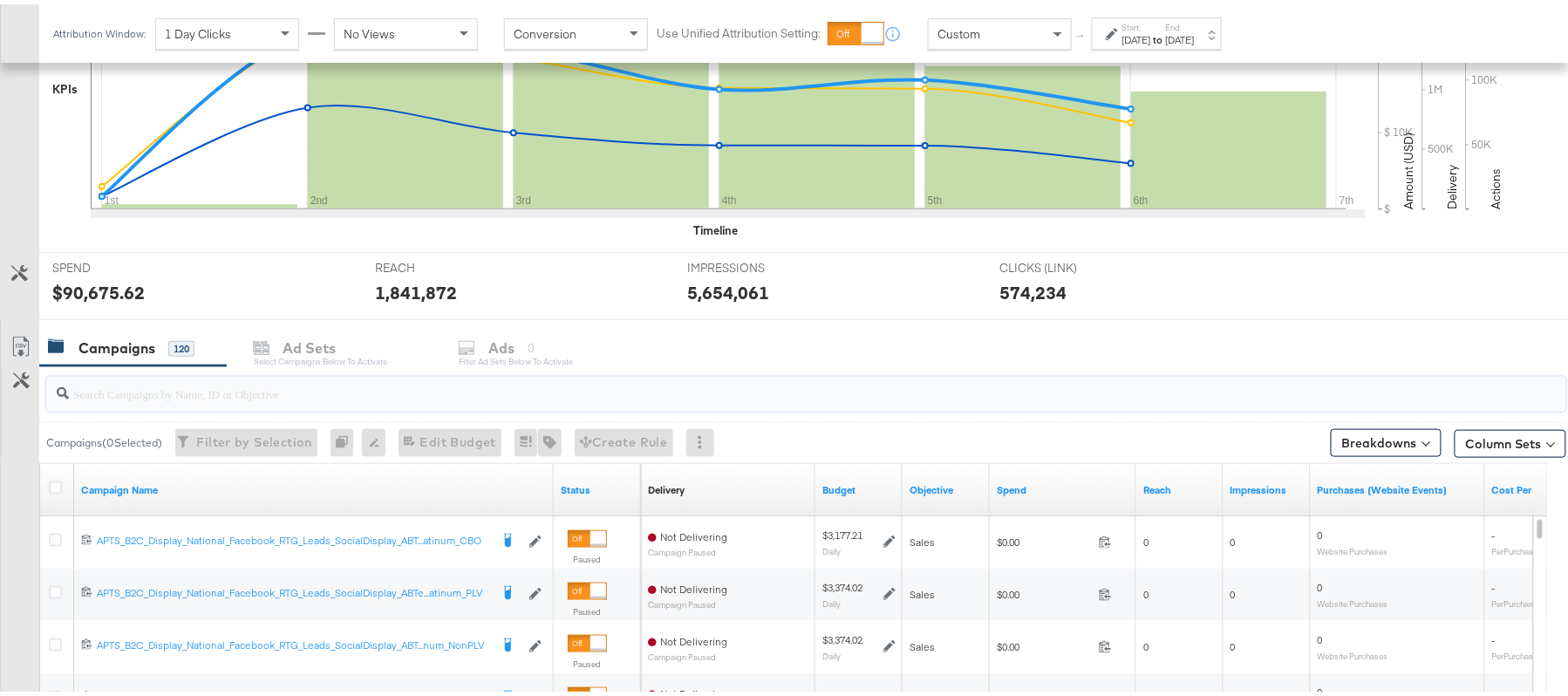
click at [344, 397] on input "search" at bounding box center [748, 382] width 1359 height 34
paste input "APTS_B2C_Display_National_Facebook_RTG_Leads_SocialDisplay_Retargeting_Diamond_…"
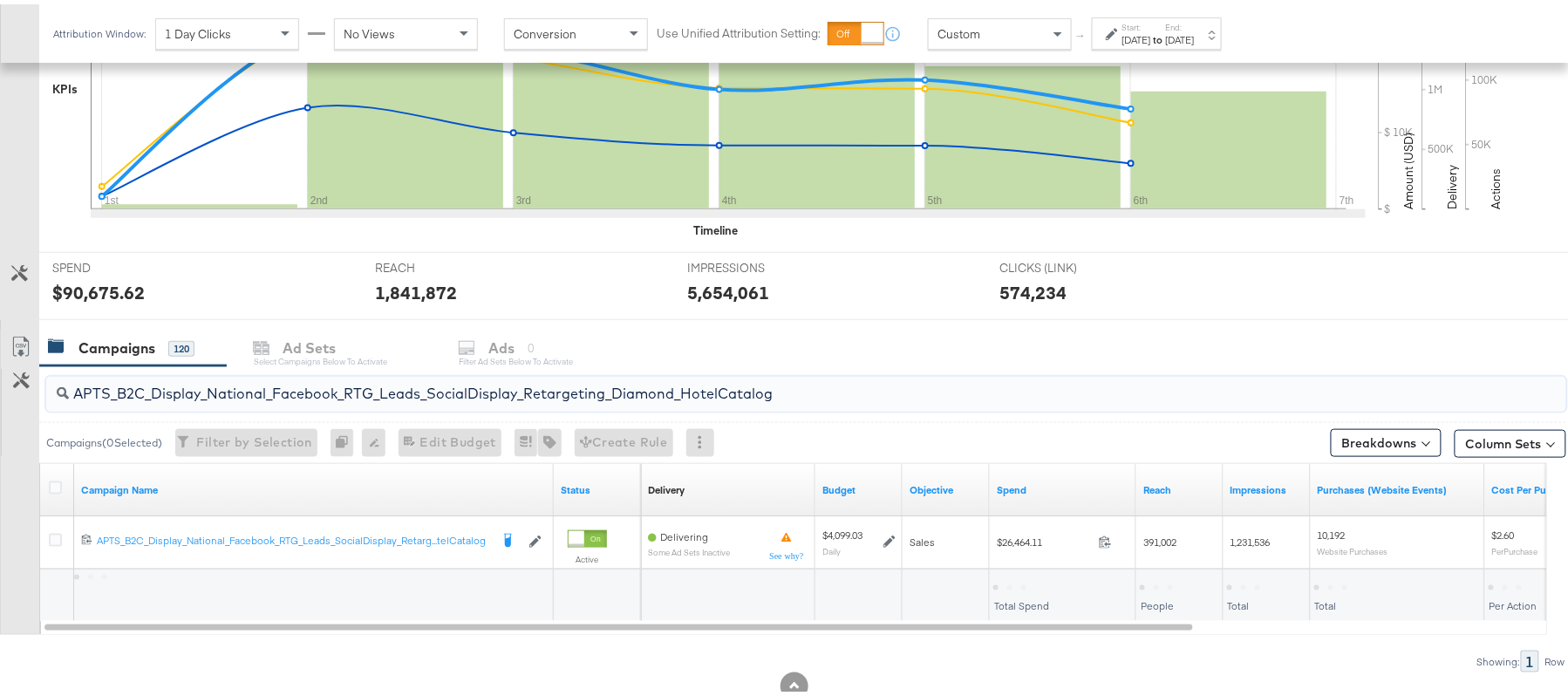
type input "APTS_B2C_Display_National_Facebook_RTG_Leads_SocialDisplay_Retargeting_Diamond_…"
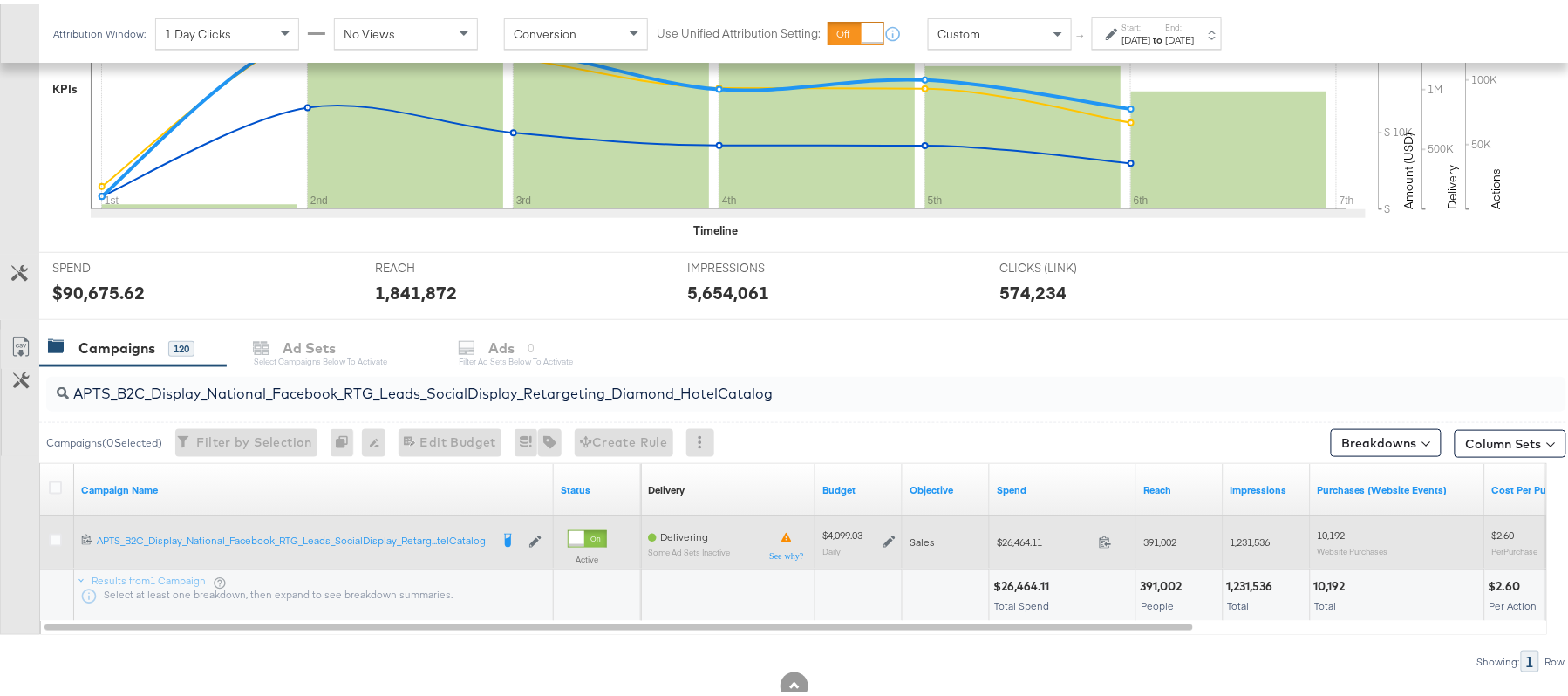
click at [890, 535] on icon at bounding box center [889, 537] width 12 height 12
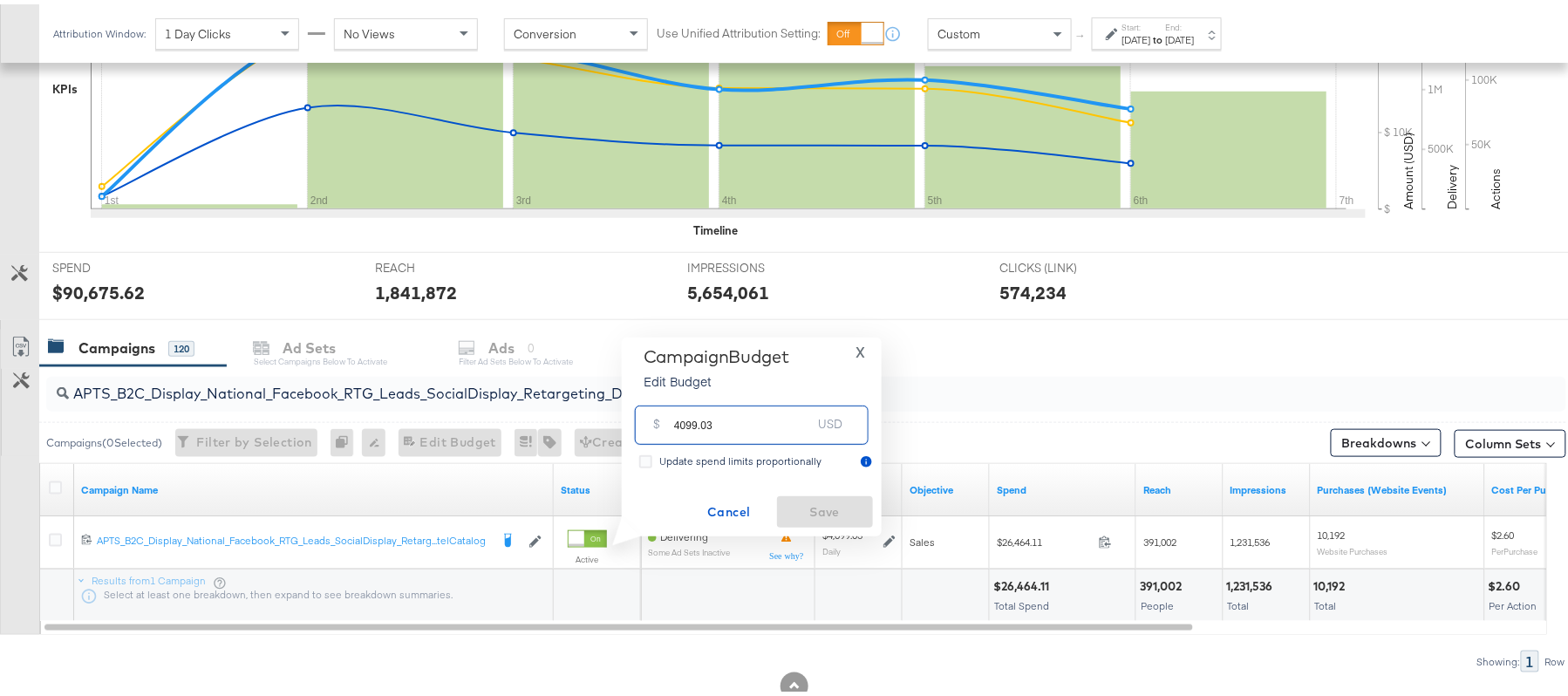
click at [724, 403] on input "4099.03" at bounding box center [743, 414] width 138 height 37
paste input "$3,484.18"
click at [684, 398] on input "$3,484.18" at bounding box center [742, 392] width 144 height 37
type input "3484.18"
click at [823, 497] on span "Save" at bounding box center [824, 508] width 82 height 22
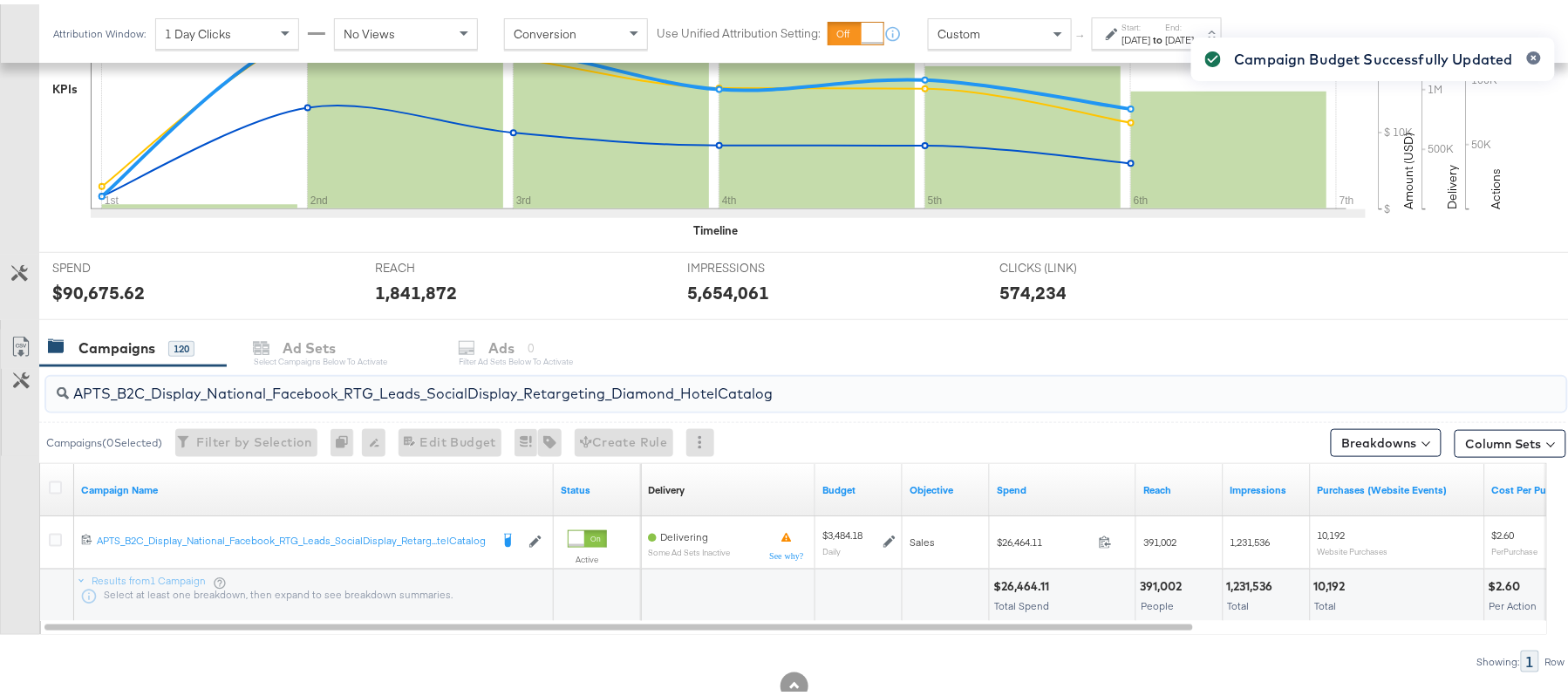
click at [278, 374] on input "APTS_B2C_Display_National_Facebook_RTG_Leads_SocialDisplay_Retargeting_Diamond_…" at bounding box center [748, 382] width 1359 height 34
paste input "alwayson_Retargeting_DARE24_DiamondPlatinum"
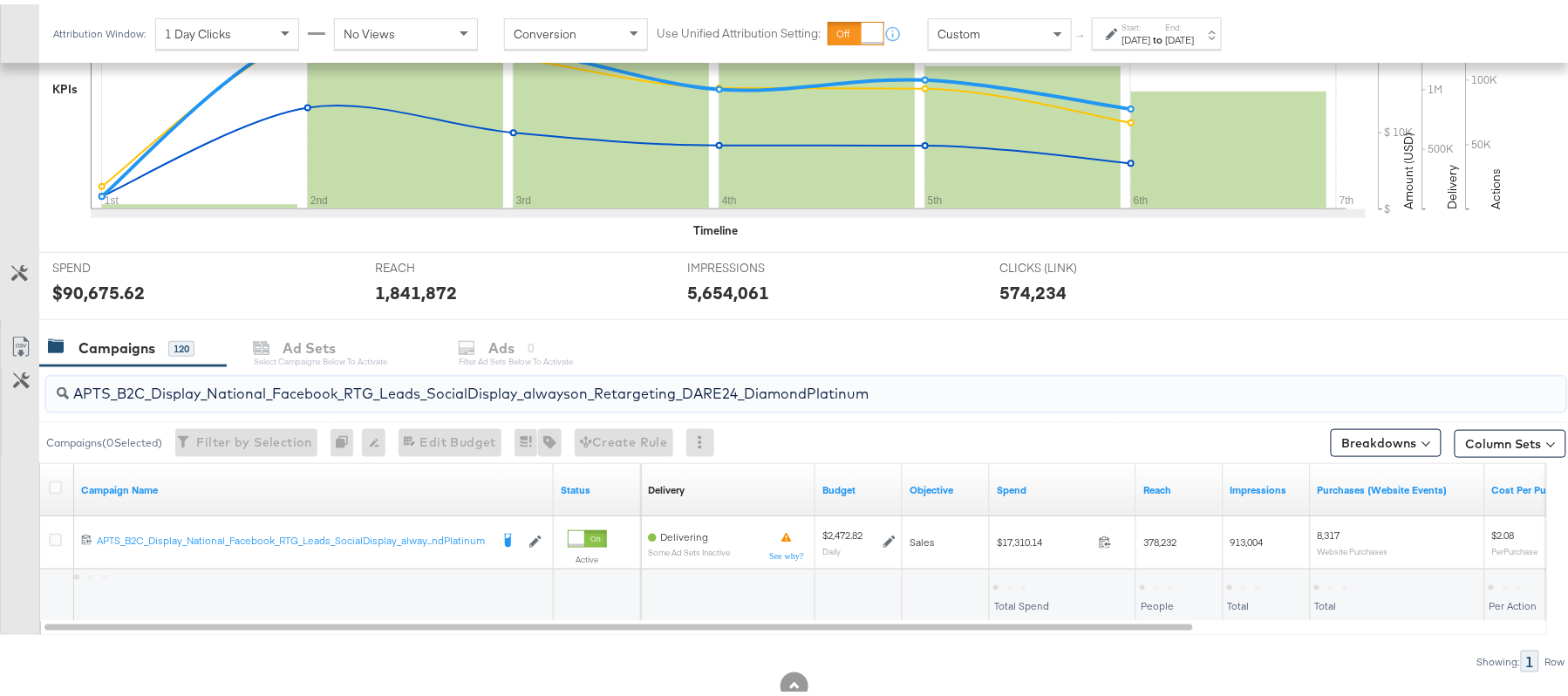
type input "APTS_B2C_Display_National_Facebook_RTG_Leads_SocialDisplay_alwayson_Retargeting…"
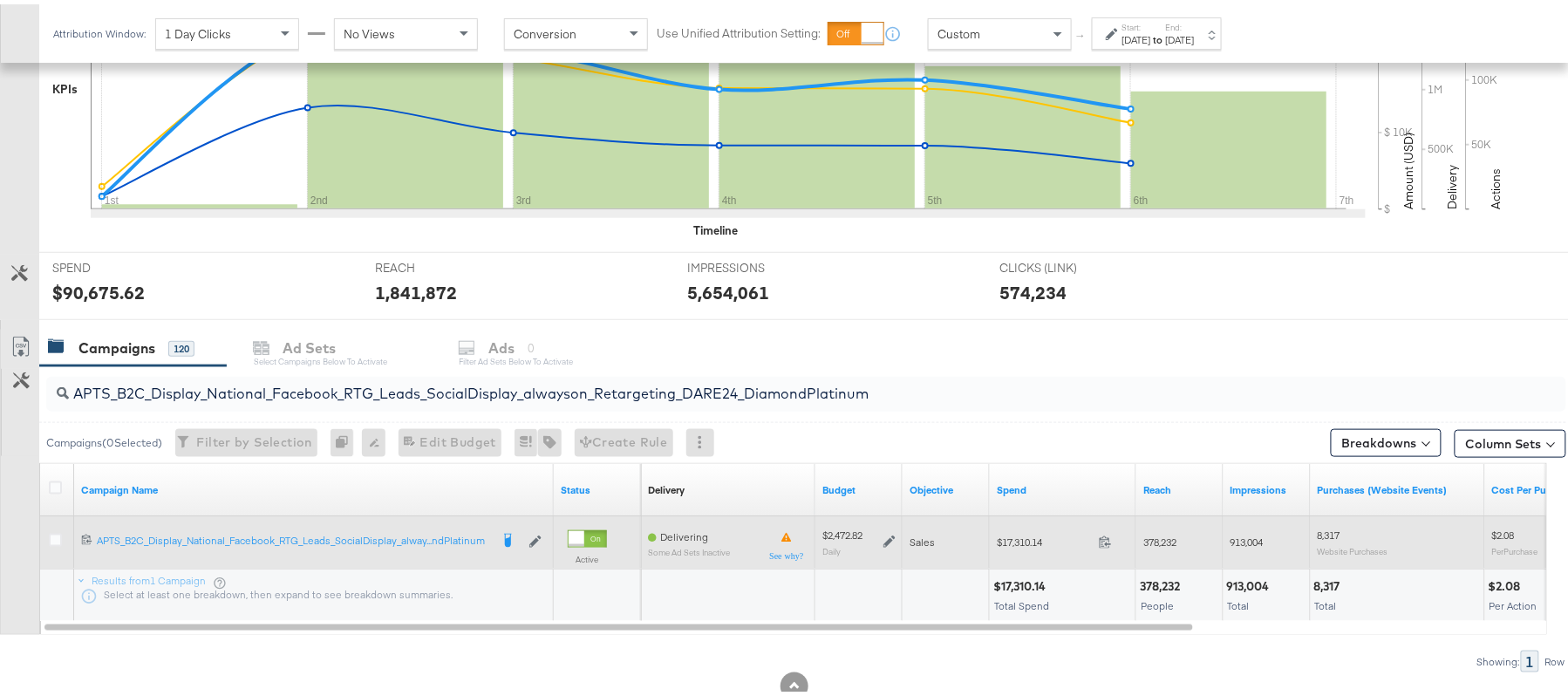
click at [886, 539] on icon at bounding box center [889, 537] width 12 height 12
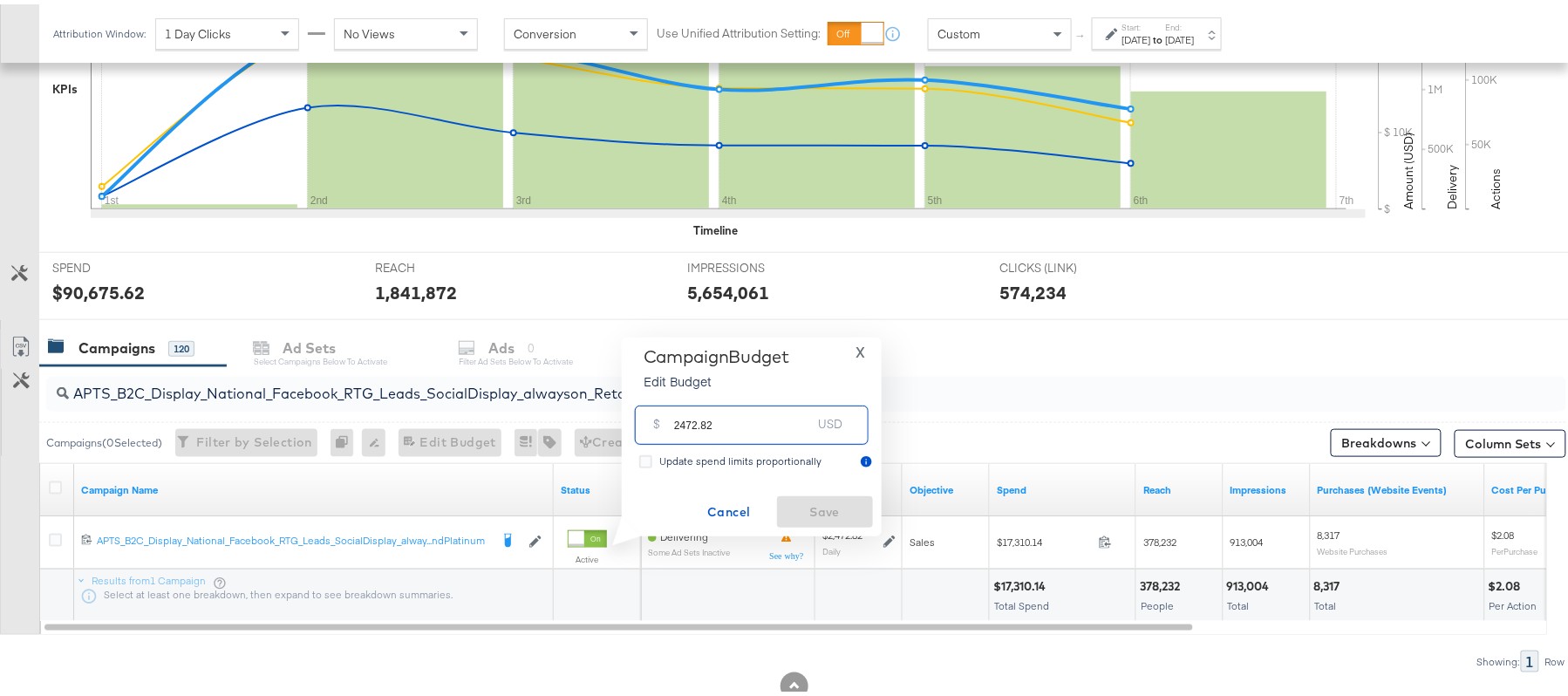
click at [739, 423] on input "2472.82" at bounding box center [743, 414] width 138 height 37
paste input "$2,477.49"
click at [687, 396] on input "$2,477.49" at bounding box center [742, 392] width 144 height 37
type input "2477.49"
click at [824, 497] on span "Save" at bounding box center [824, 508] width 82 height 22
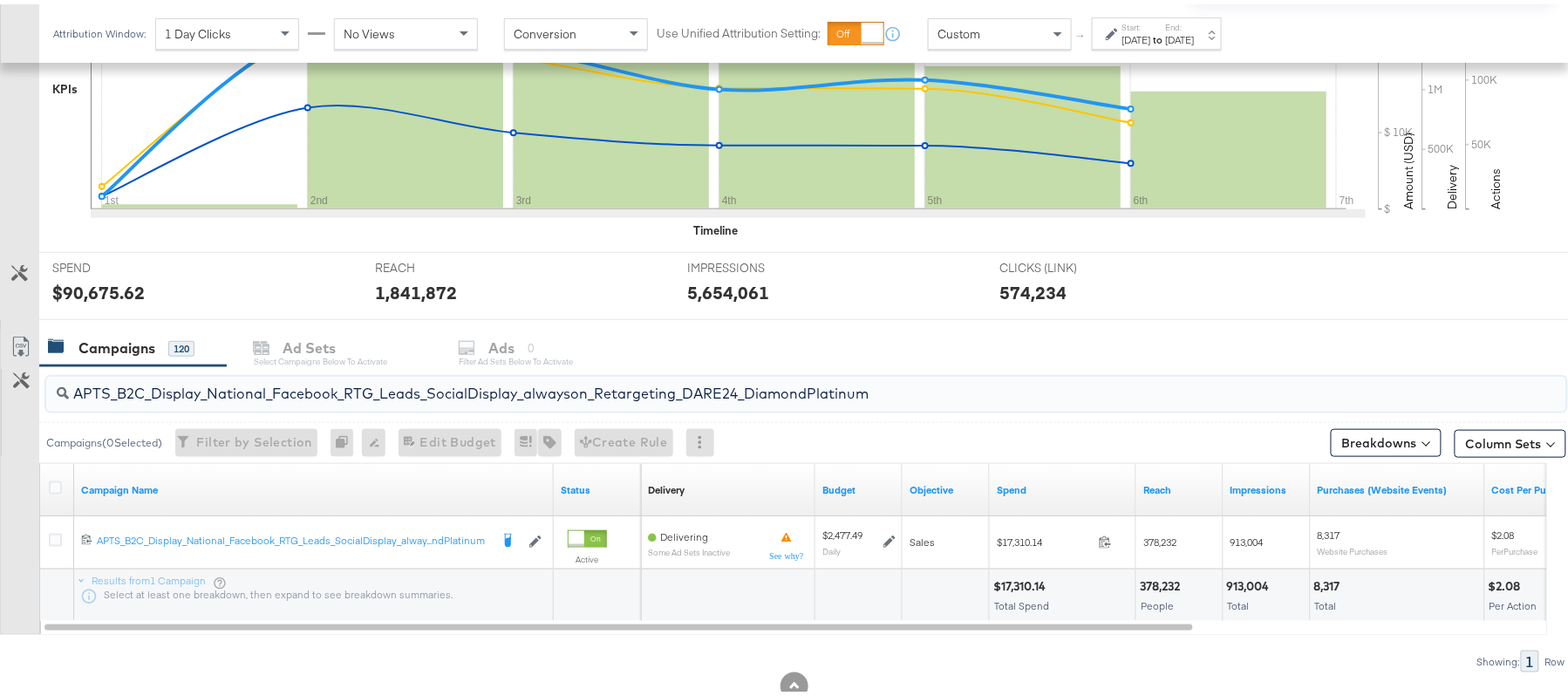
click at [314, 388] on input "APTS_B2C_Display_National_Facebook_RTG_Leads_SocialDisplay_alwayson_Retargeting…" at bounding box center [748, 382] width 1359 height 34
paste input "FR_B2C_Display_National_Facebook_RTG_Leads_SocialDisplay_alwayson_Retargeting_FR"
type input "FR_B2C_Display_National_Facebook_RTG_Leads_SocialDisplay_alwayson_Retargeting_F…"
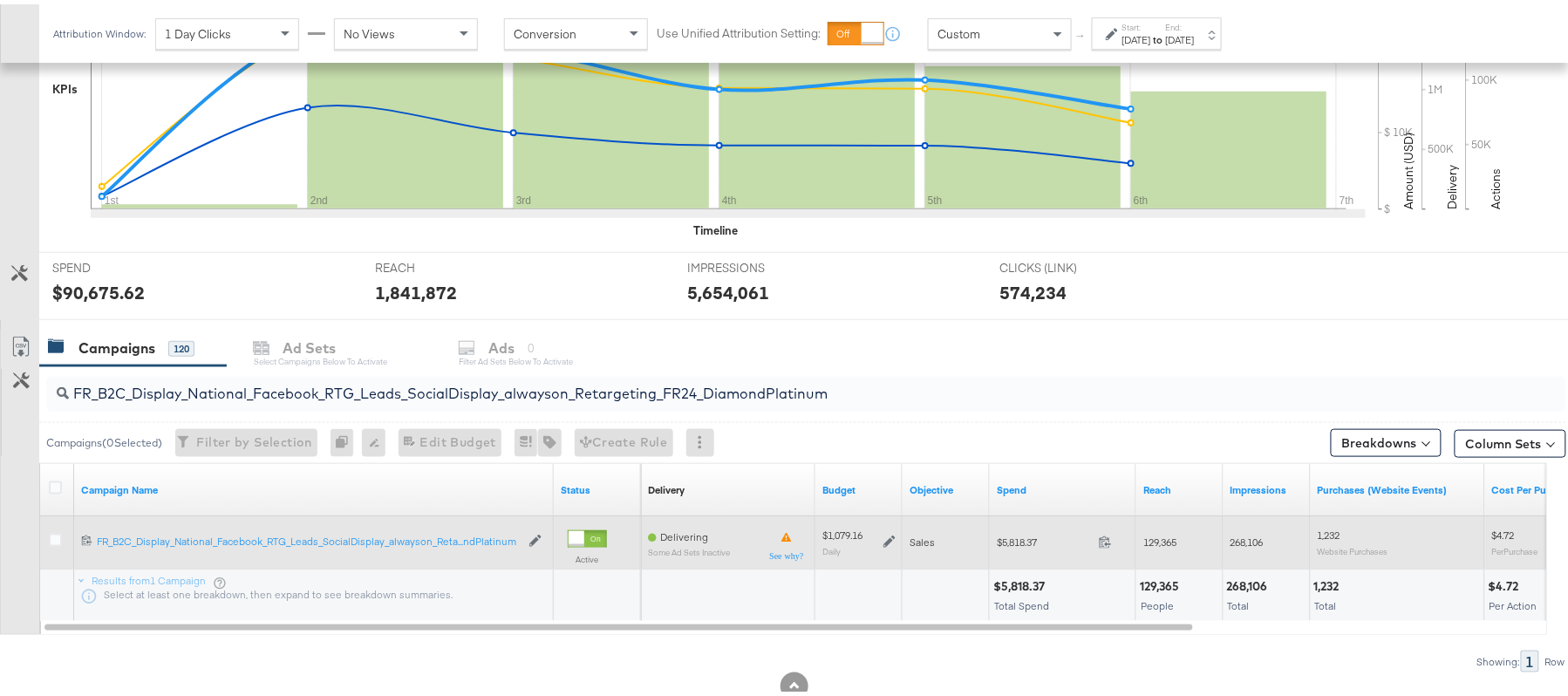
click at [890, 543] on icon at bounding box center [889, 538] width 12 height 12
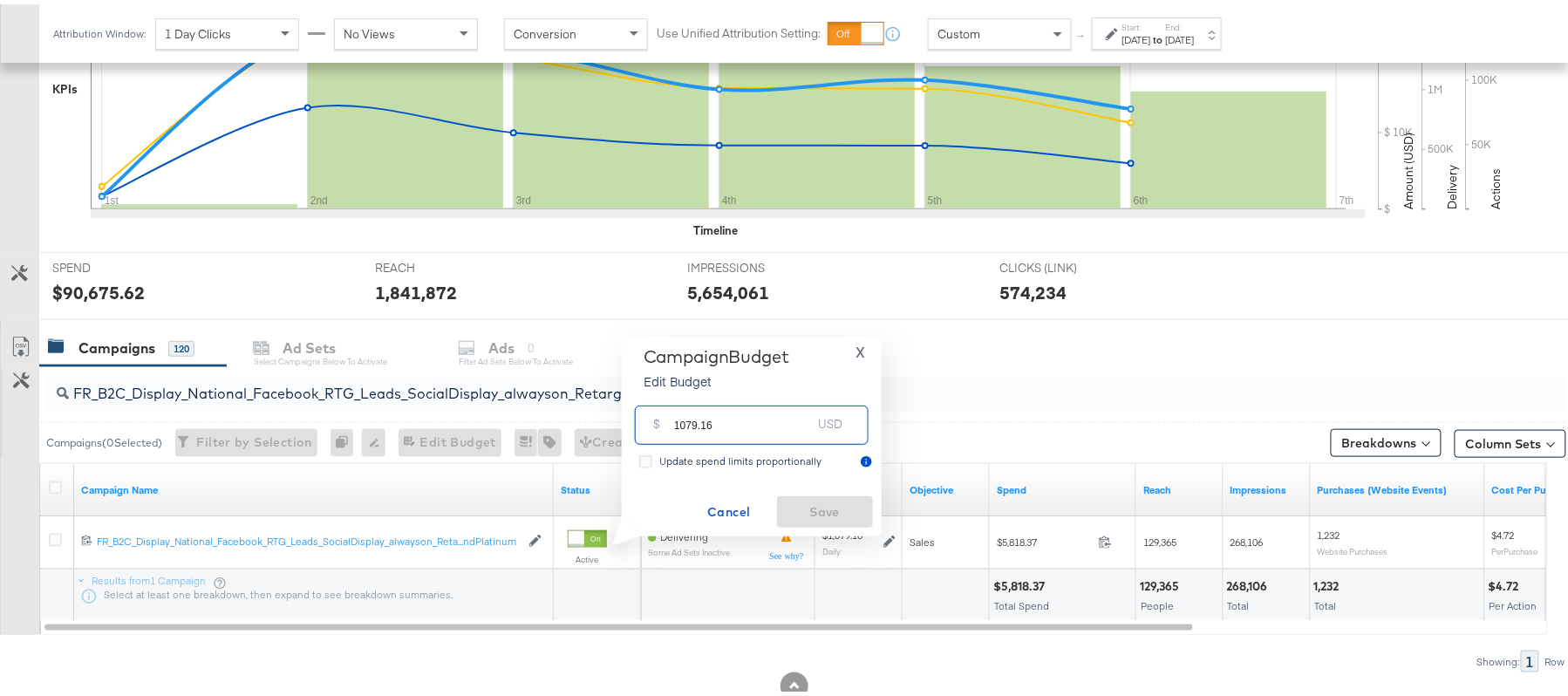
click at [767, 430] on input "1079.16" at bounding box center [743, 414] width 138 height 37
paste input "$917.29"
click at [677, 392] on input "$917.29" at bounding box center [742, 392] width 144 height 37
type input "917.29"
click at [804, 500] on span "Save" at bounding box center [824, 508] width 82 height 22
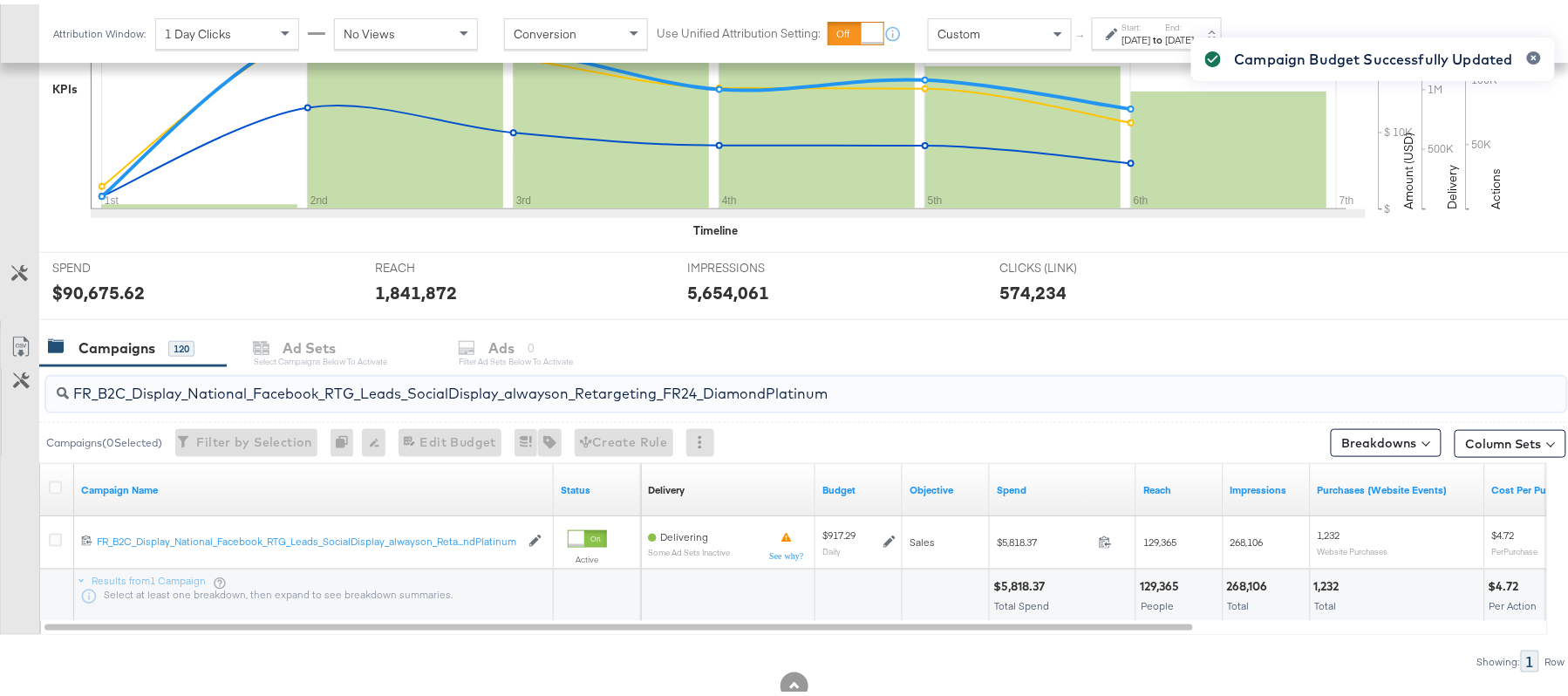
click at [339, 397] on input "FR_B2C_Display_National_Facebook_RTG_Leads_SocialDisplay_alwayson_Retargeting_F…" at bounding box center [748, 382] width 1359 height 34
paste input "AF_B2C_Display_National_Facebook_RTG_Leads_SocialDisplay_alwayson_Retargeting_AF"
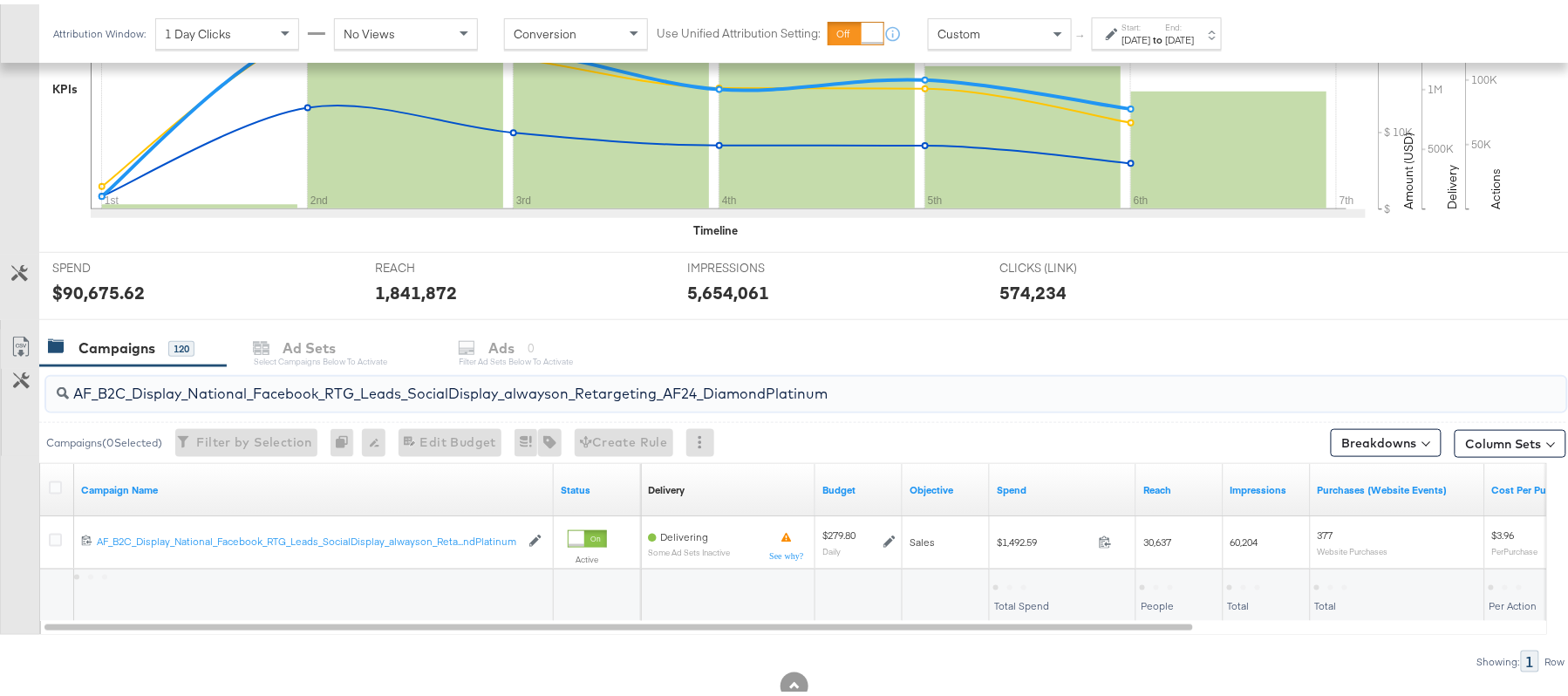
type input "AF_B2C_Display_National_Facebook_RTG_Leads_SocialDisplay_alwayson_Retargeting_A…"
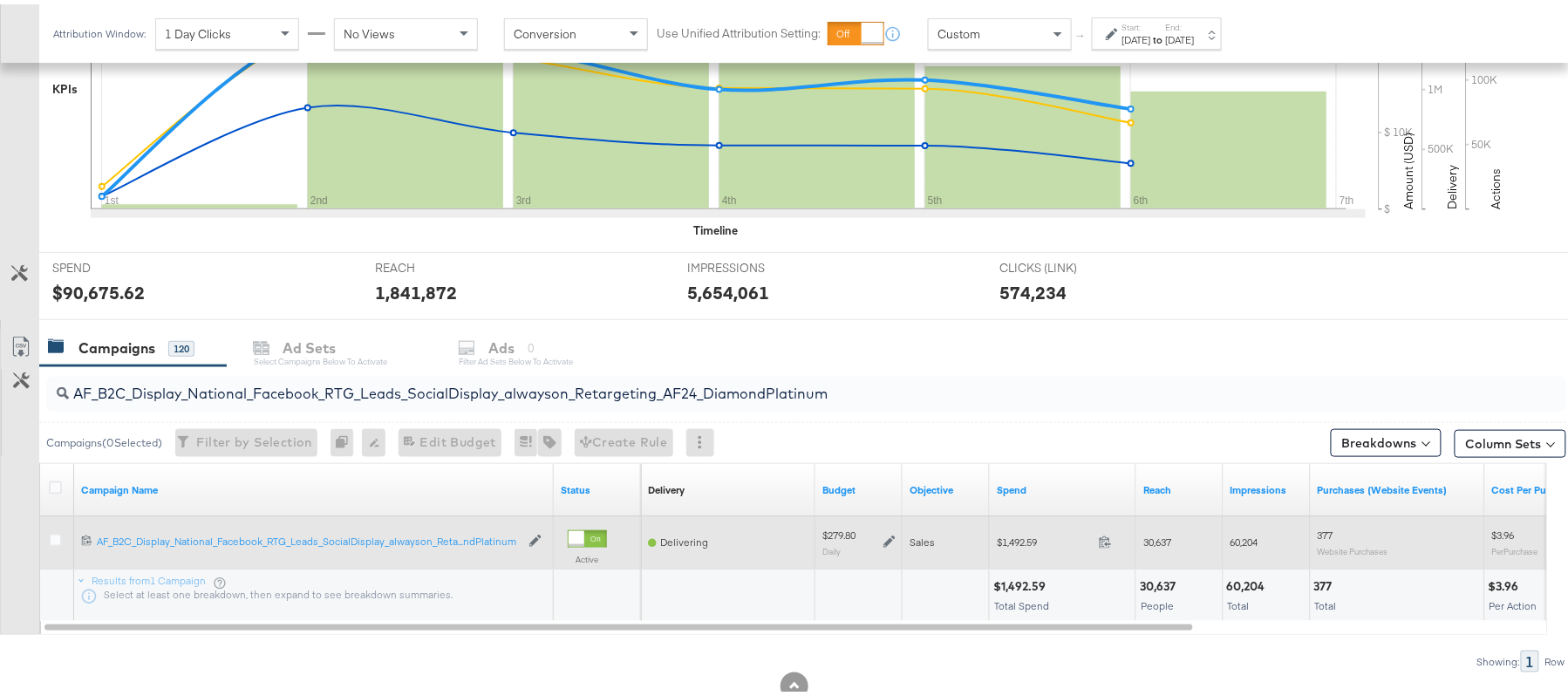
click at [890, 543] on icon at bounding box center [889, 538] width 12 height 12
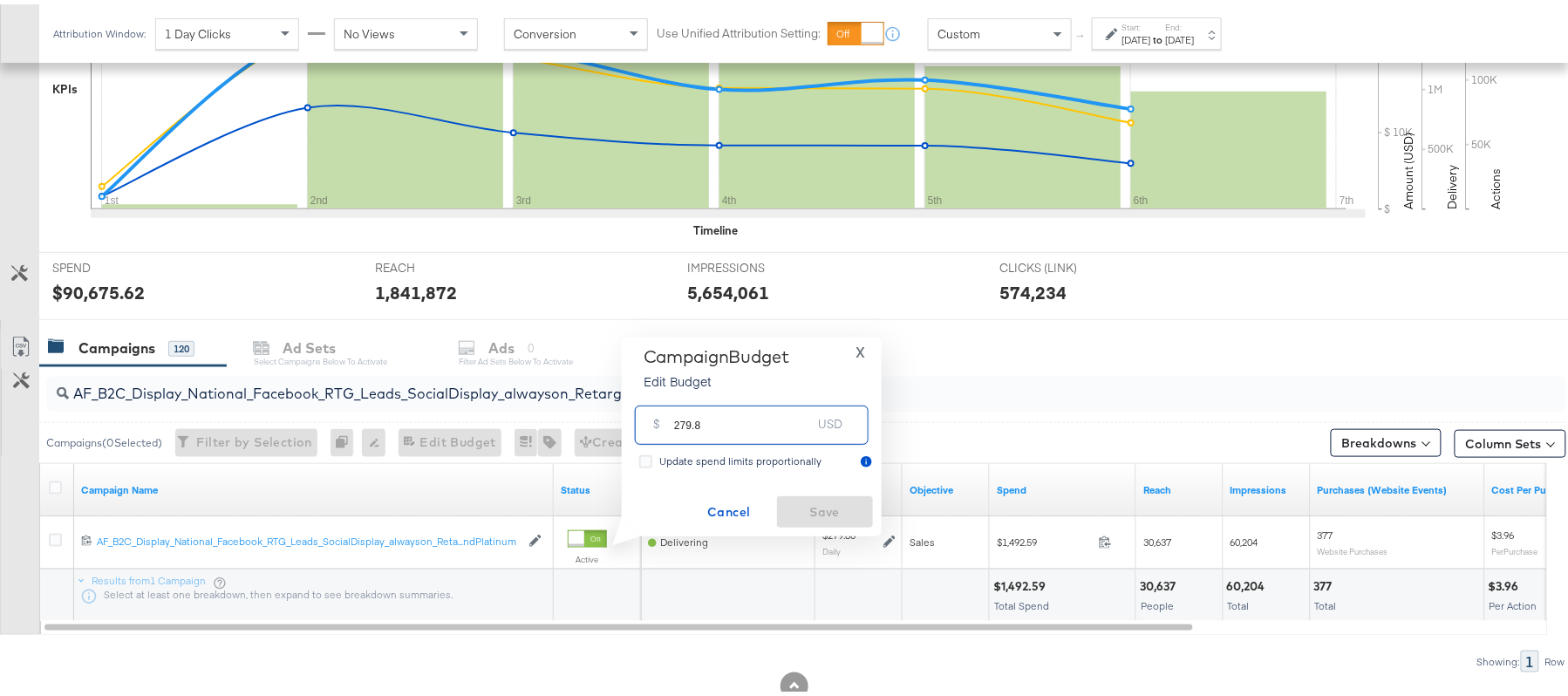
click at [713, 410] on input "279.8" at bounding box center [743, 414] width 138 height 37
paste input "$237.83"
click at [674, 397] on input "$237.83" at bounding box center [742, 392] width 144 height 37
type input "237.83"
click at [822, 504] on span "Save" at bounding box center [824, 508] width 82 height 22
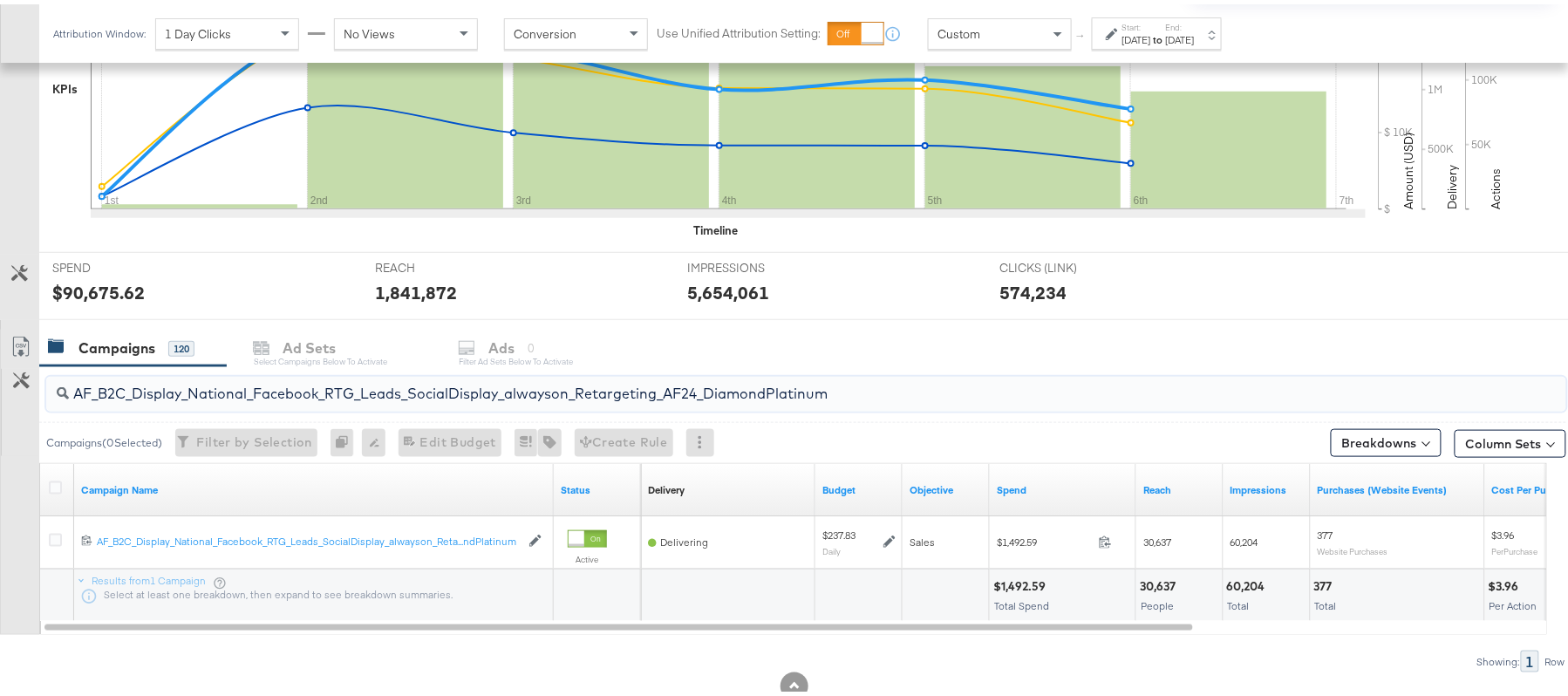
click at [301, 397] on input "AF_B2C_Display_National_Facebook_RTG_Leads_SocialDisplay_alwayson_Retargeting_A…" at bounding box center [748, 382] width 1359 height 34
paste input "HL_B2C_Display_National_Facebook_RTG_Leads_SocialDisplay_alwayson_Retargeting_A…"
type input "AHL_B2C_Display_National_Facebook_RTG_Leads_SocialDisplay_alwayson_Retargeting_…"
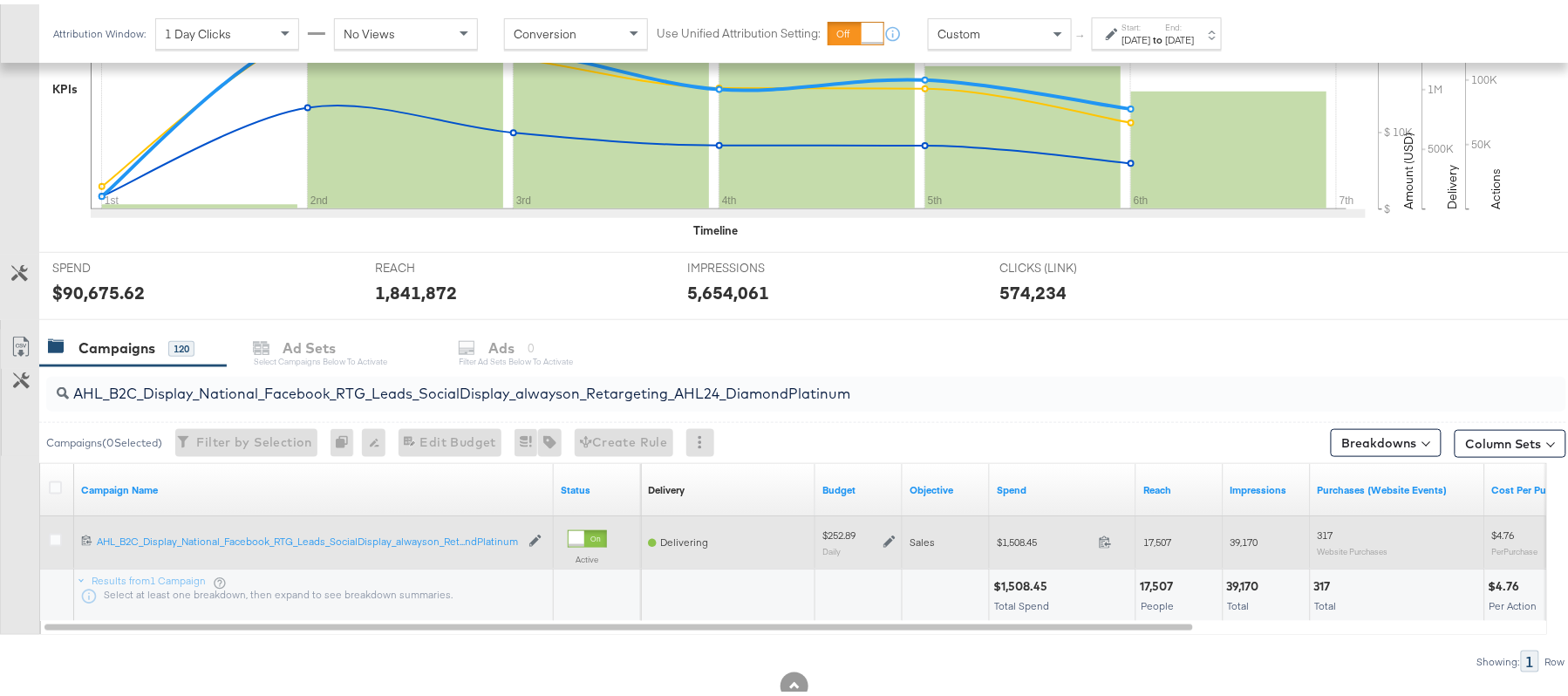
click at [887, 538] on icon at bounding box center [889, 537] width 12 height 12
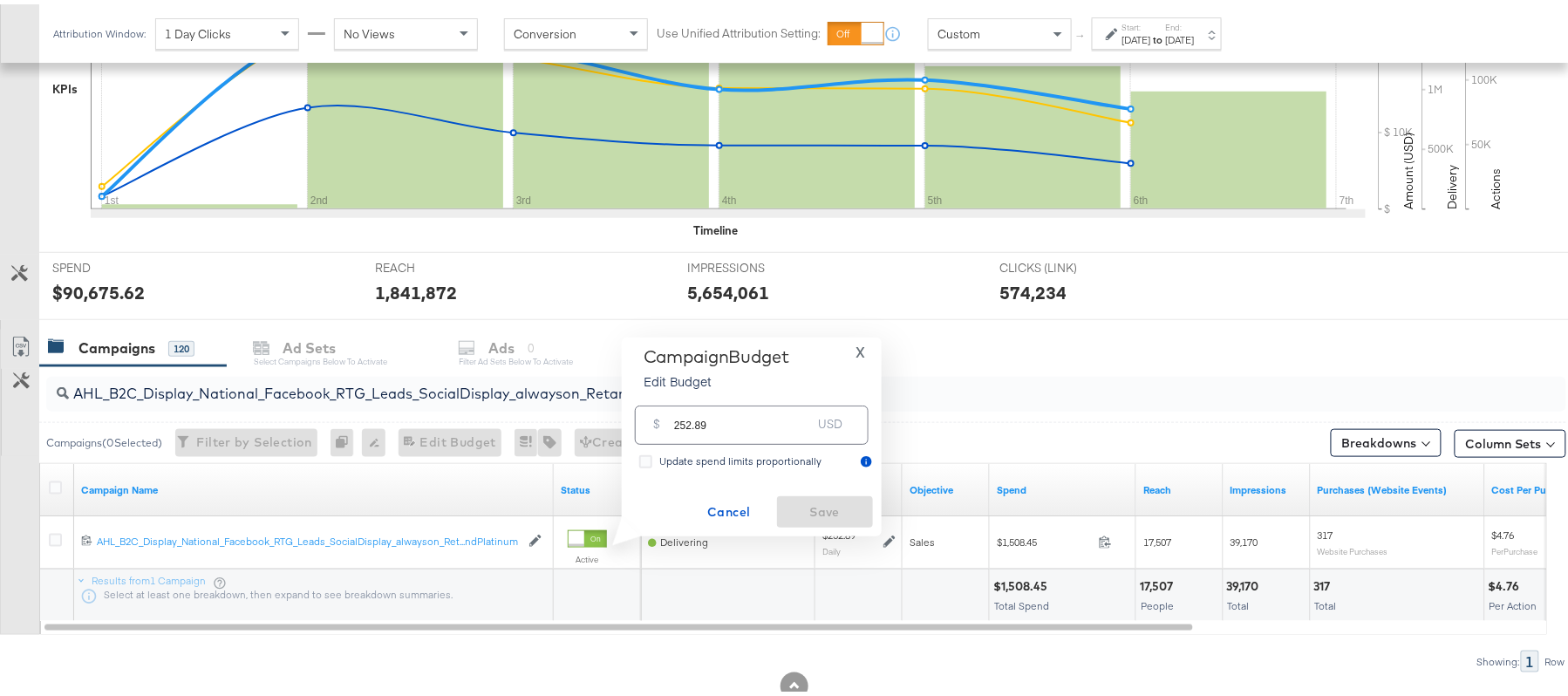
click at [755, 426] on input "252.89" at bounding box center [743, 414] width 138 height 37
paste input "$214.96"
click at [674, 398] on input "$214.96" at bounding box center [742, 392] width 144 height 37
type input "214.96"
click at [814, 511] on span "Save" at bounding box center [824, 508] width 82 height 22
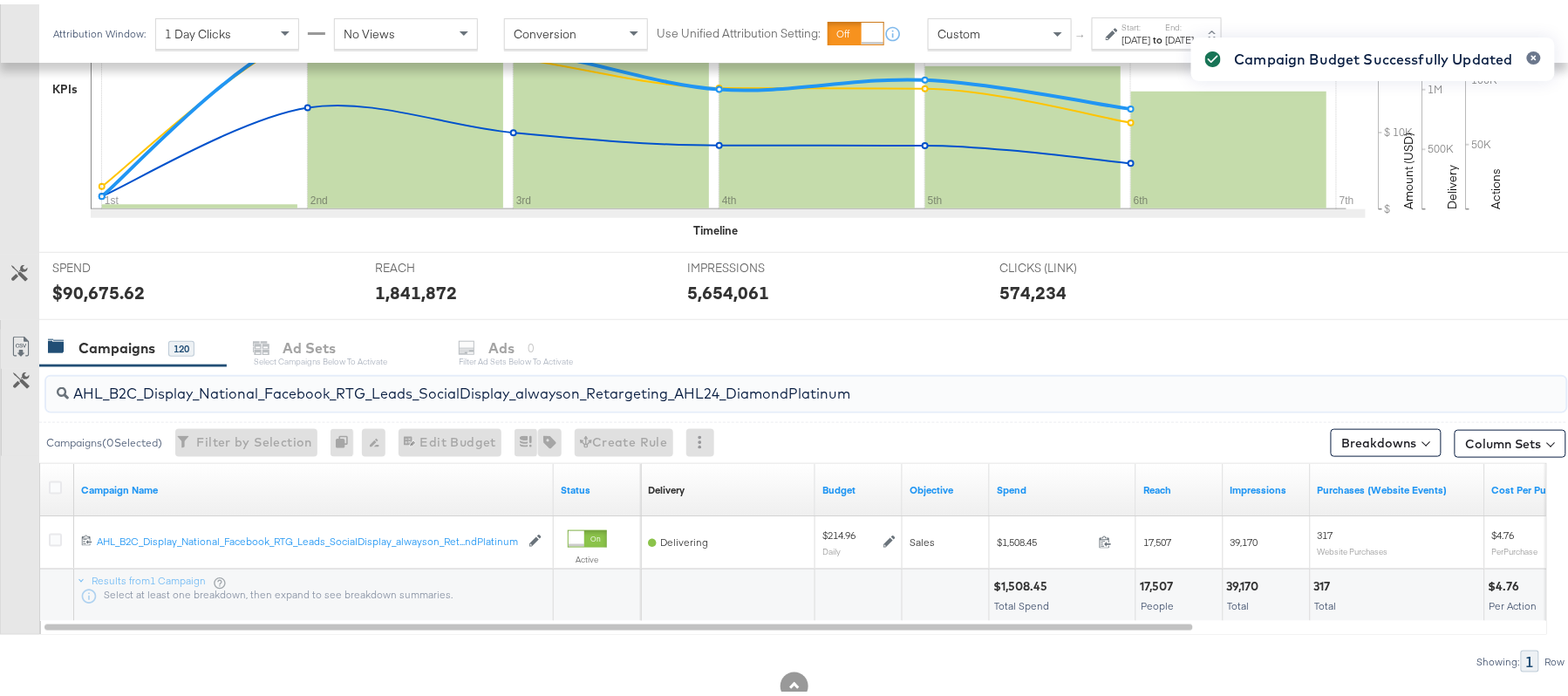
click at [347, 395] on input "AHL_B2C_Display_National_Facebook_RTG_Leads_SocialDisplay_alwayson_Retargeting_…" at bounding box center [748, 382] width 1359 height 34
paste input "PTS_B2C_Display_National_Facebook_PRO_Traffic_SocialDisplay_alwayson_ASC_DARE24…"
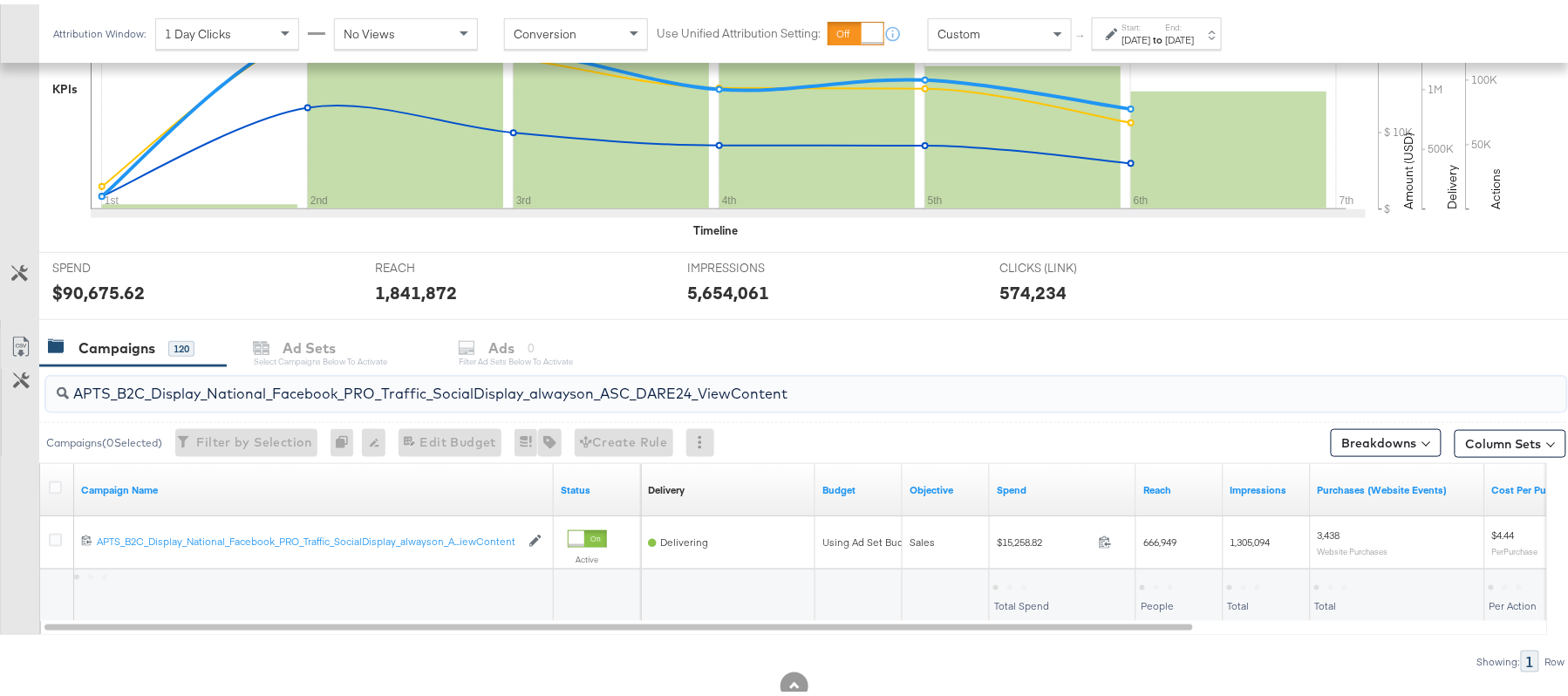
type input "APTS_B2C_Display_National_Facebook_PRO_Traffic_SocialDisplay_alwayson_ASC_DARE2…"
click at [54, 486] on icon at bounding box center [55, 484] width 13 height 13
click at [0, 0] on input "checkbox" at bounding box center [0, 0] width 0 height 0
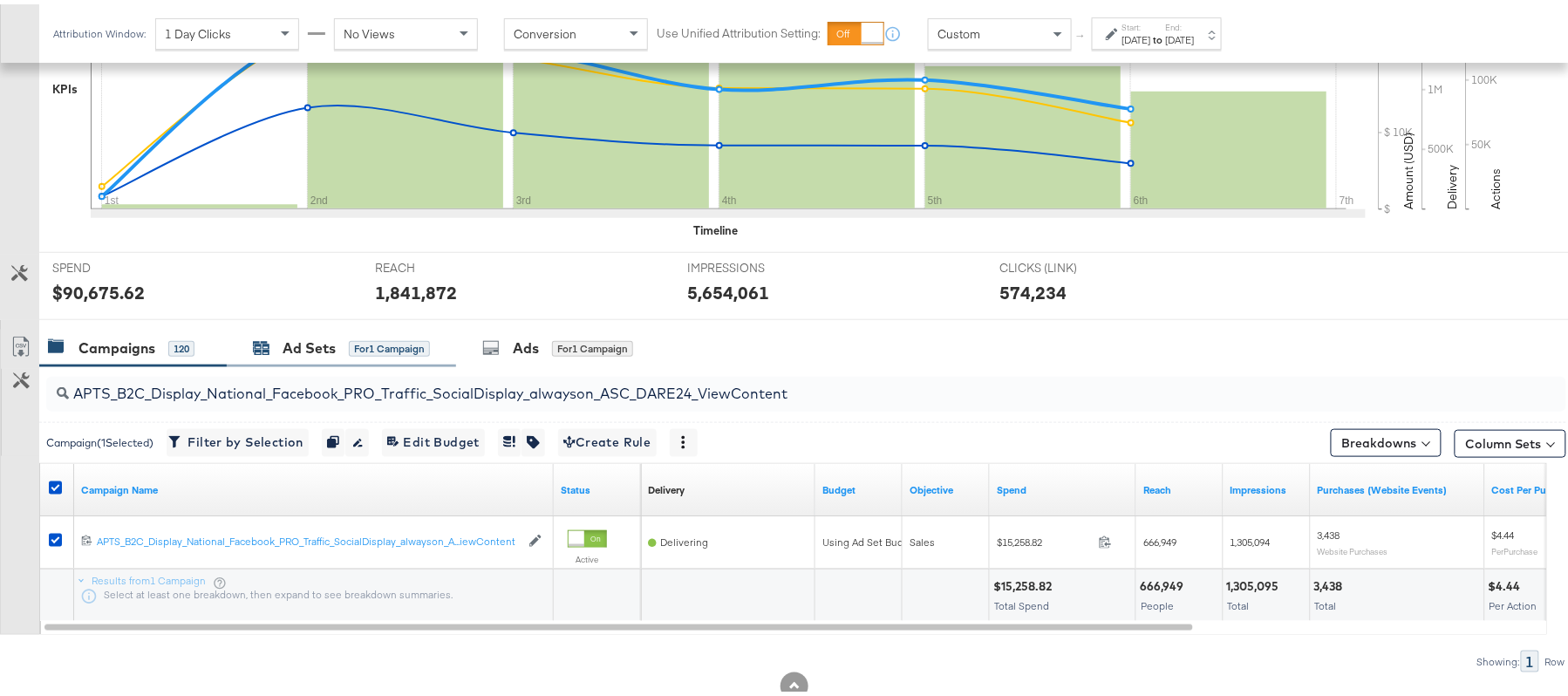
click at [307, 344] on div "Ad Sets" at bounding box center [309, 344] width 54 height 20
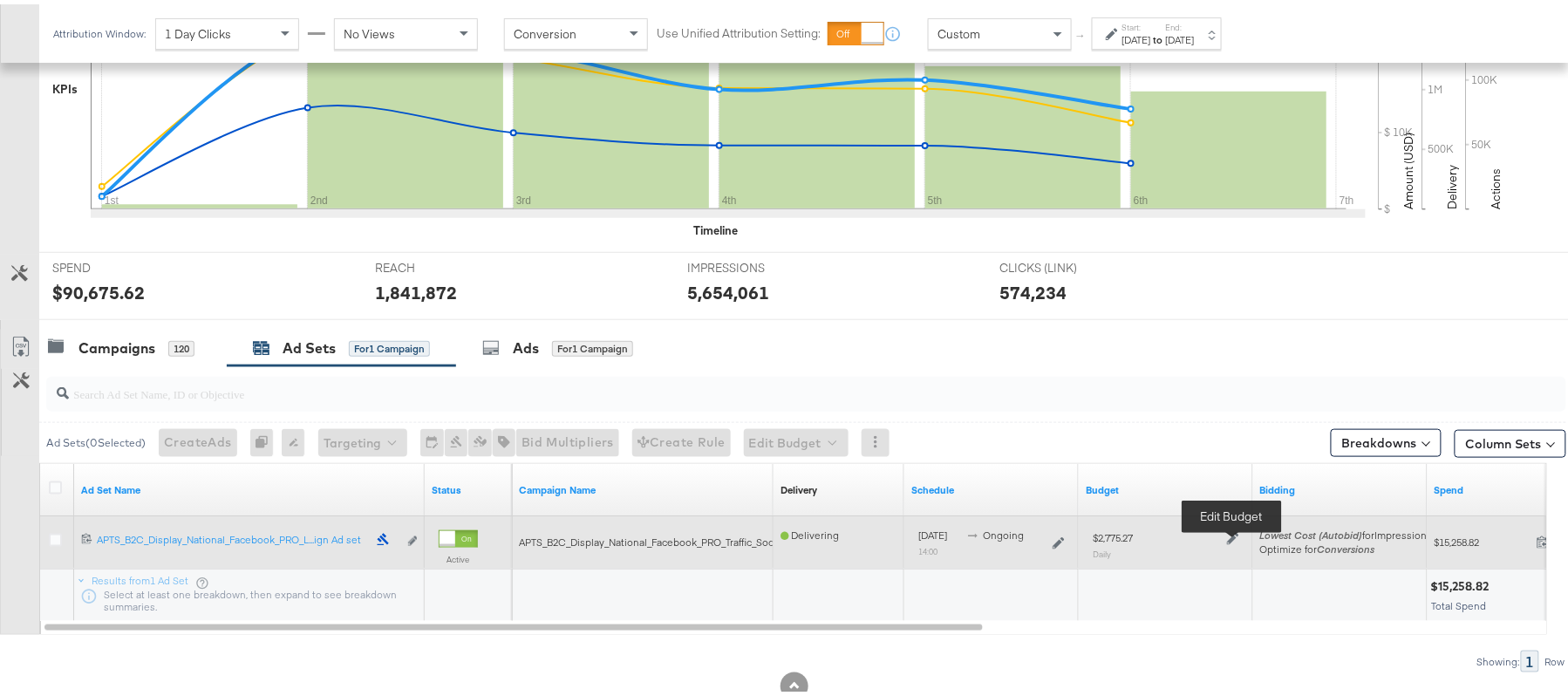
click at [1232, 537] on icon at bounding box center [1232, 534] width 12 height 12
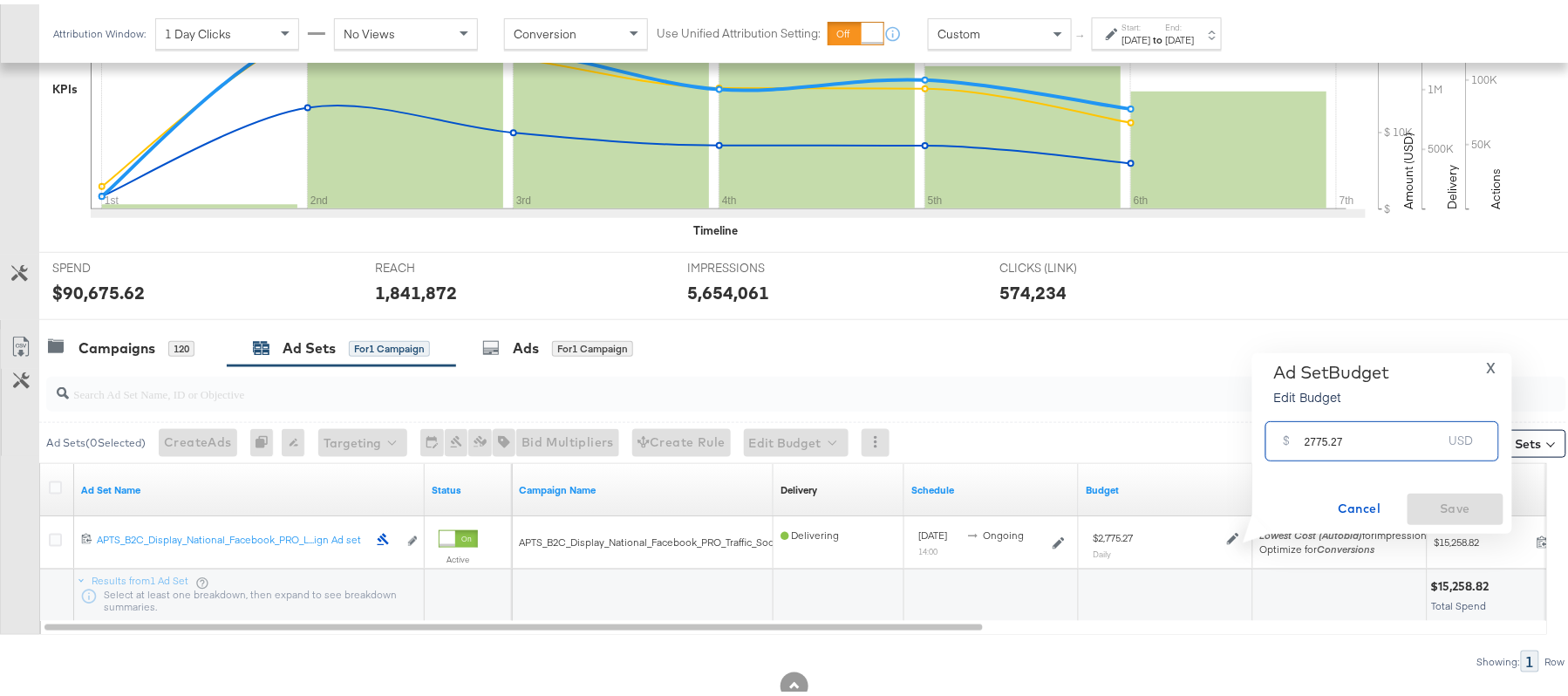
click at [1323, 426] on input "2775.27" at bounding box center [1373, 429] width 138 height 37
paste input "$2,358.98"
click at [1313, 417] on input "$2,358.98" at bounding box center [1373, 409] width 144 height 37
type input "2358.98"
click at [1444, 495] on span "Save" at bounding box center [1456, 505] width 82 height 22
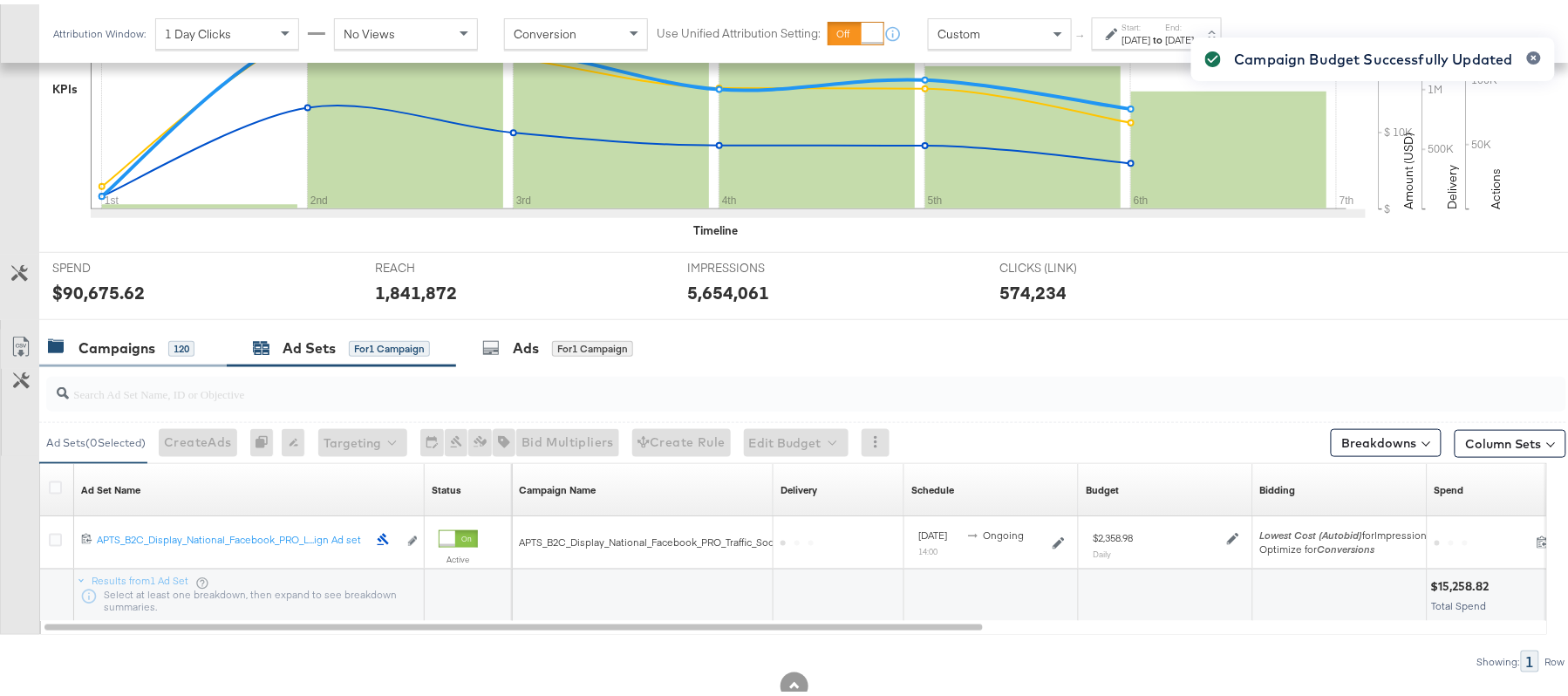
click at [129, 344] on div "Campaigns" at bounding box center [117, 344] width 77 height 20
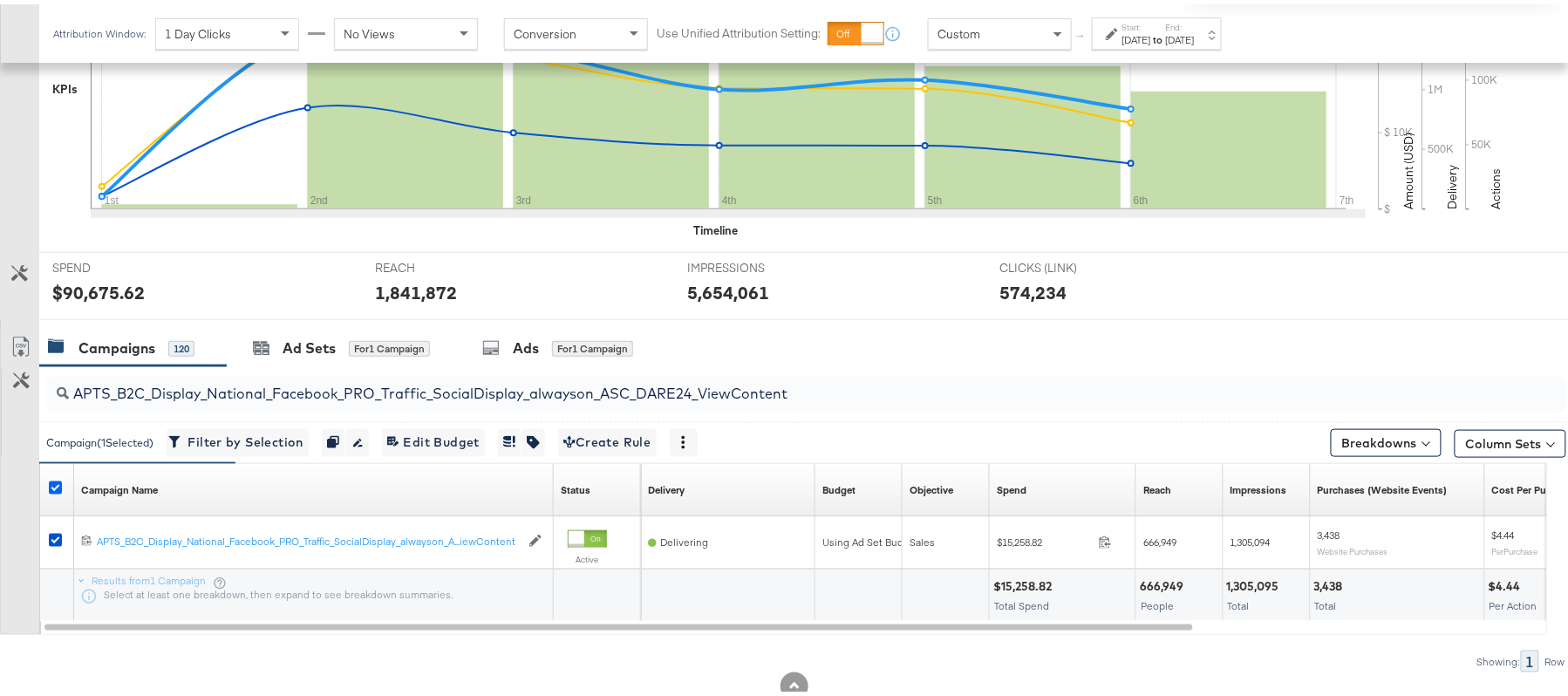
click at [54, 485] on icon at bounding box center [55, 484] width 13 height 13
click at [0, 0] on input "checkbox" at bounding box center [0, 0] width 0 height 0
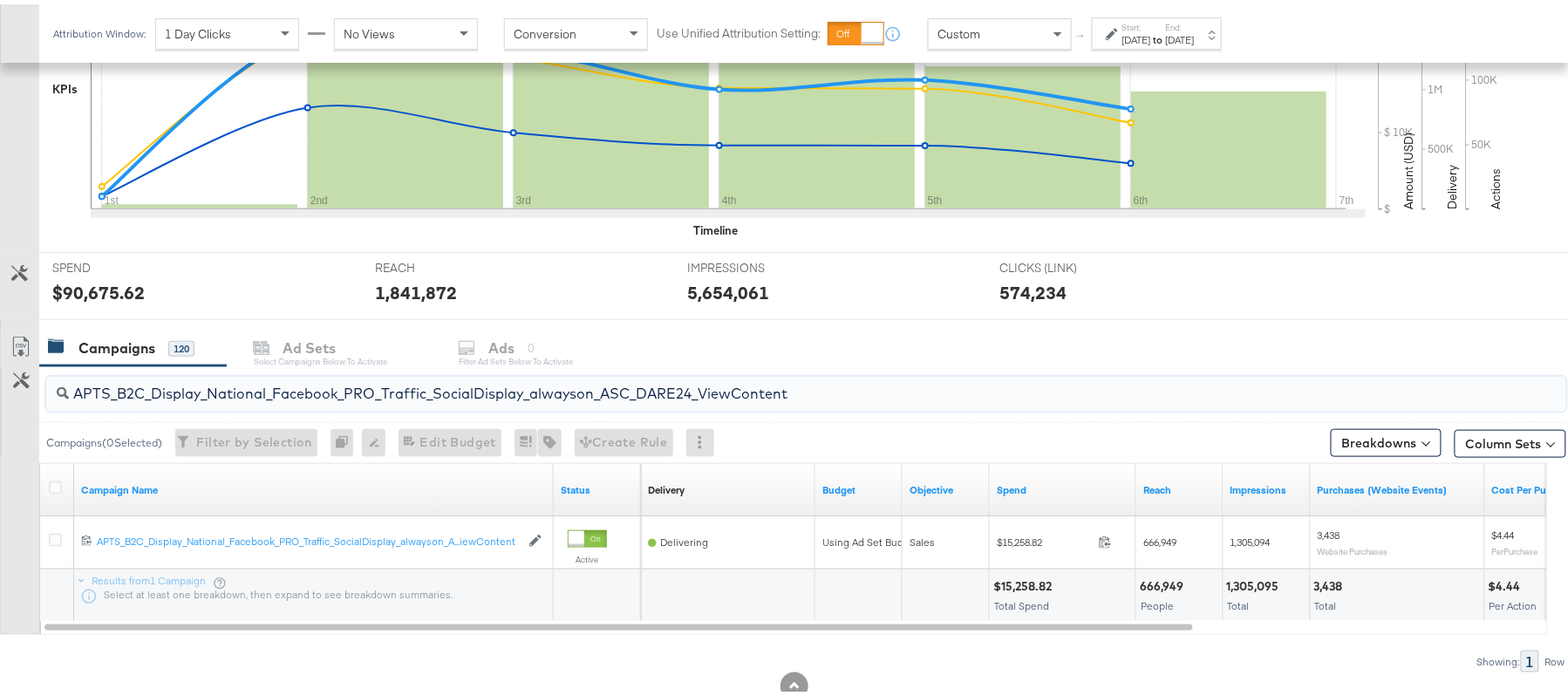
click at [326, 377] on input "APTS_B2C_Display_National_Facebook_PRO_Traffic_SocialDisplay_alwayson_ASC_DARE2…" at bounding box center [748, 382] width 1359 height 34
paste input "Leads_SocialDisplay_alwayson_ASC_DARE24_Purchase"
type input "APTS_B2C_Display_National_Facebook_PRO_Leads_SocialDisplay_alwayson_ASC_DARE24_…"
click at [54, 480] on icon at bounding box center [55, 484] width 13 height 13
click at [0, 0] on input "checkbox" at bounding box center [0, 0] width 0 height 0
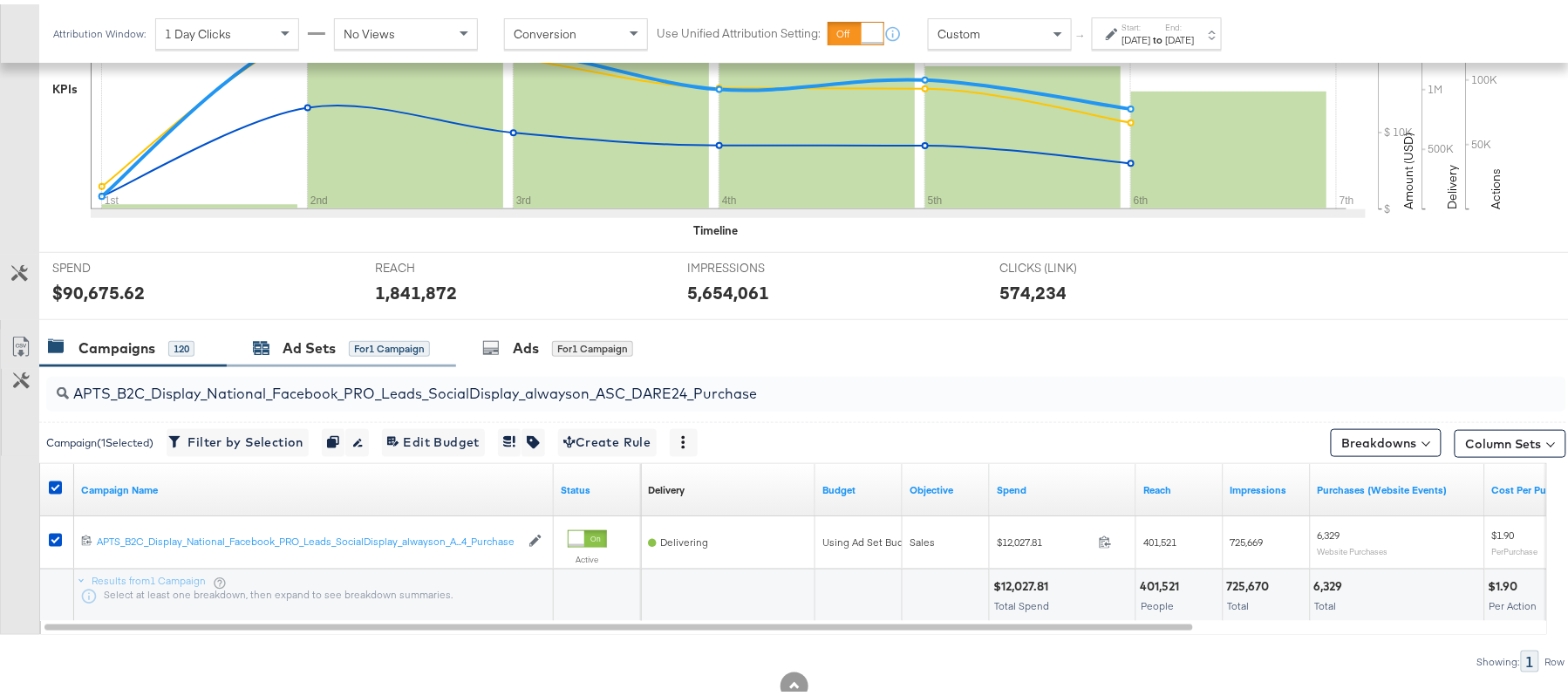
click at [328, 337] on div "Ad Sets" at bounding box center [309, 344] width 54 height 20
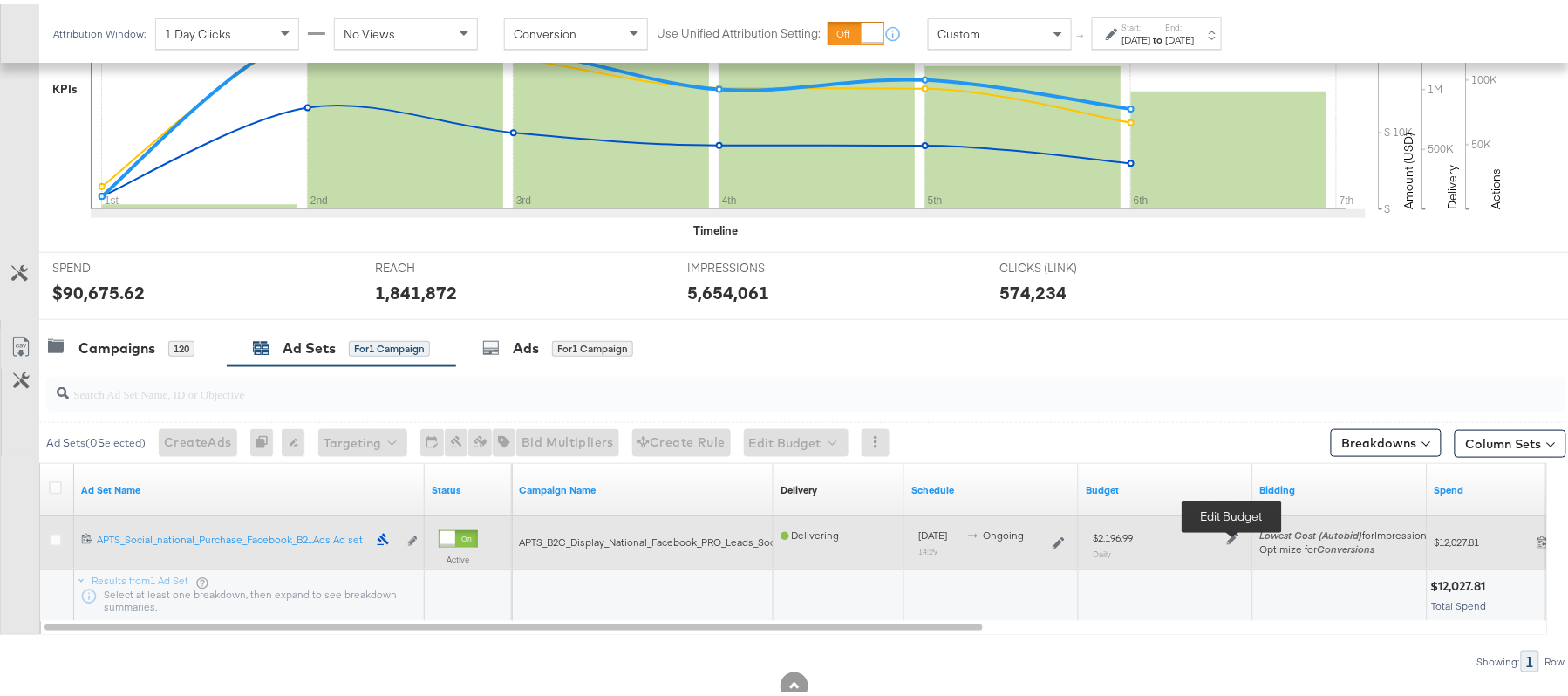
click at [1232, 539] on icon at bounding box center [1232, 534] width 12 height 12
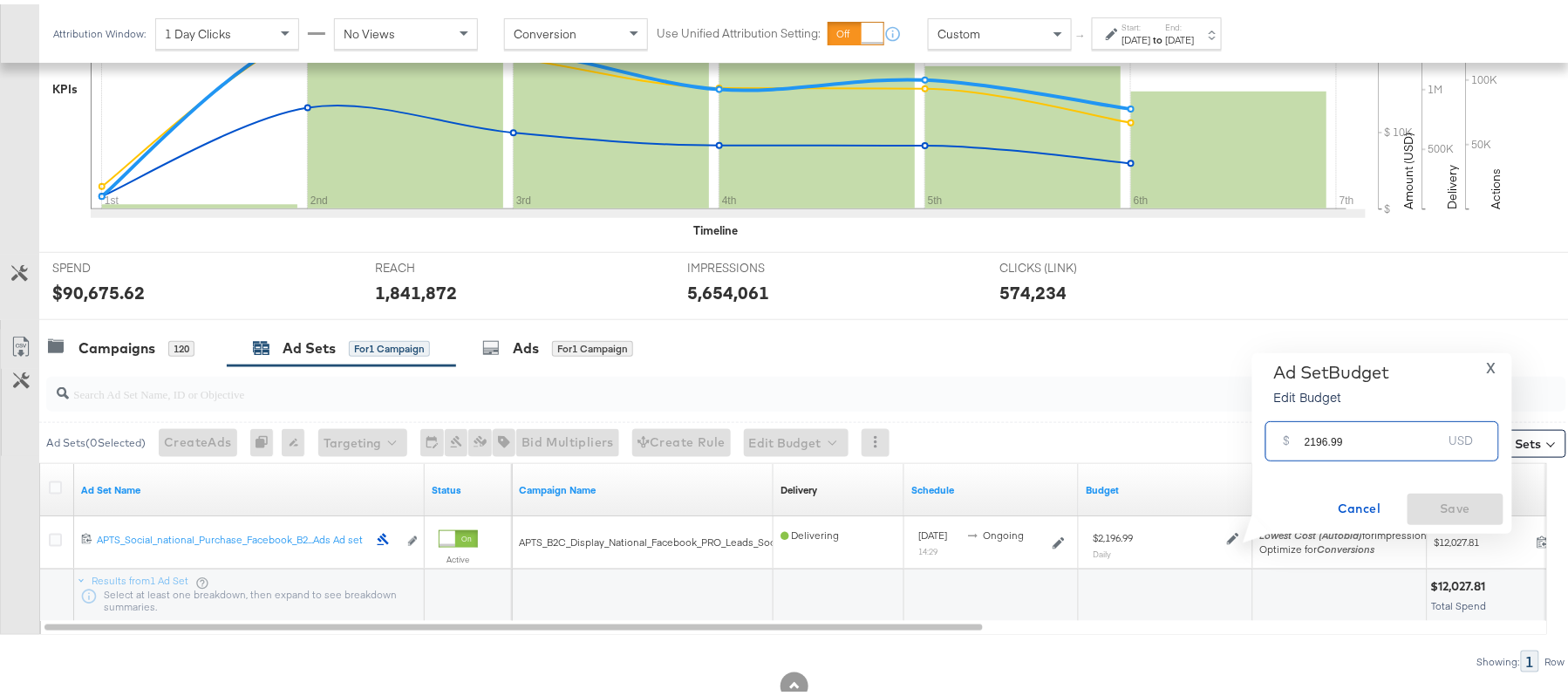
click at [1355, 419] on input "2196.99" at bounding box center [1373, 429] width 138 height 37
paste input "$1,867.44"
click at [1320, 417] on input "$1,867.44" at bounding box center [1373, 409] width 144 height 37
type input "1867.44"
click at [1451, 499] on span "Save" at bounding box center [1456, 505] width 82 height 22
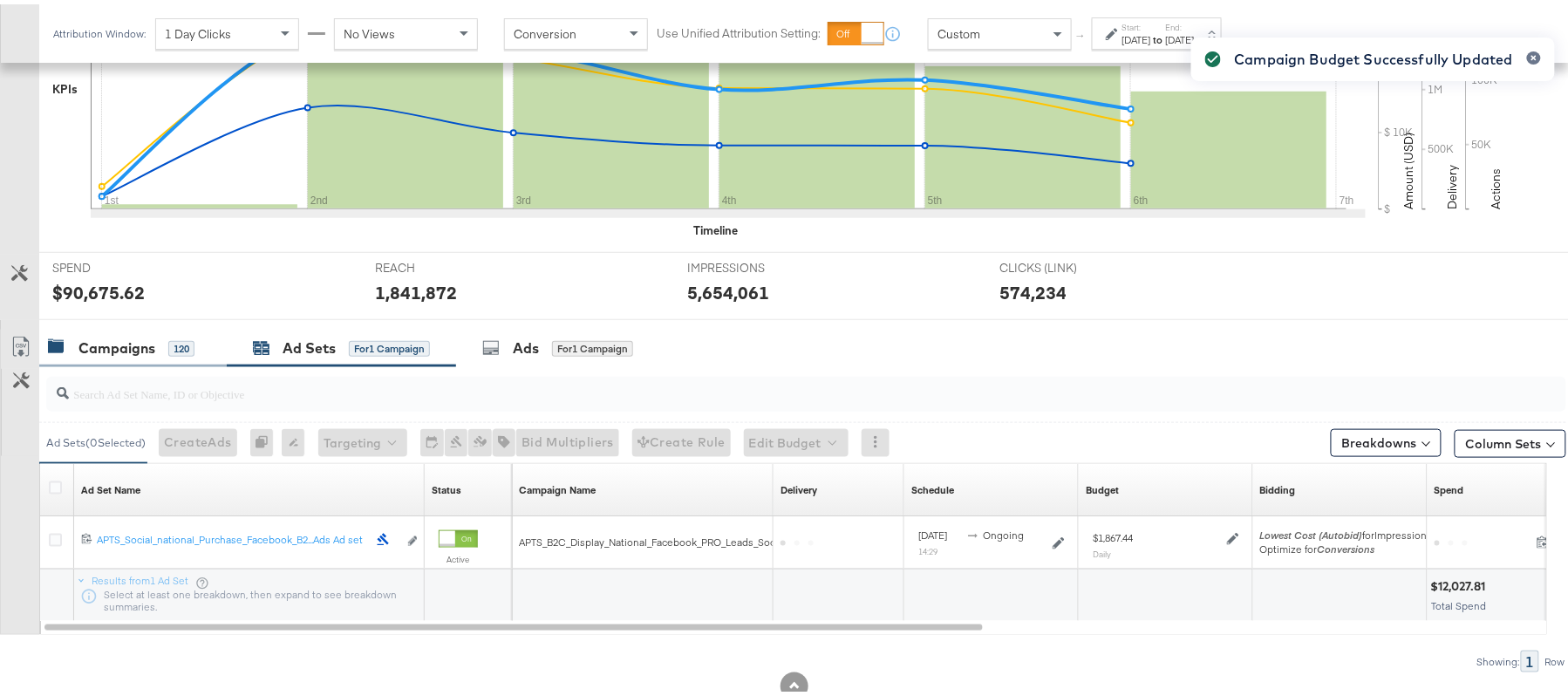
click at [122, 338] on div "Campaigns" at bounding box center [117, 344] width 77 height 20
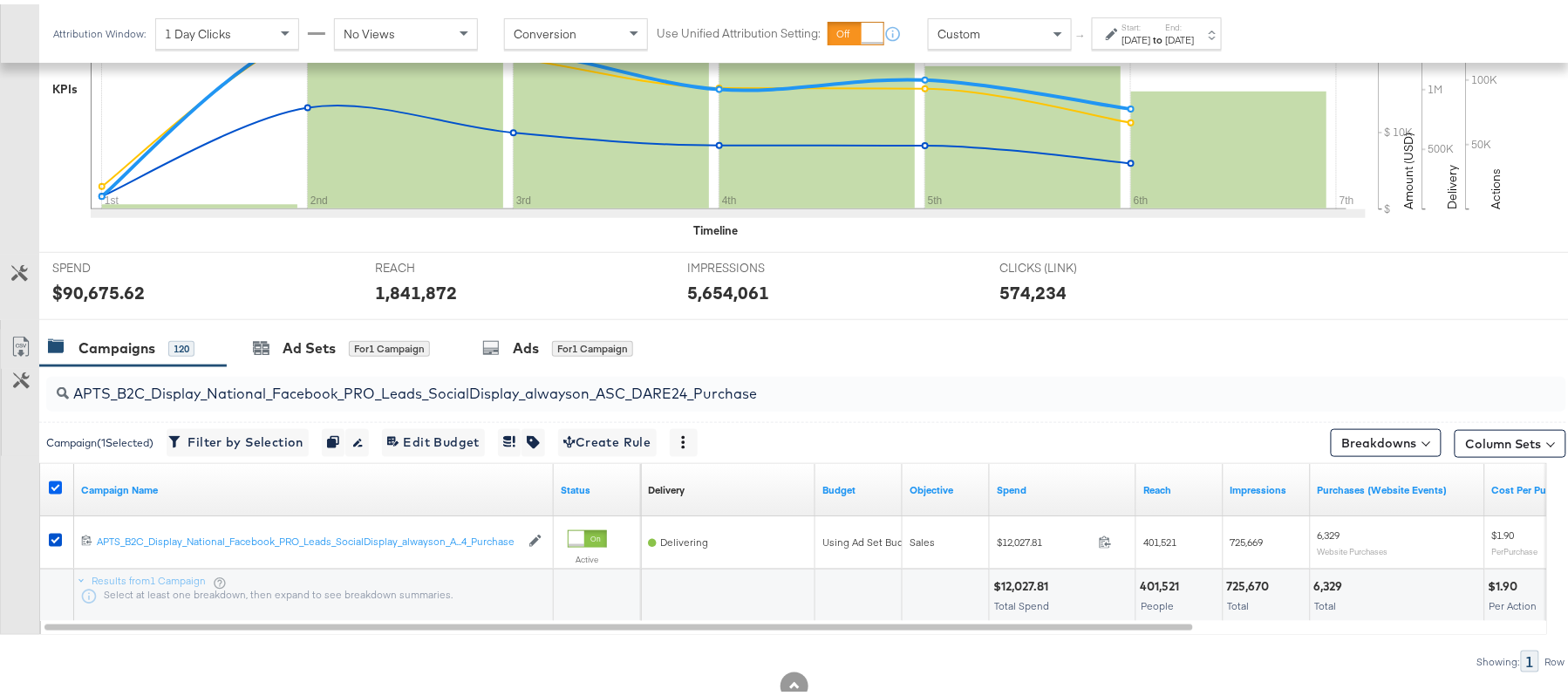
click at [56, 482] on icon at bounding box center [55, 484] width 13 height 13
click at [0, 0] on input "checkbox" at bounding box center [0, 0] width 0 height 0
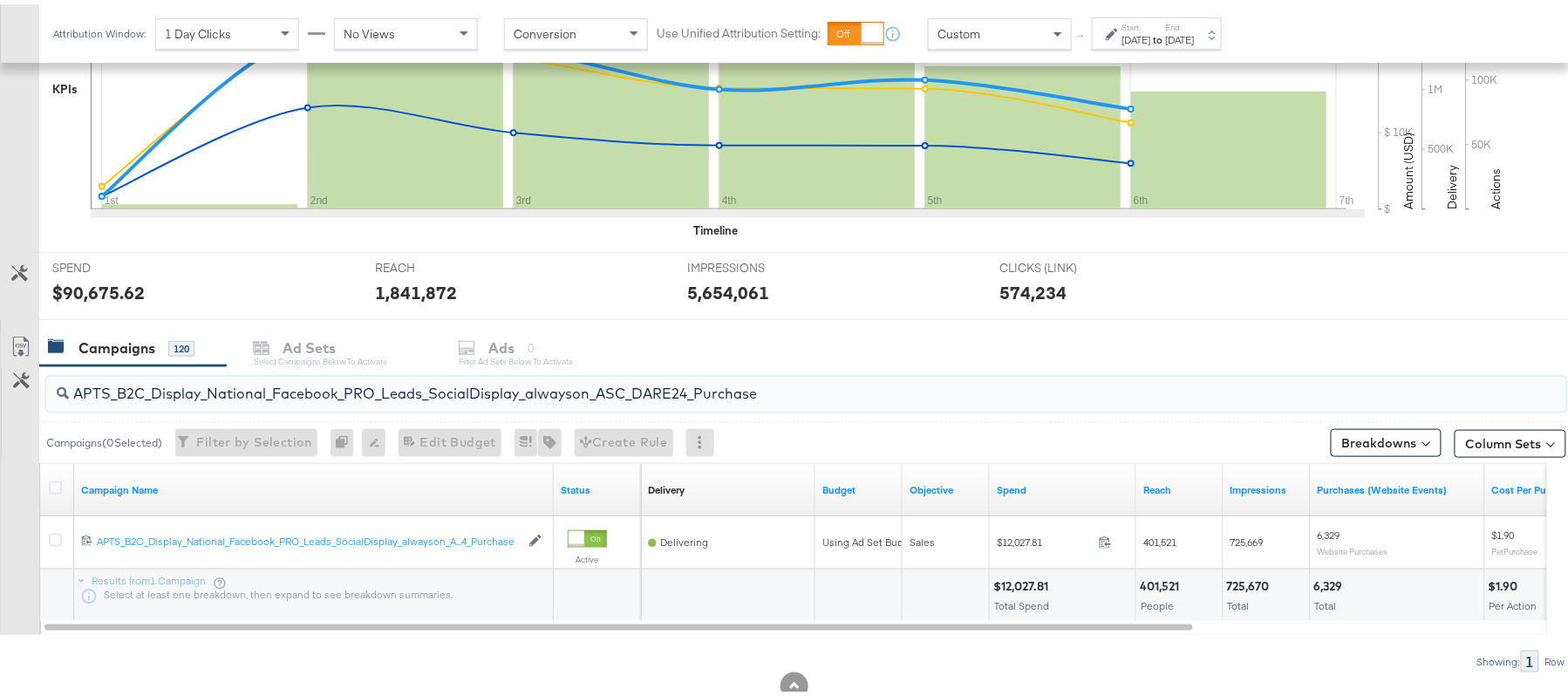
click at [363, 393] on input "APTS_B2C_Display_National_Facebook_PRO_Leads_SocialDisplay_alwayson_ASC_DARE24_…" at bounding box center [748, 382] width 1359 height 34
paste input "F_B2C_Display_National_Facebook_PRO_Traffic_SocialDisplay_alwayson_ASC_AF24_Vie…"
type input "AF_B2C_Display_National_Facebook_PRO_Traffic_SocialDisplay_alwayson_ASC_AF24_Vi…"
click at [51, 487] on icon at bounding box center [55, 484] width 13 height 13
click at [0, 0] on input "checkbox" at bounding box center [0, 0] width 0 height 0
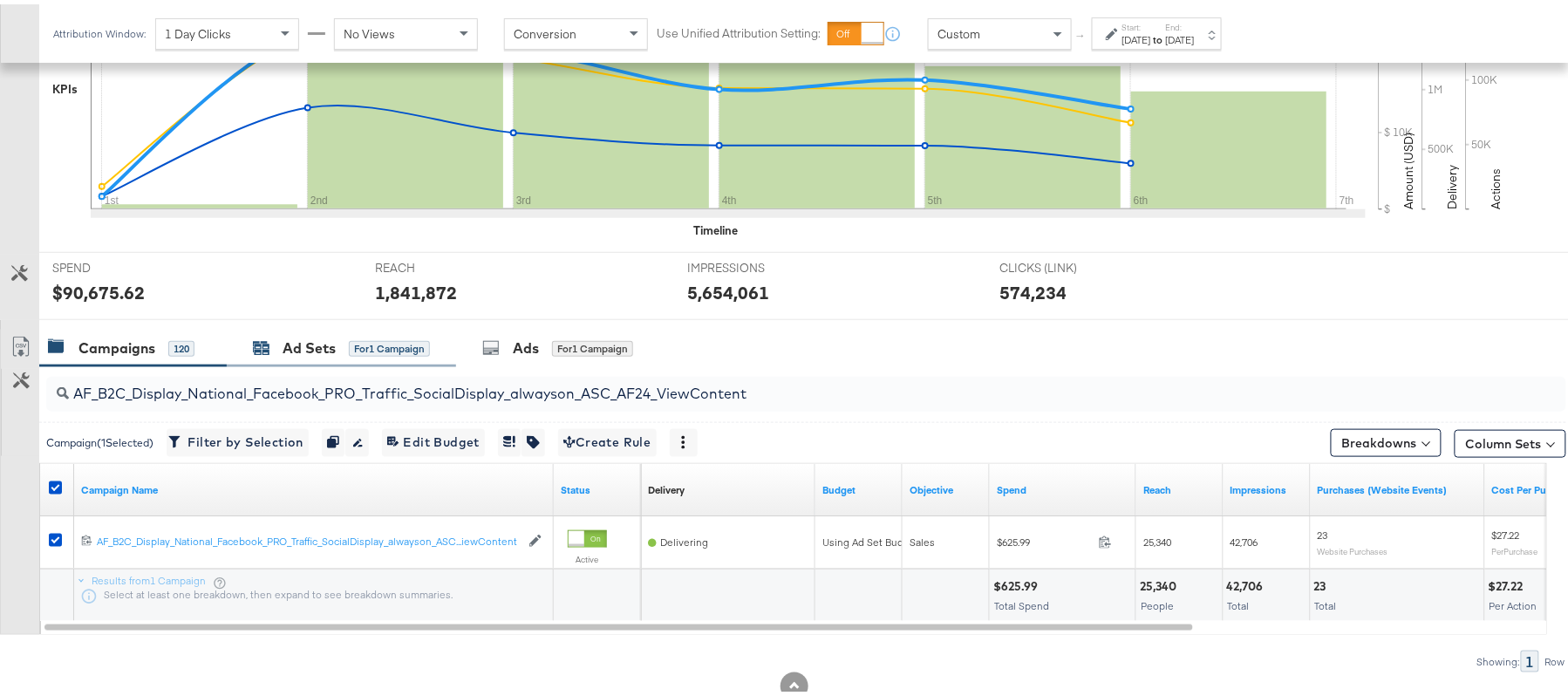
click at [279, 353] on div "Ad Sets for 1 Campaign" at bounding box center [341, 344] width 177 height 20
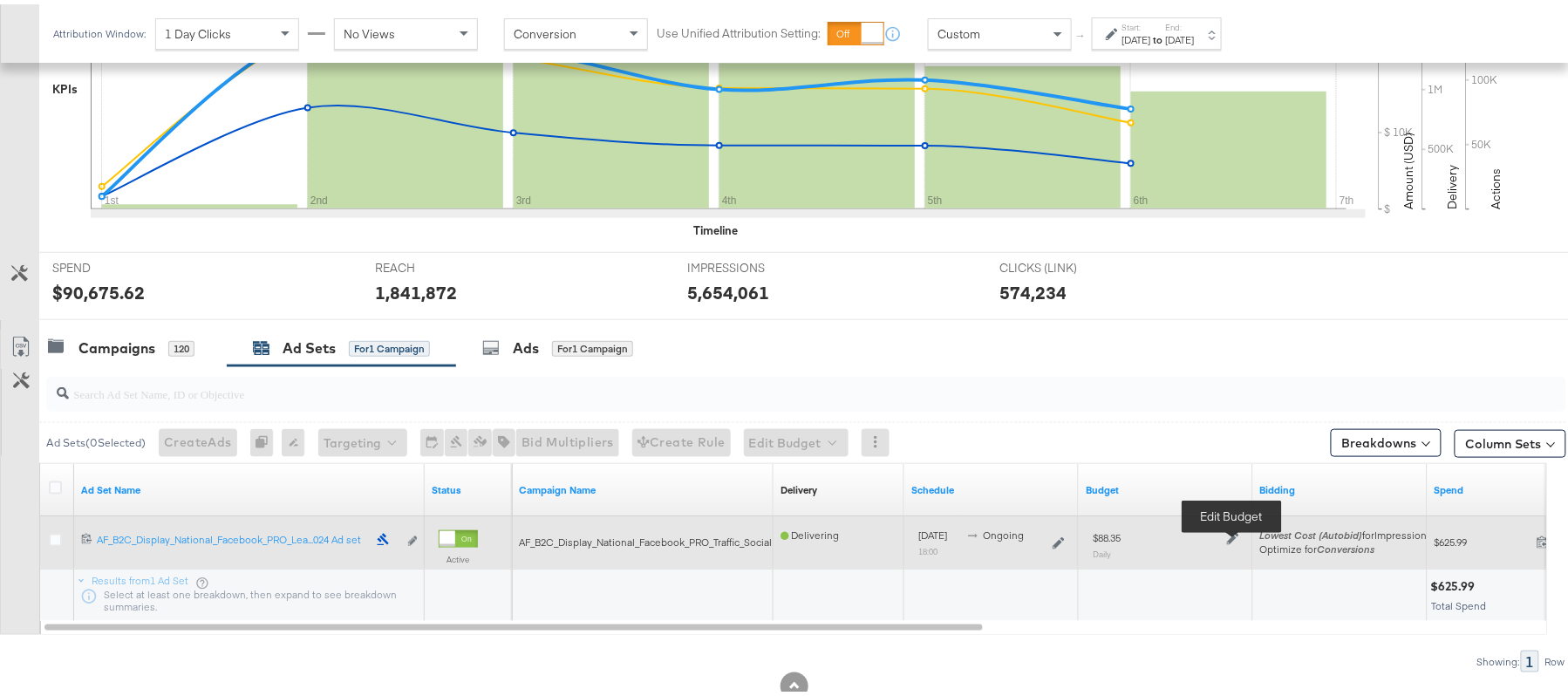
click at [1234, 538] on icon at bounding box center [1232, 534] width 12 height 12
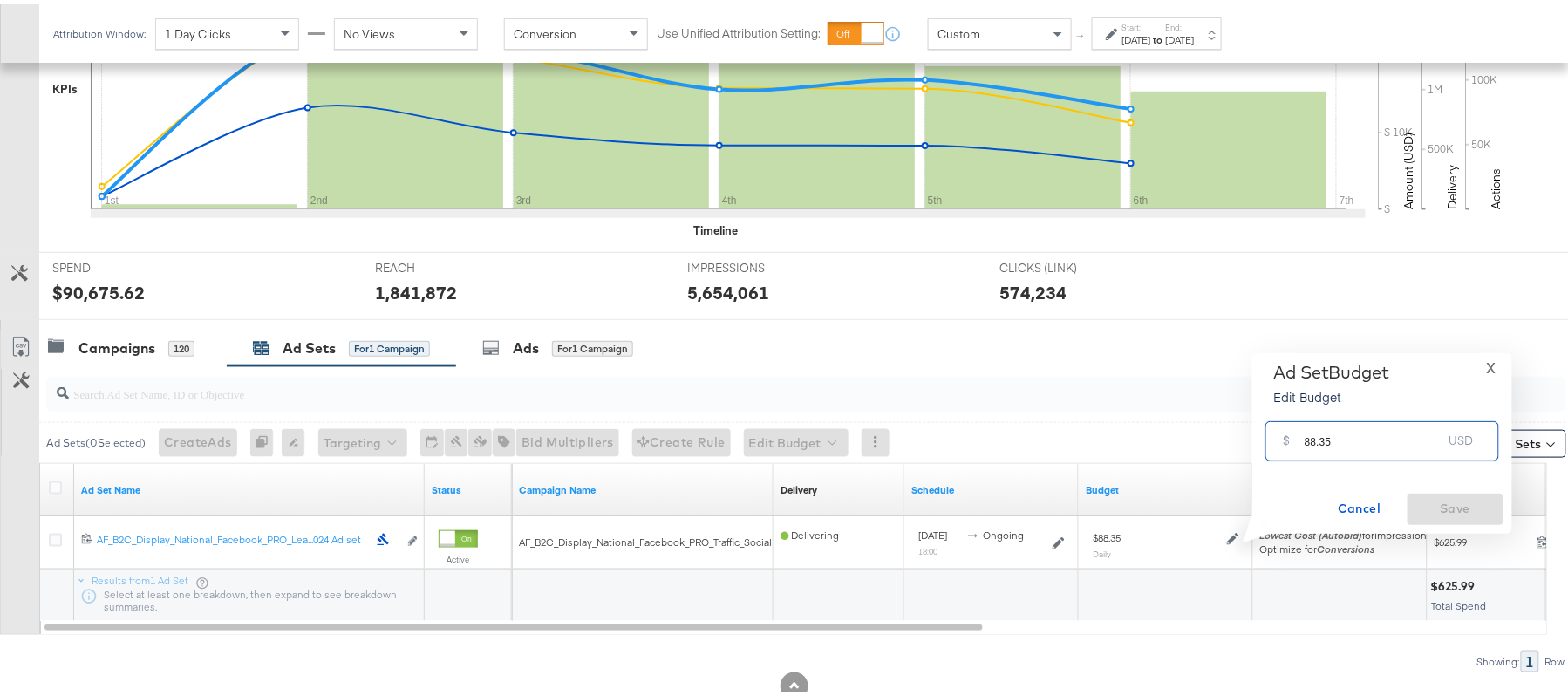
click at [1344, 447] on input "88.35" at bounding box center [1373, 429] width 138 height 37
paste input "$75.10"
click at [1304, 414] on input "$75.10" at bounding box center [1373, 409] width 144 height 37
type input "75.10"
click at [1438, 499] on span "Save" at bounding box center [1456, 505] width 82 height 22
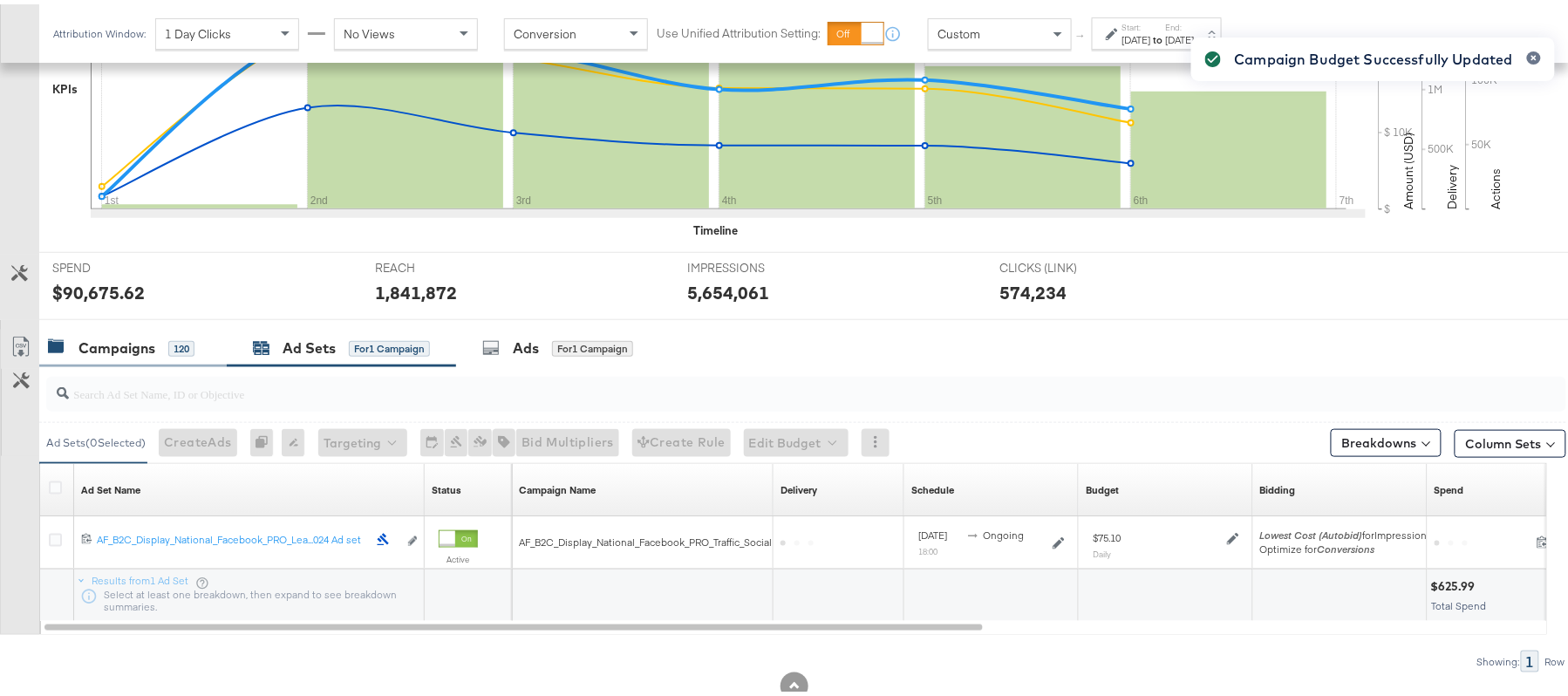
click at [138, 347] on div "Campaigns" at bounding box center [117, 344] width 77 height 20
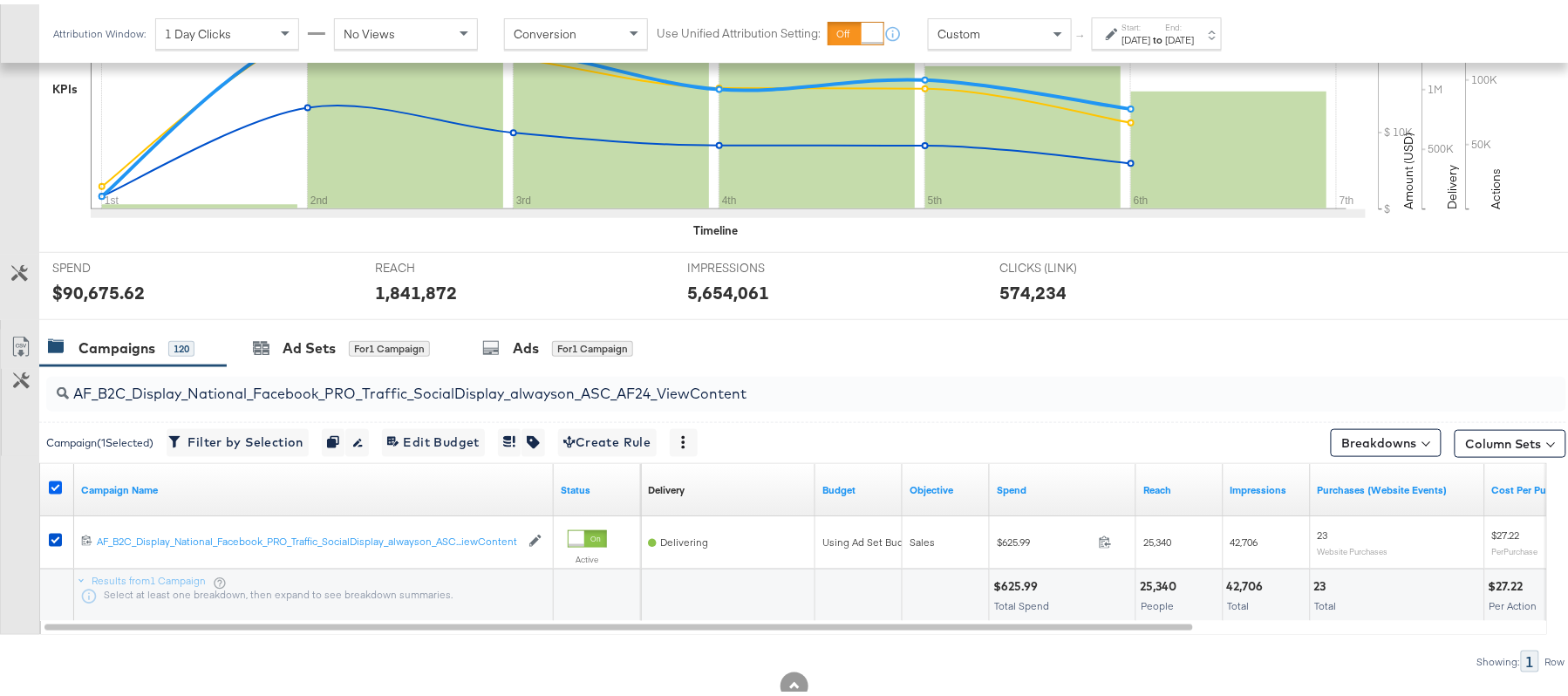
click at [56, 487] on icon at bounding box center [55, 484] width 13 height 13
click at [0, 0] on input "checkbox" at bounding box center [0, 0] width 0 height 0
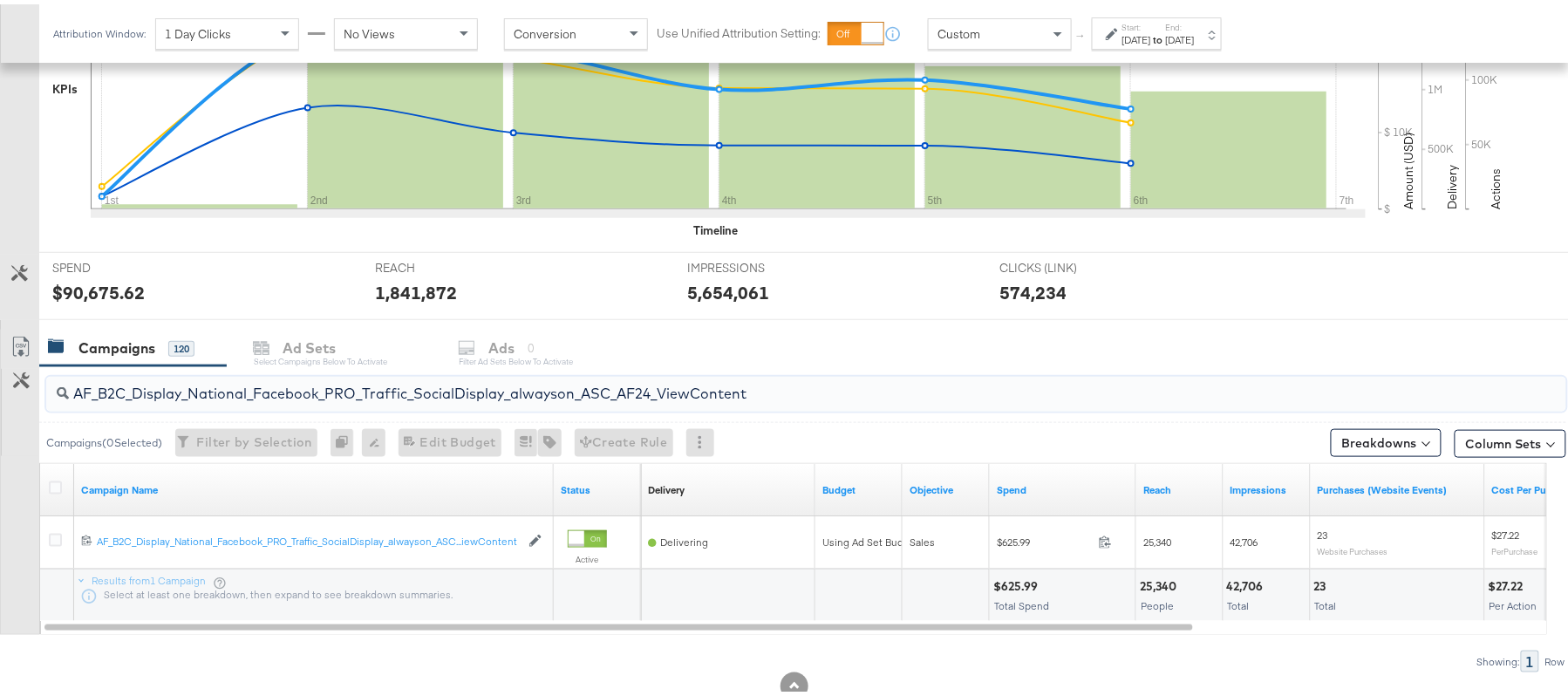
click at [298, 392] on input "AF_B2C_Display_National_Facebook_PRO_Traffic_SocialDisplay_alwayson_ASC_AF24_Vi…" at bounding box center [748, 382] width 1359 height 34
paste input "FR_B2C_Display_National_Facebook_PRO_Traffic_SocialDisplay_alwayson_ASC_FR"
type input "FR_B2C_Display_National_Facebook_PRO_Traffic_SocialDisplay_alwayson_ASC_FR24_Vi…"
click at [56, 483] on icon at bounding box center [55, 484] width 13 height 13
click at [0, 0] on input "checkbox" at bounding box center [0, 0] width 0 height 0
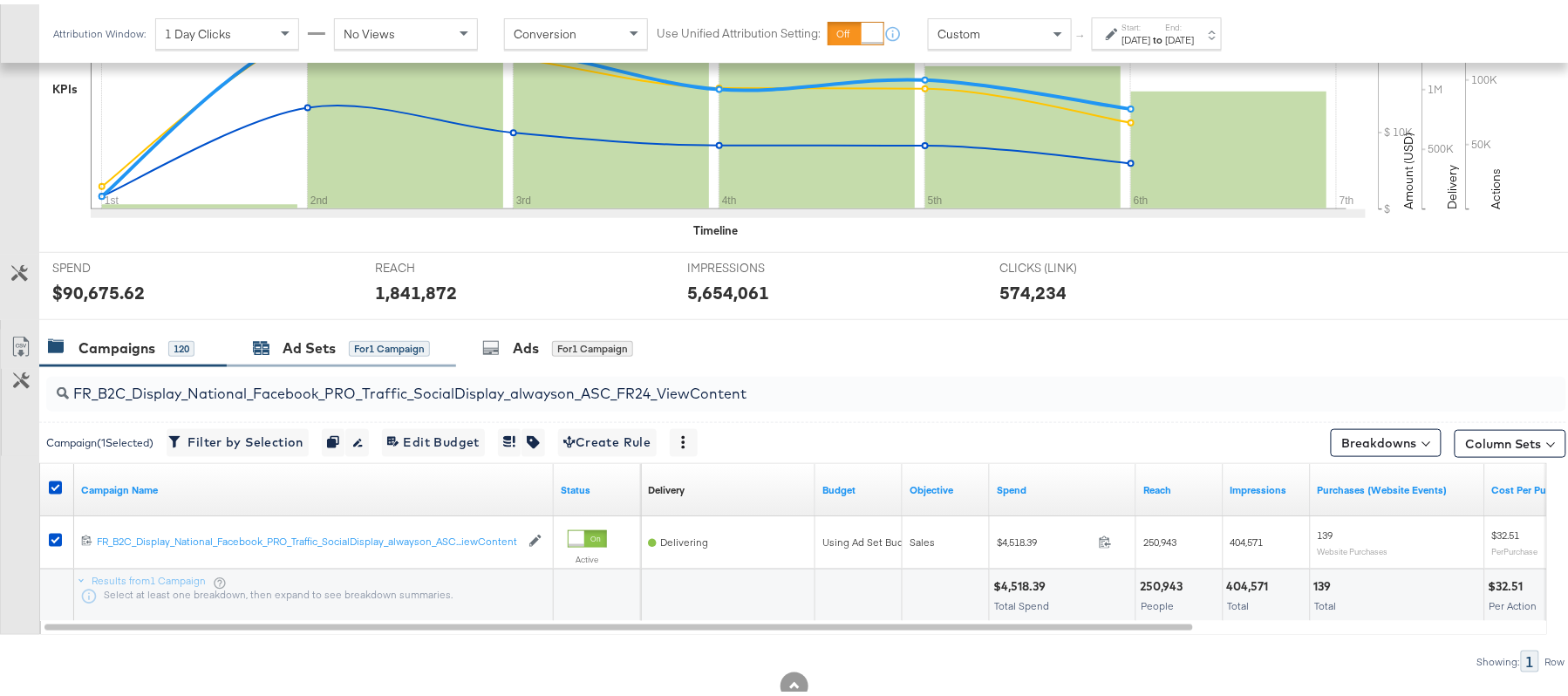
click at [316, 349] on div "Ad Sets" at bounding box center [309, 344] width 54 height 20
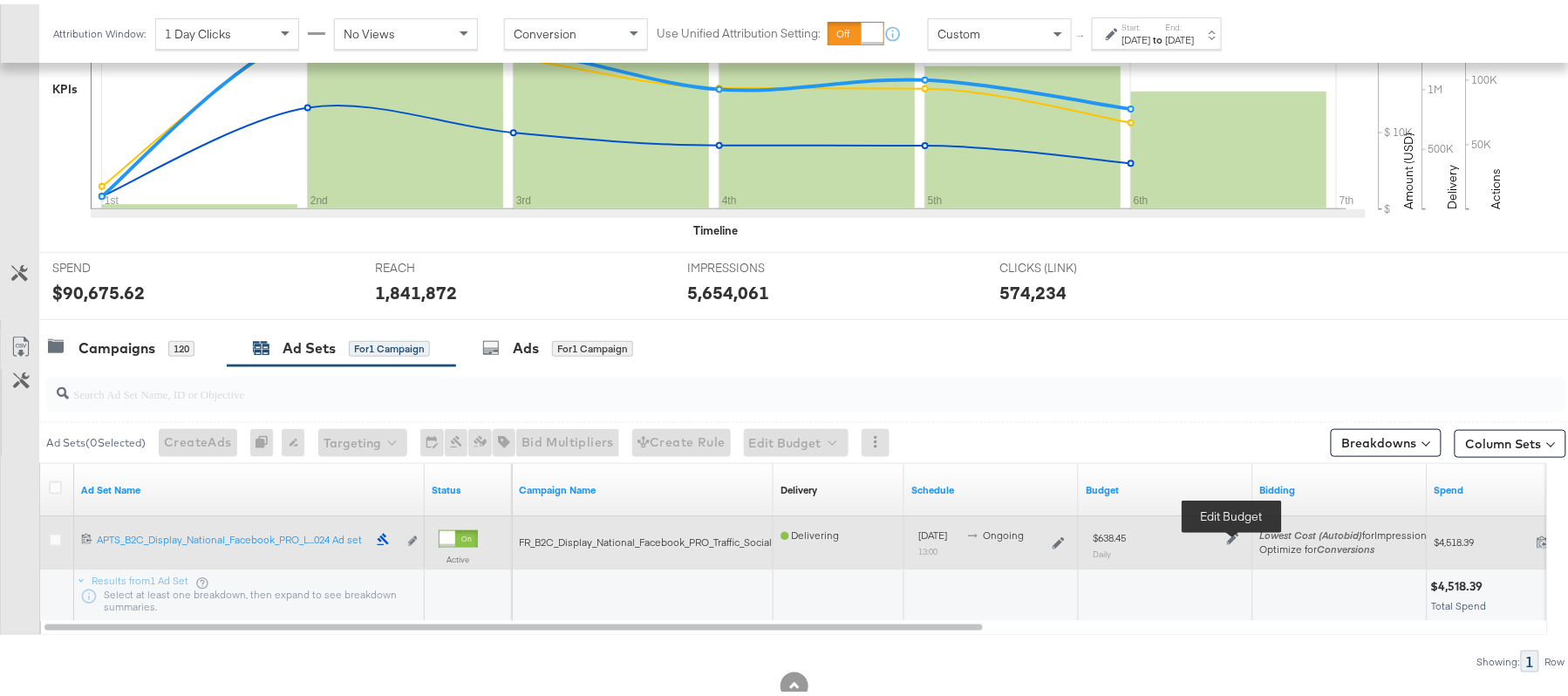
click at [1235, 534] on icon at bounding box center [1232, 534] width 12 height 12
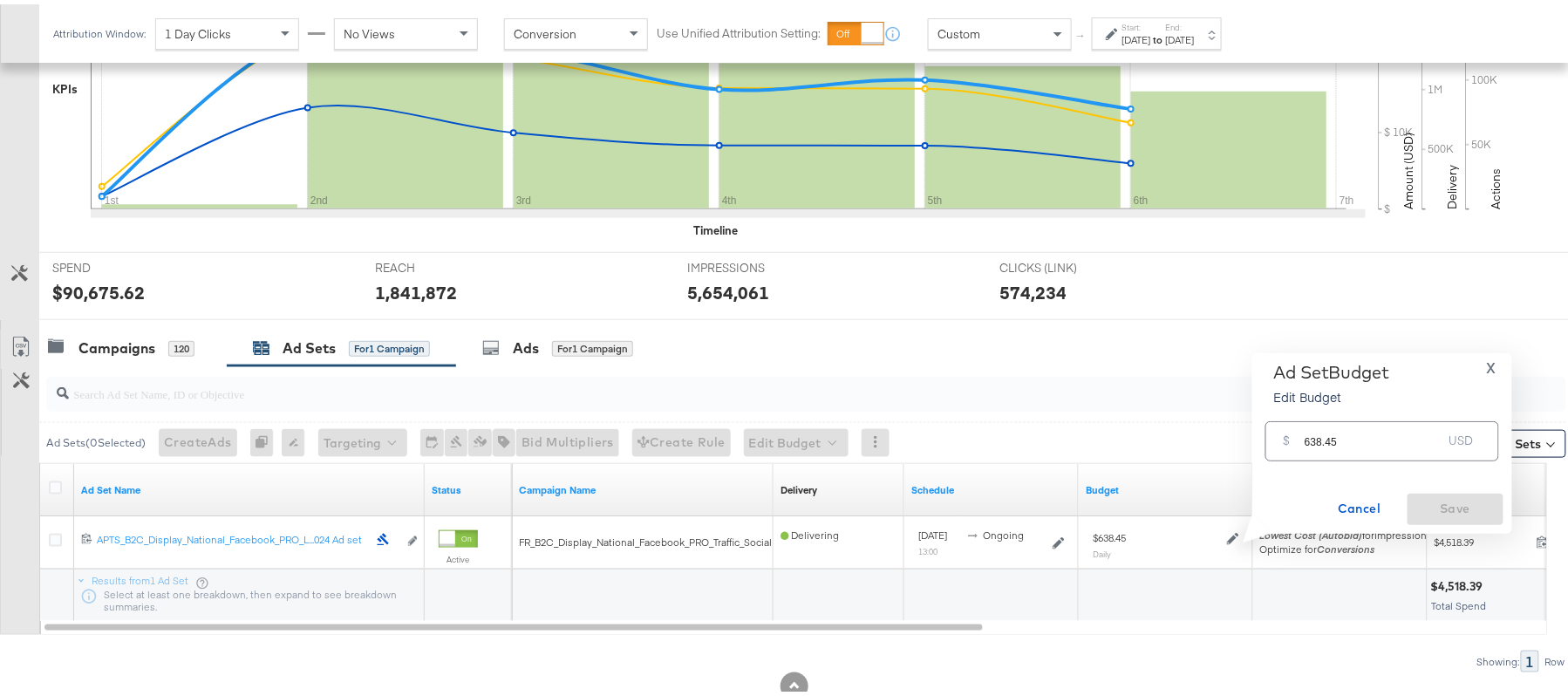
drag, startPoint x: 1383, startPoint y: 407, endPoint x: 1351, endPoint y: 426, distance: 37.2
click at [1351, 426] on div "Ad Set Budget Edit Budget X $ 638.45 USD Cancel Save" at bounding box center [1381, 439] width 242 height 163
click at [1351, 426] on input "638.45" at bounding box center [1373, 429] width 138 height 37
paste input "$542.68"
click at [1304, 419] on input "$542.68" at bounding box center [1373, 409] width 144 height 37
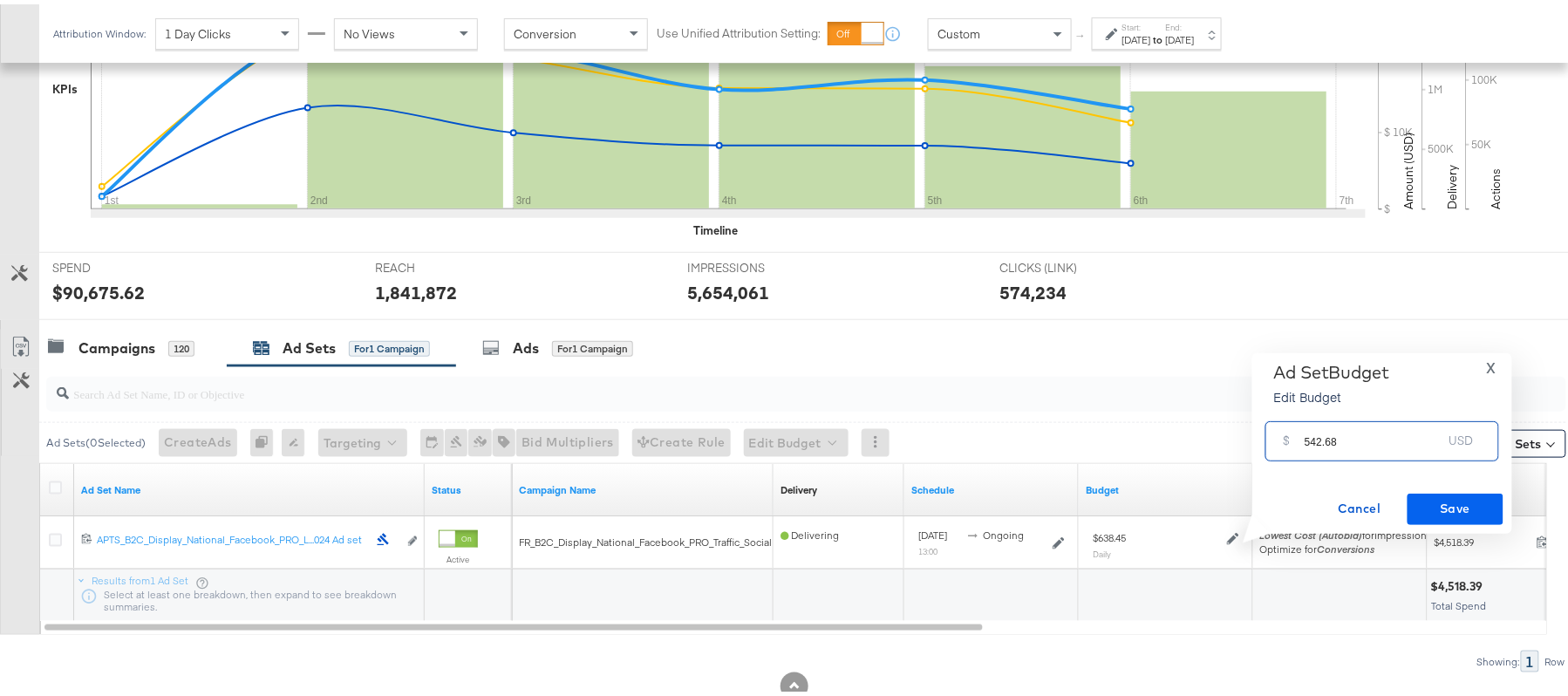
type input "542.68"
click at [1458, 503] on span "Save" at bounding box center [1456, 505] width 82 height 22
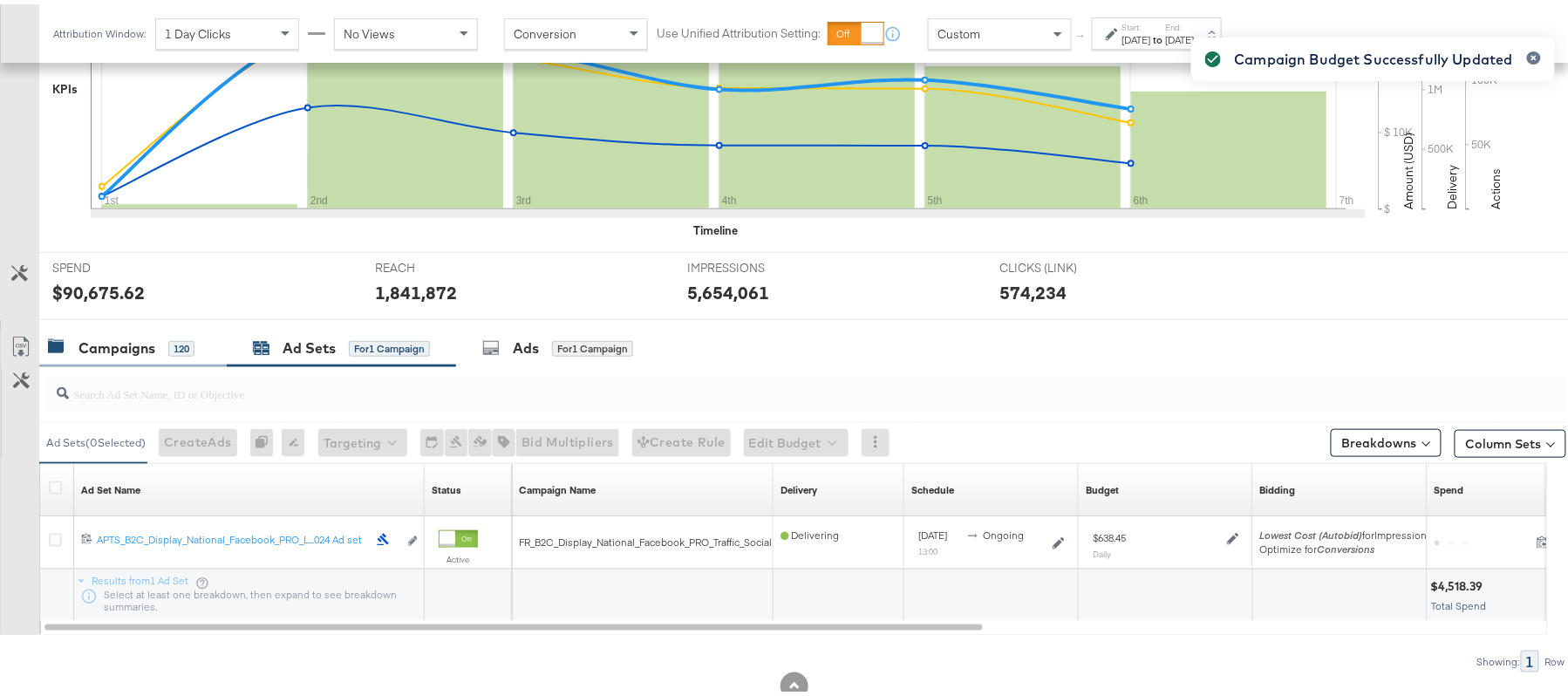
click at [125, 340] on div "Campaigns" at bounding box center [117, 344] width 77 height 20
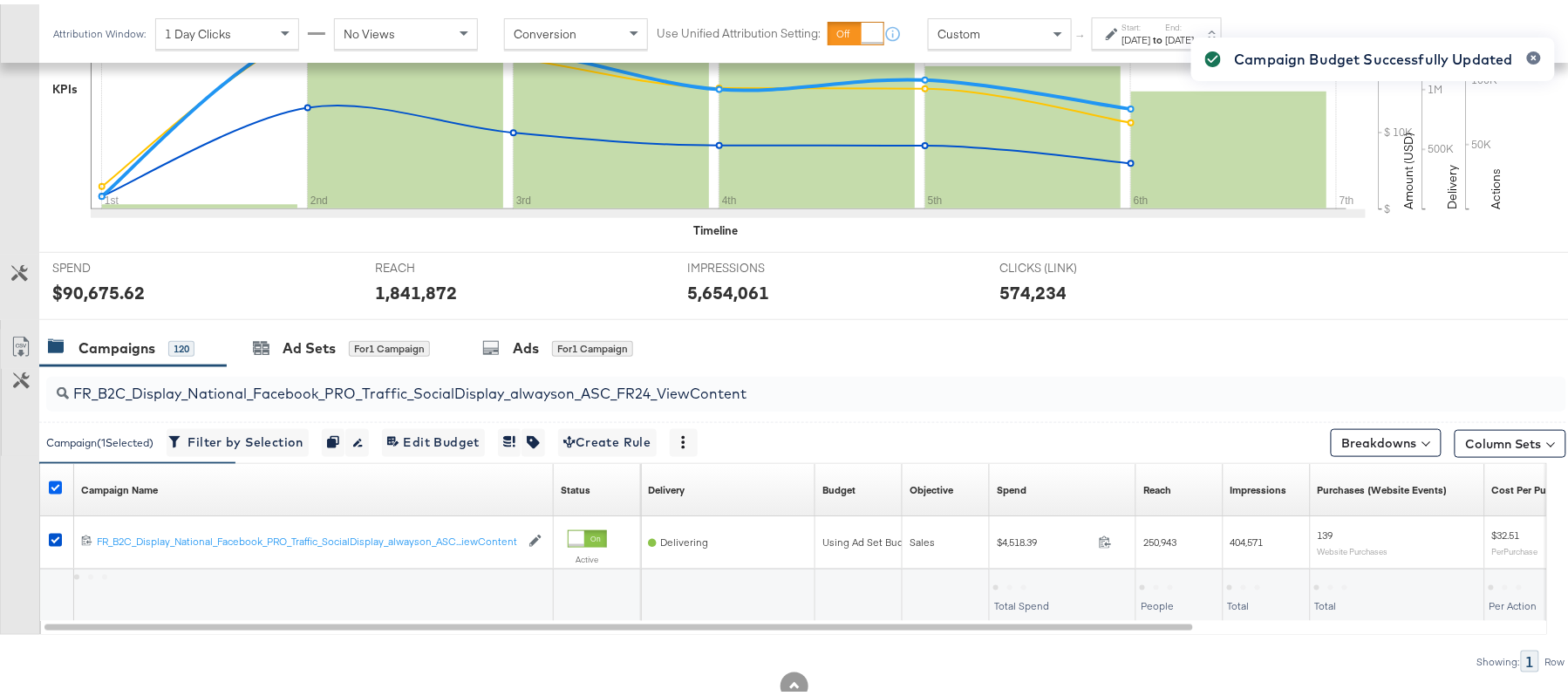
click at [51, 490] on icon at bounding box center [55, 484] width 13 height 13
click at [0, 0] on input "checkbox" at bounding box center [0, 0] width 0 height 0
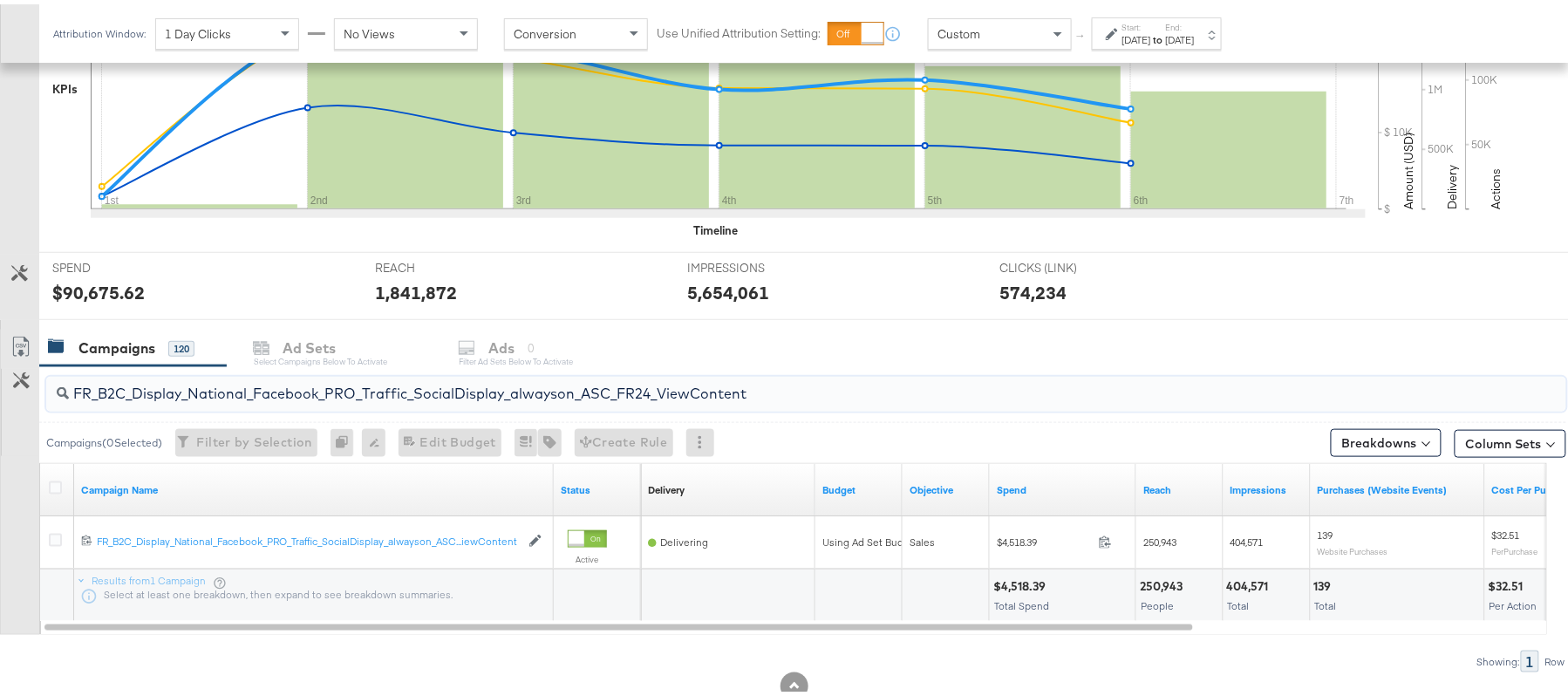
click at [251, 393] on input "FR_B2C_Display_National_Facebook_PRO_Traffic_SocialDisplay_alwayson_ASC_FR24_Vi…" at bounding box center [748, 382] width 1359 height 34
paste input "AHL_B2C_Display_National_Facebook_PRO_Traffic_SocialDisplay_alwayson_ASC_AHL"
type input "AHL_B2C_Display_National_Facebook_PRO_Traffic_SocialDisplay_alwayson_ASC_AHL24_…"
click at [56, 483] on icon at bounding box center [55, 484] width 13 height 13
click at [0, 0] on input "checkbox" at bounding box center [0, 0] width 0 height 0
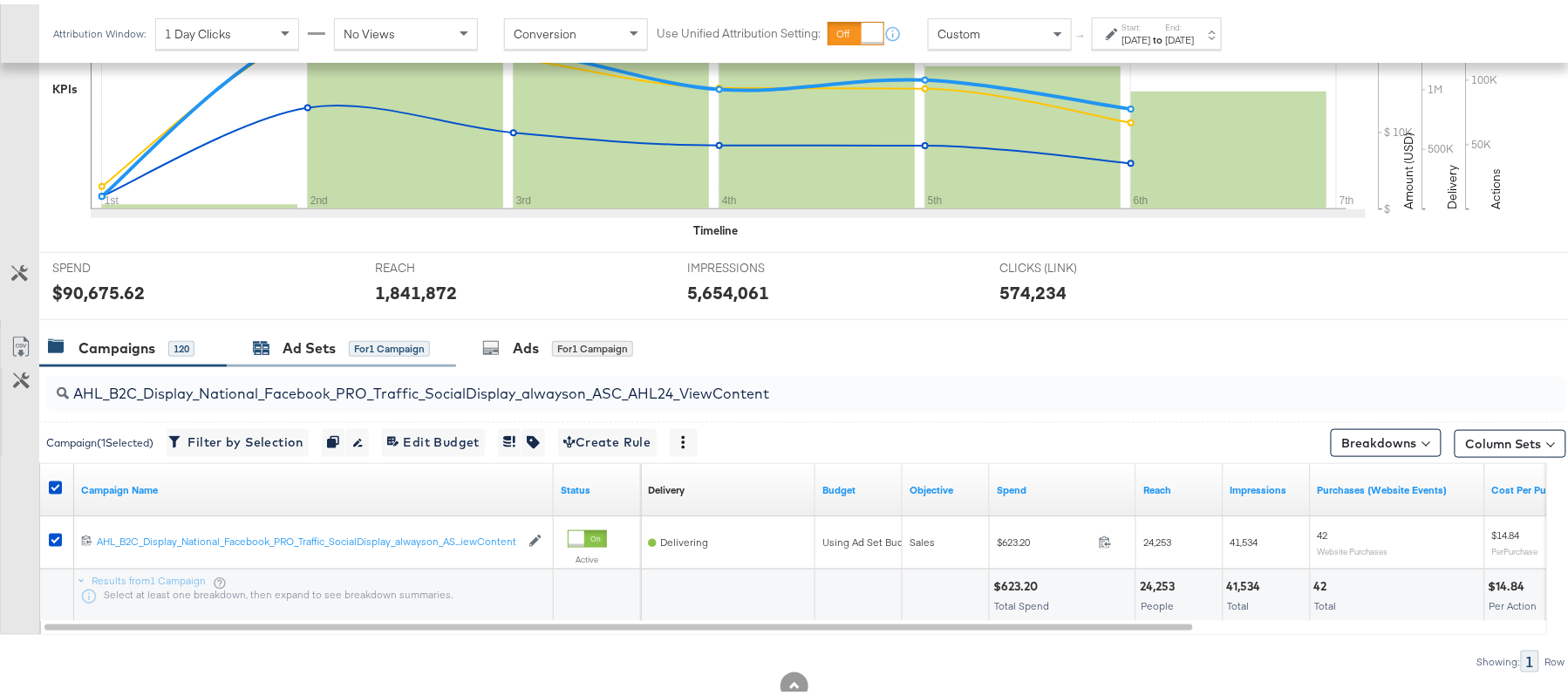
click at [308, 340] on div "Ad Sets" at bounding box center [309, 344] width 54 height 20
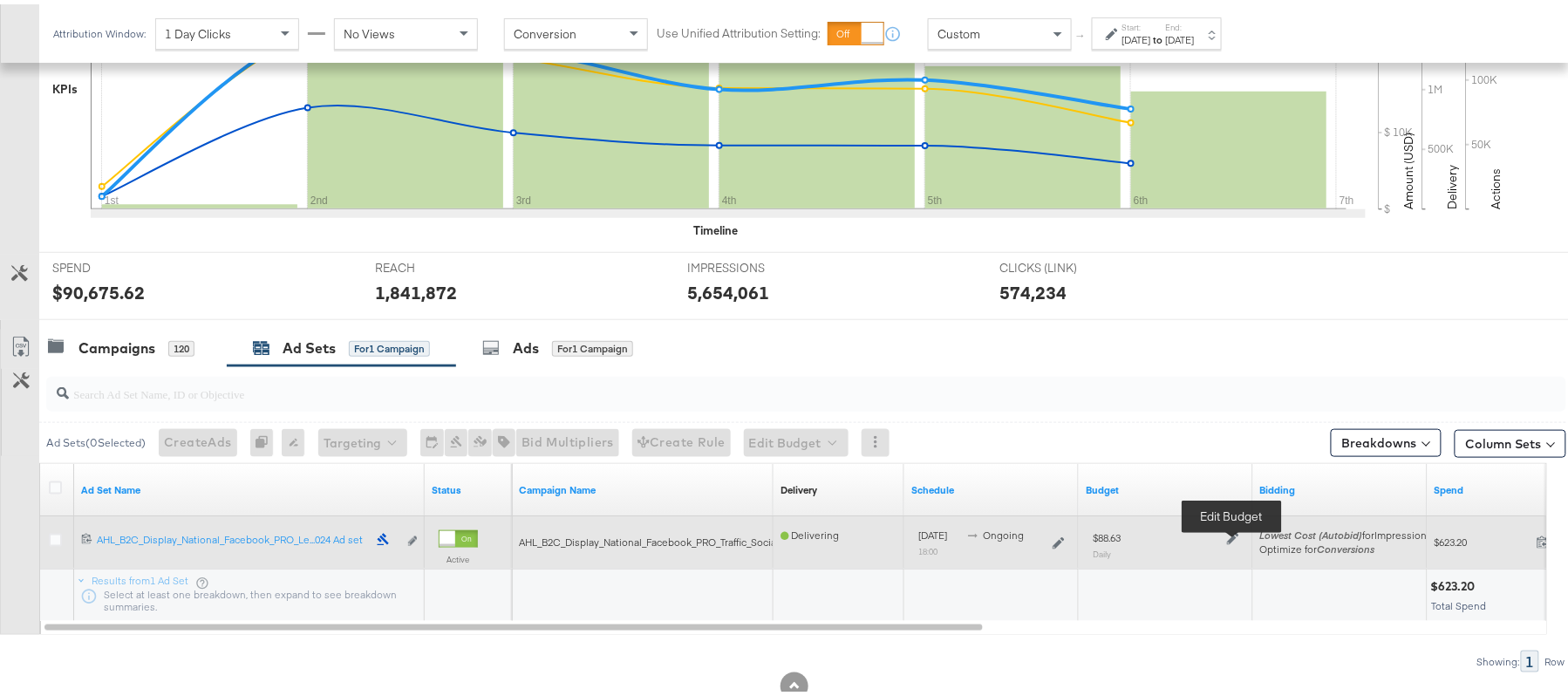
click at [1235, 534] on icon at bounding box center [1232, 534] width 12 height 12
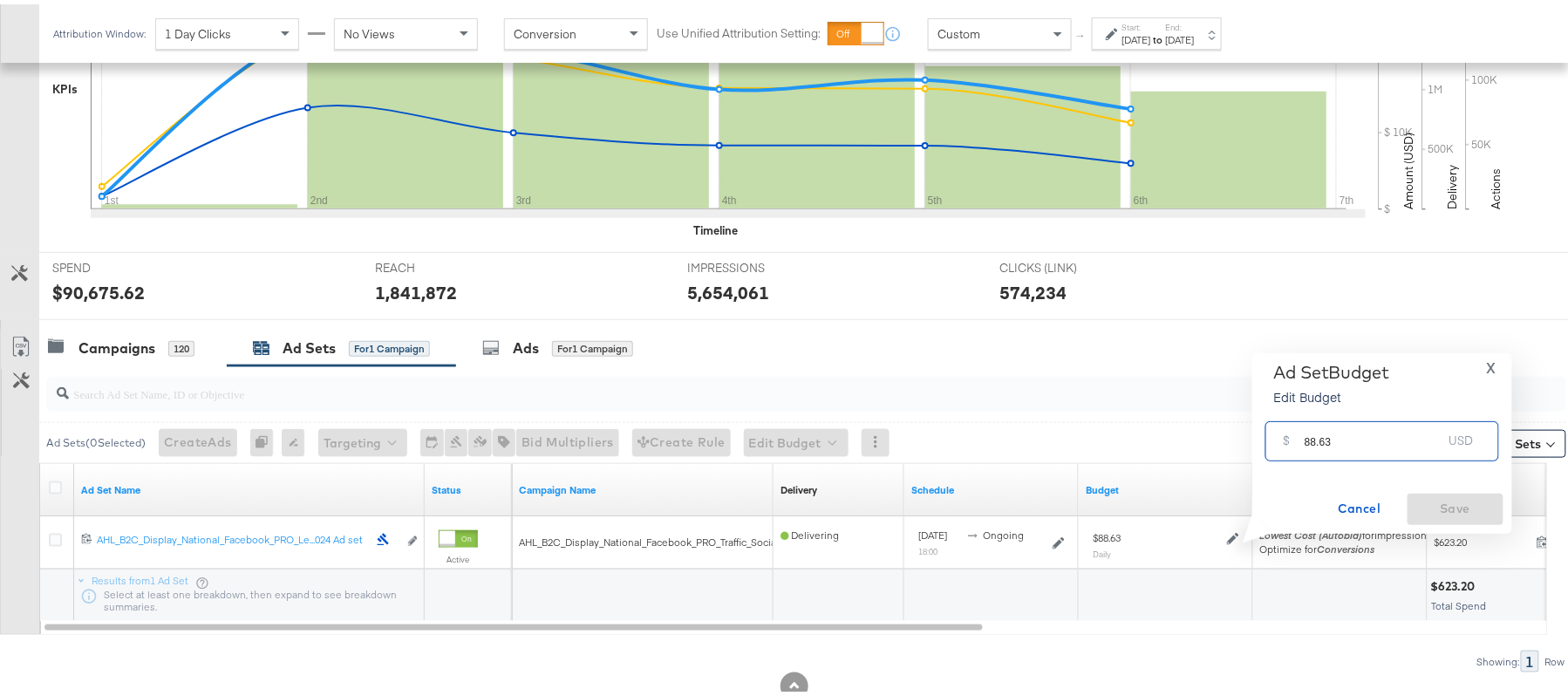
click at [1371, 442] on input "88.63" at bounding box center [1373, 429] width 138 height 37
paste input "$75.34"
click at [1305, 414] on input "$75.34" at bounding box center [1373, 409] width 144 height 37
type input "75.34"
click at [1449, 503] on span "Save" at bounding box center [1456, 505] width 82 height 22
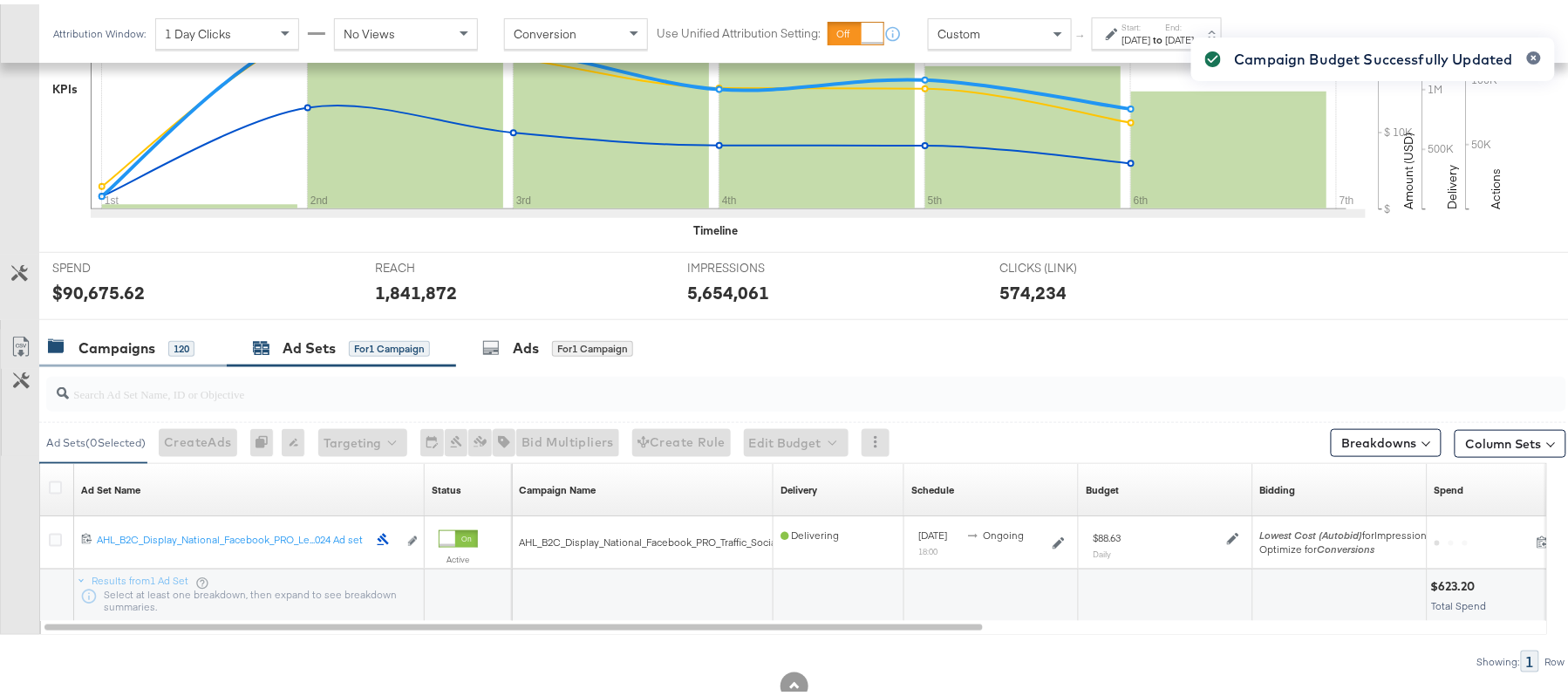
click at [123, 336] on div "Campaigns" at bounding box center [117, 344] width 77 height 20
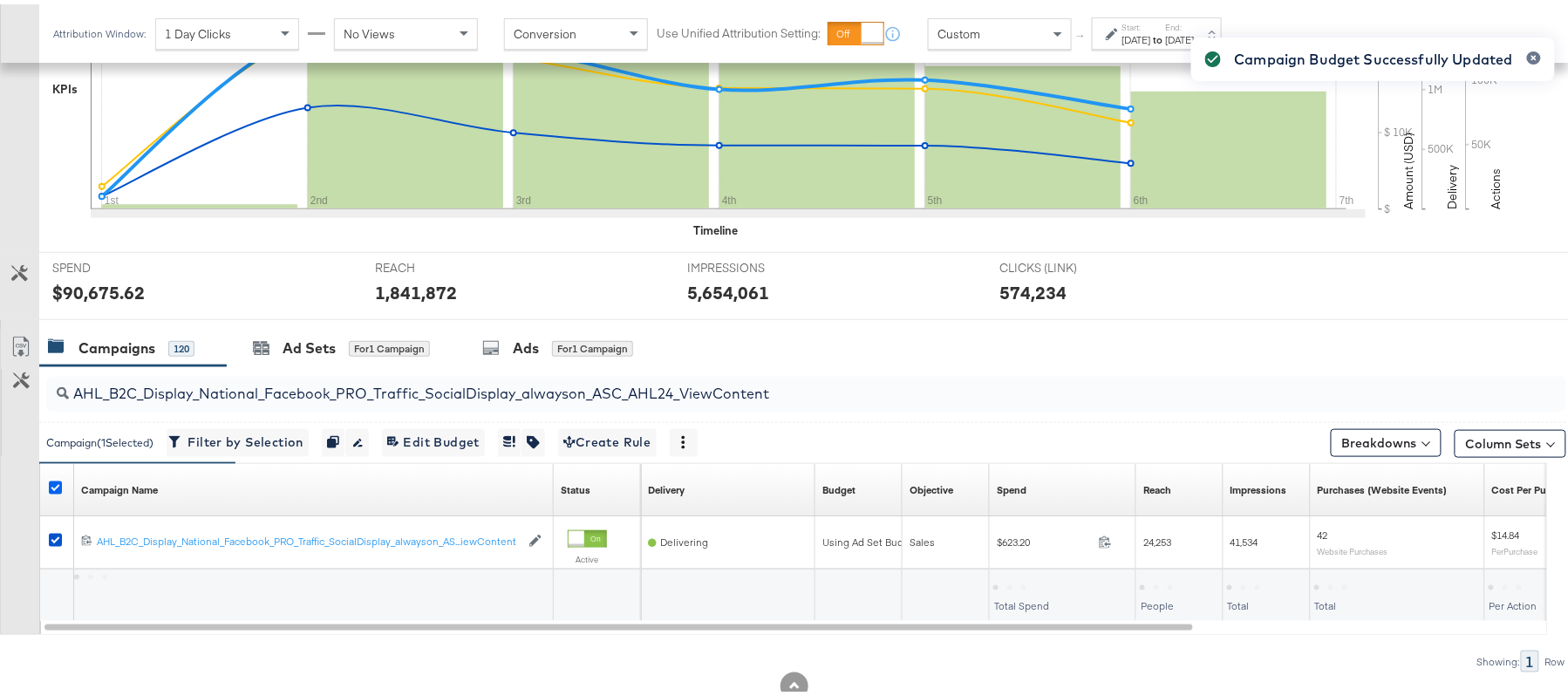
click at [54, 483] on icon at bounding box center [55, 484] width 13 height 13
click at [0, 0] on input "checkbox" at bounding box center [0, 0] width 0 height 0
